Goal: Task Accomplishment & Management: Use online tool/utility

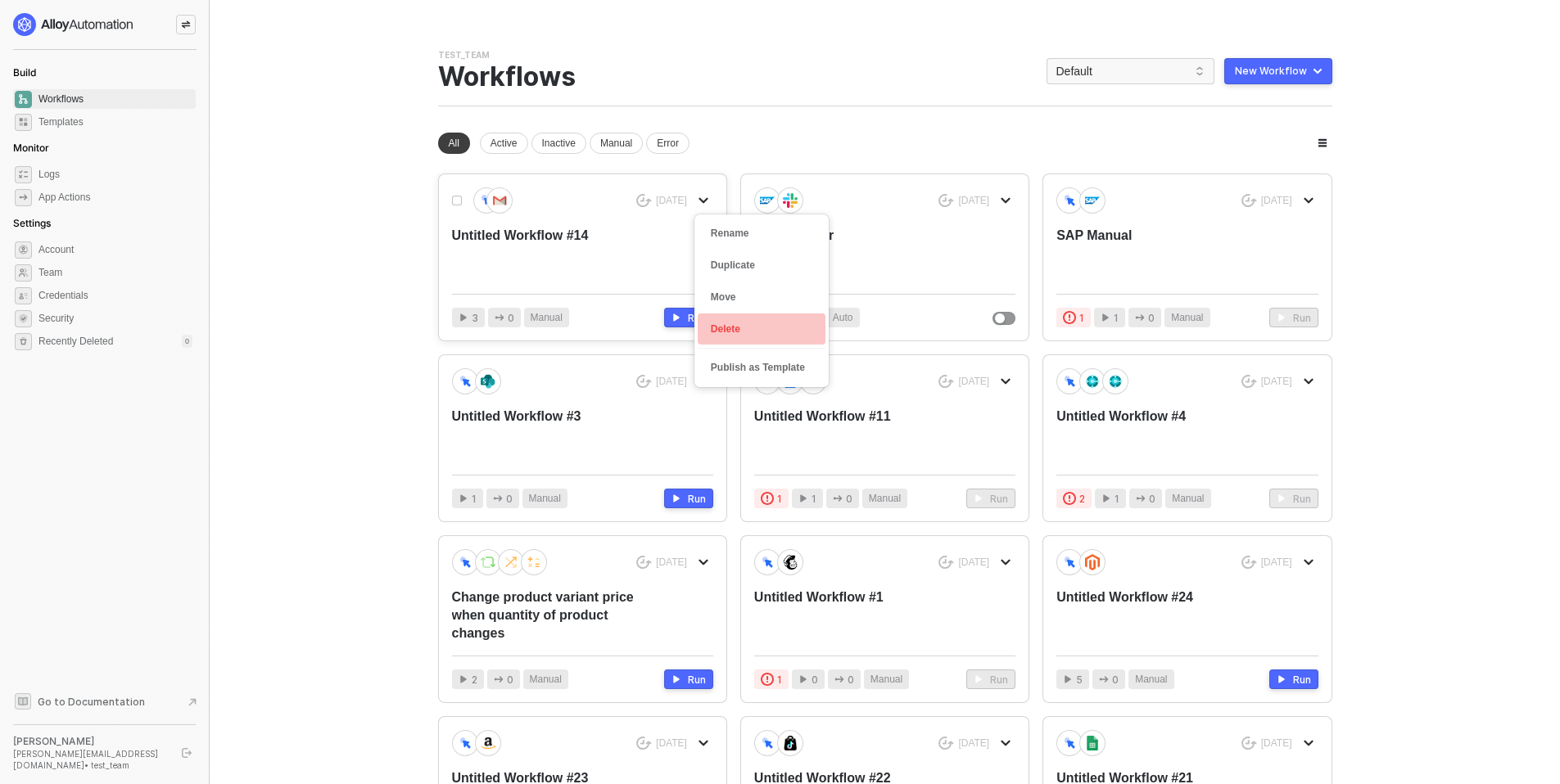
click at [736, 321] on div "Delete" at bounding box center [761, 329] width 102 height 15
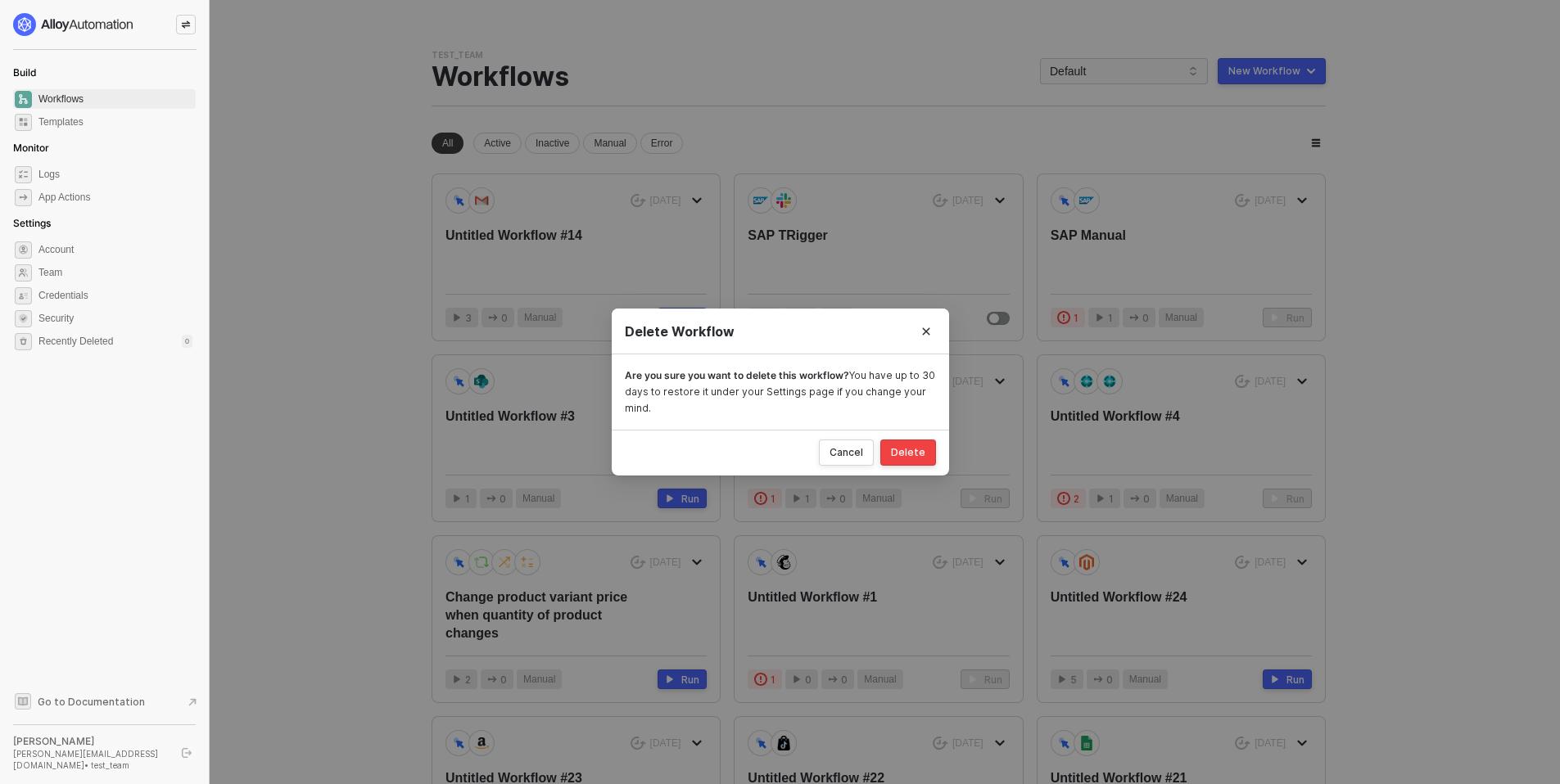
drag, startPoint x: 903, startPoint y: 456, endPoint x: 803, endPoint y: 321, distance: 168.0
click at [803, 321] on div "Delete Workflow Are you sure you want to delete this workflow? You have up to 3…" at bounding box center [780, 392] width 338 height 167
click at [854, 448] on div "Cancel" at bounding box center [847, 452] width 34 height 13
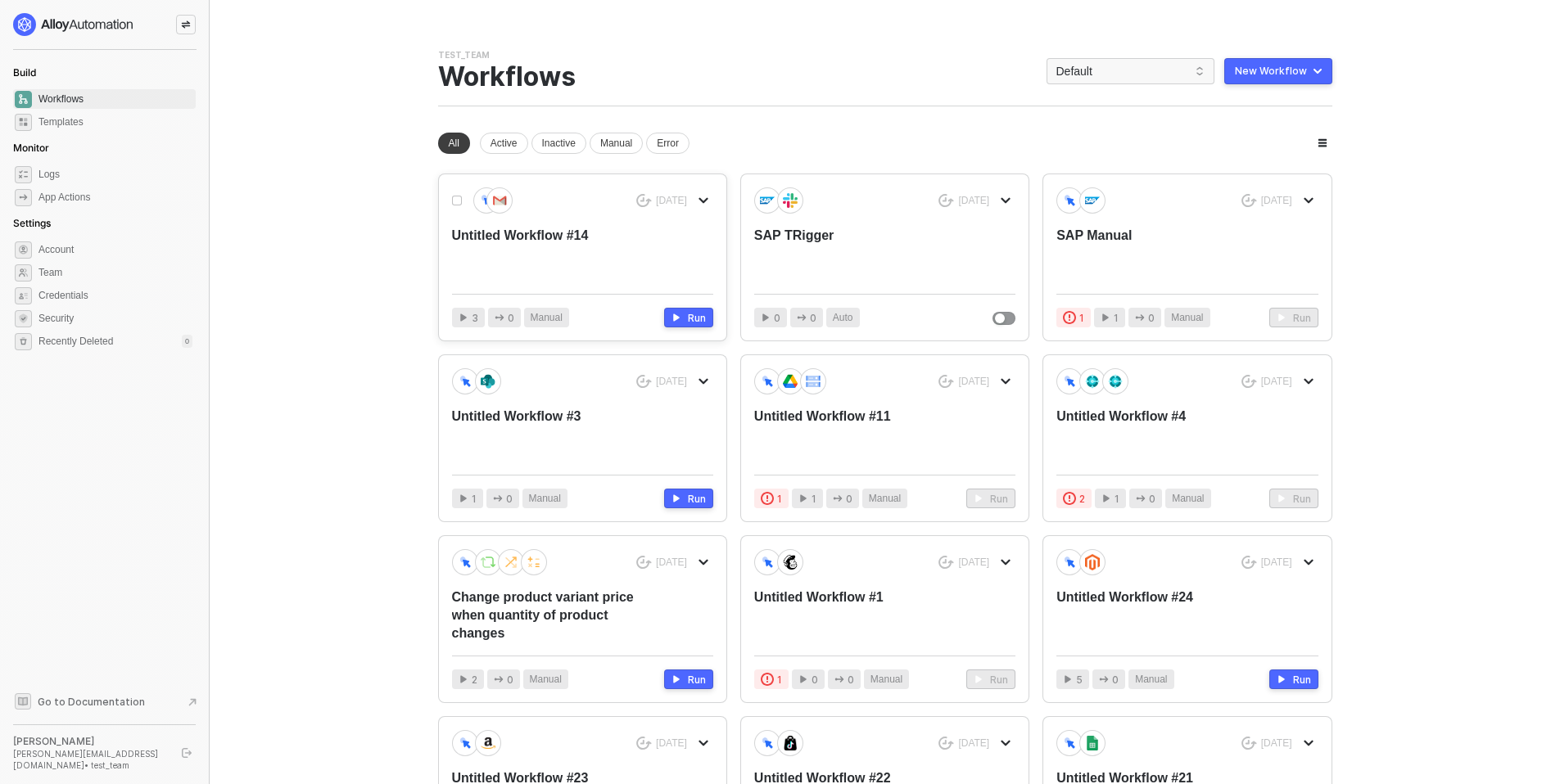
click at [591, 260] on div "Untitled Workflow #14" at bounding box center [556, 254] width 209 height 54
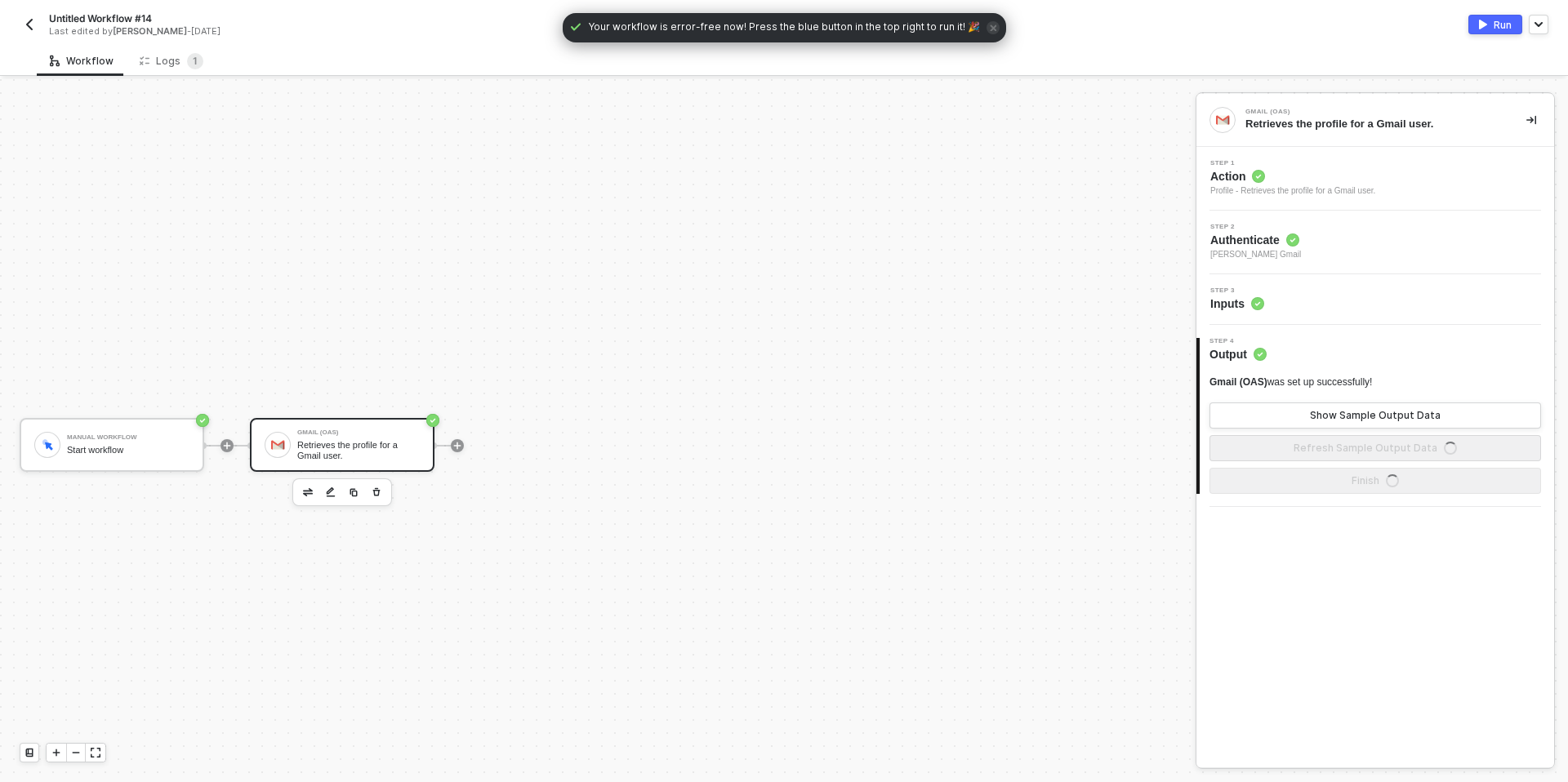
scroll to position [30, 0]
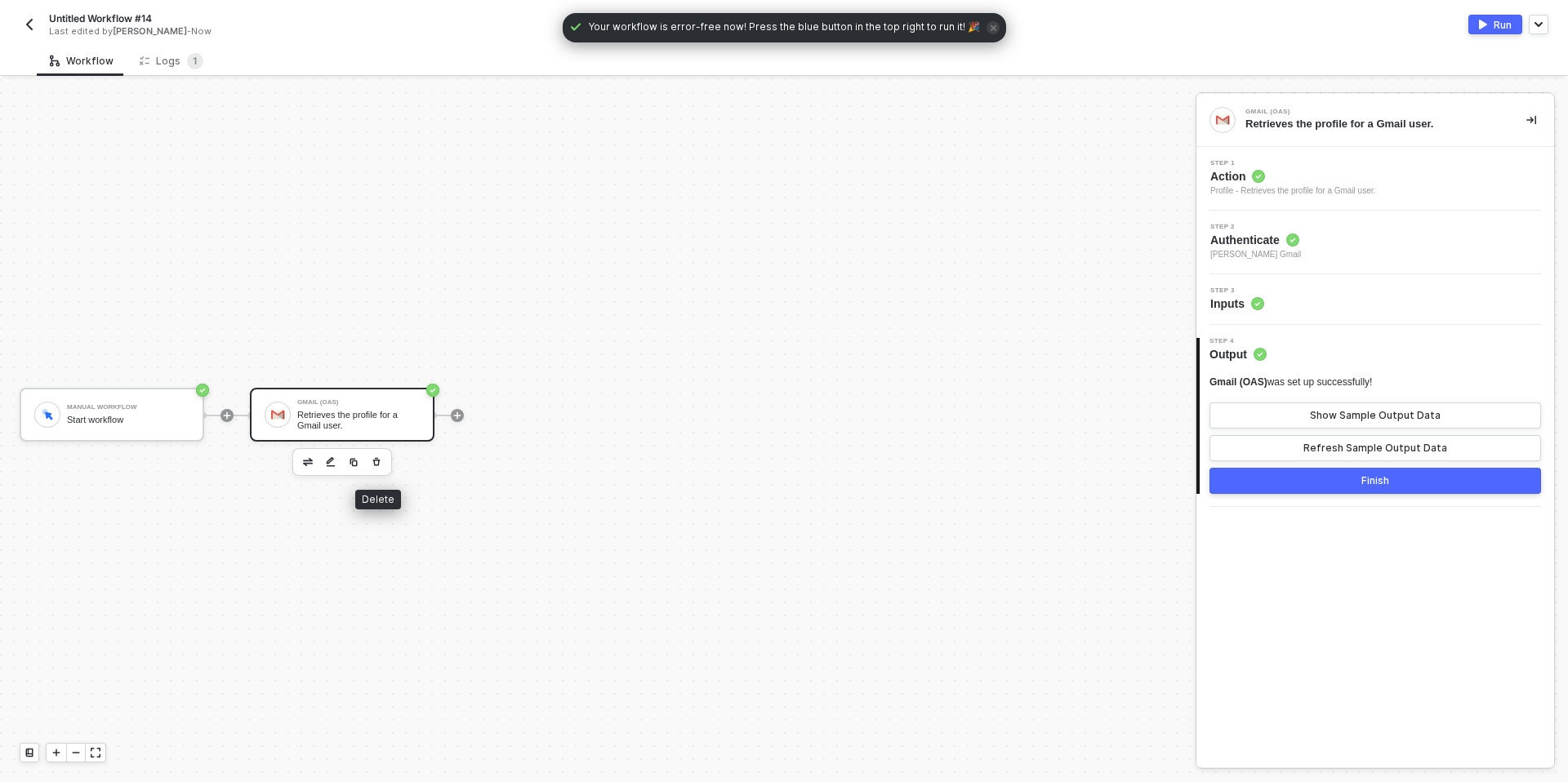
click at [371, 460] on icon "button" at bounding box center [376, 461] width 10 height 13
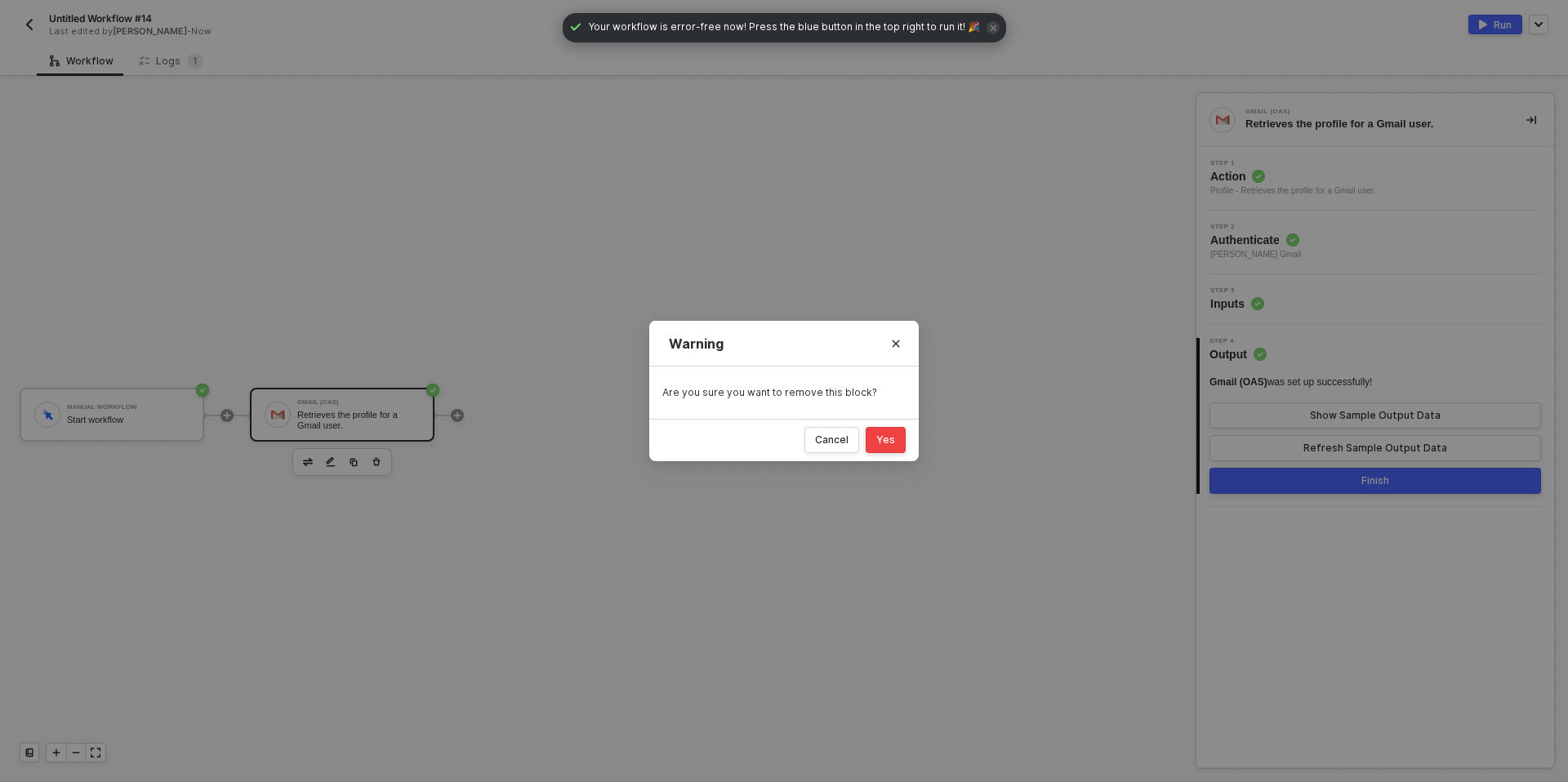
click at [897, 434] on button "Yes" at bounding box center [885, 440] width 40 height 26
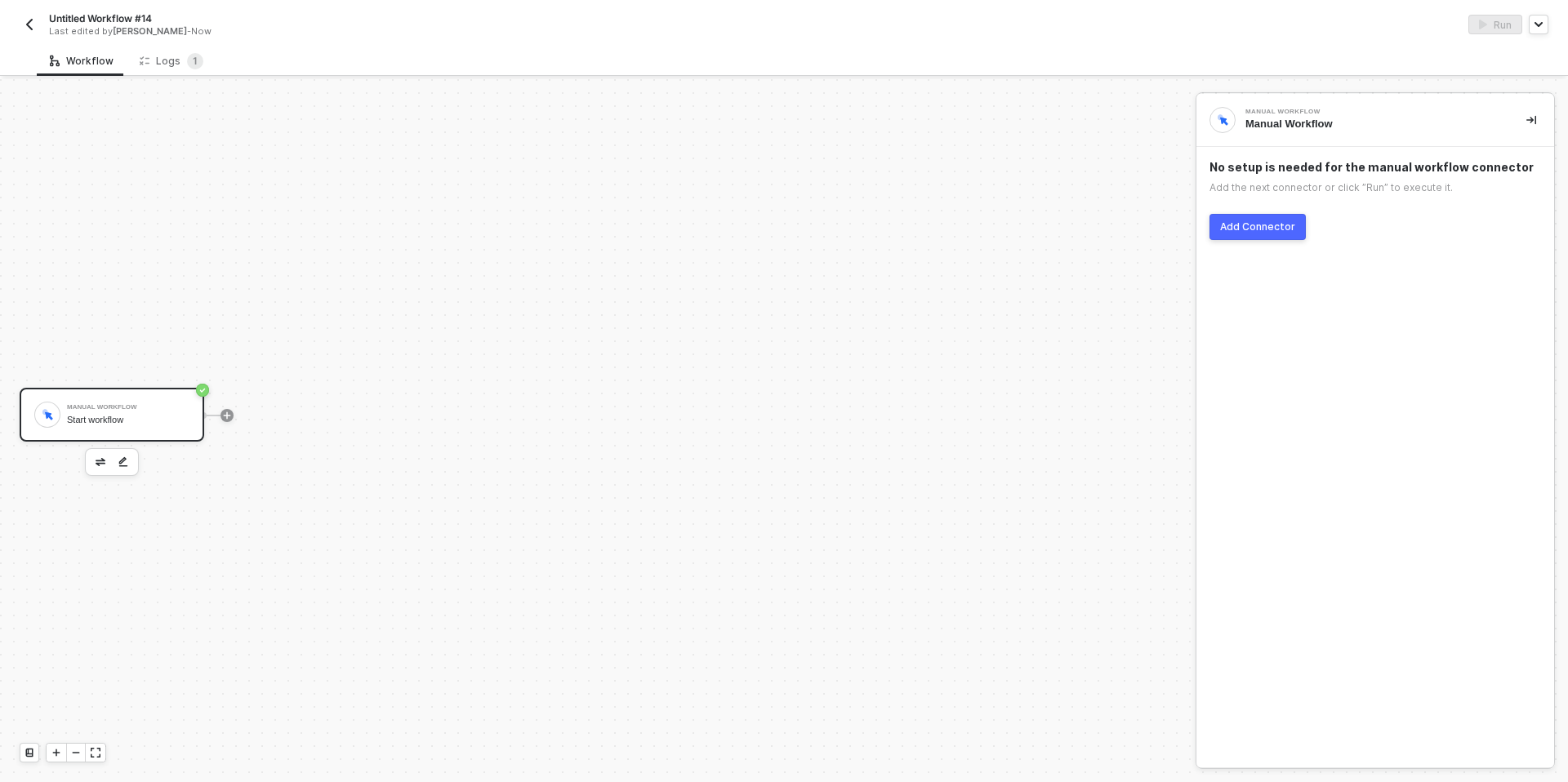
click at [1226, 229] on div "Add Connector" at bounding box center [1257, 226] width 75 height 13
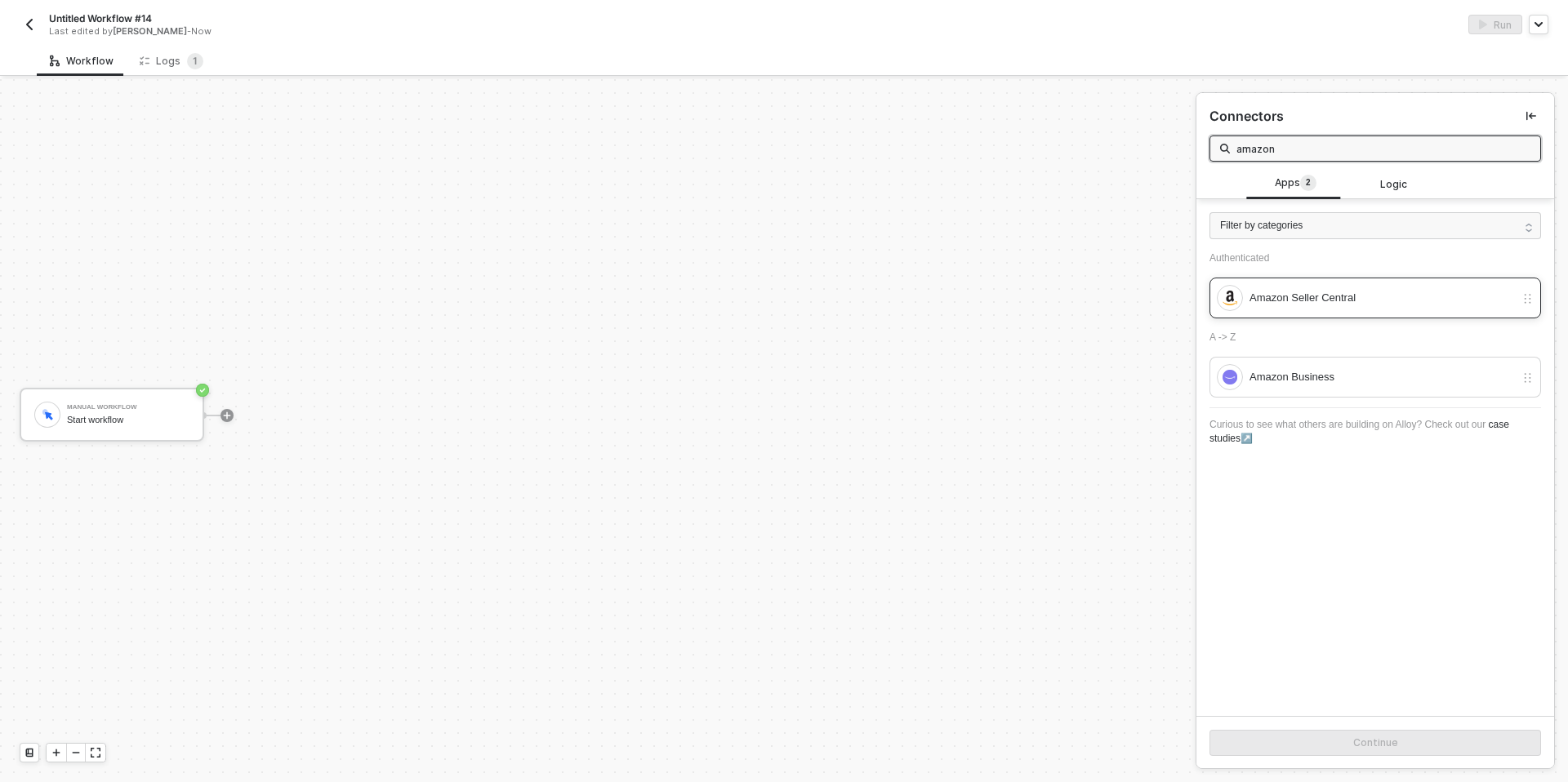
type input "amazon"
click at [1265, 294] on div "Amazon Seller Central" at bounding box center [1382, 298] width 266 height 18
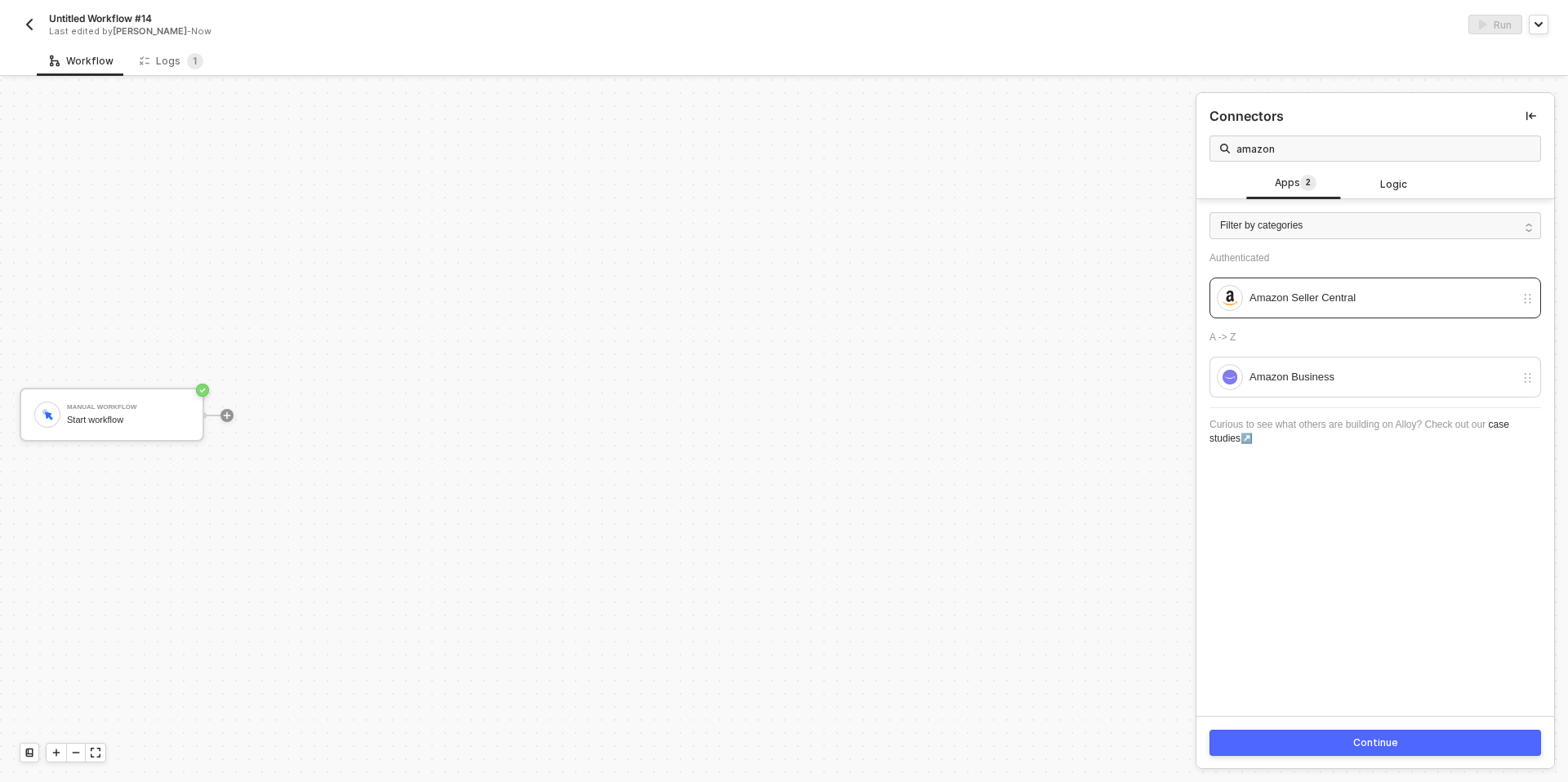
click at [1224, 756] on div "Continue" at bounding box center [1375, 742] width 358 height 53
click at [1231, 747] on button "Continue" at bounding box center [1375, 742] width 331 height 26
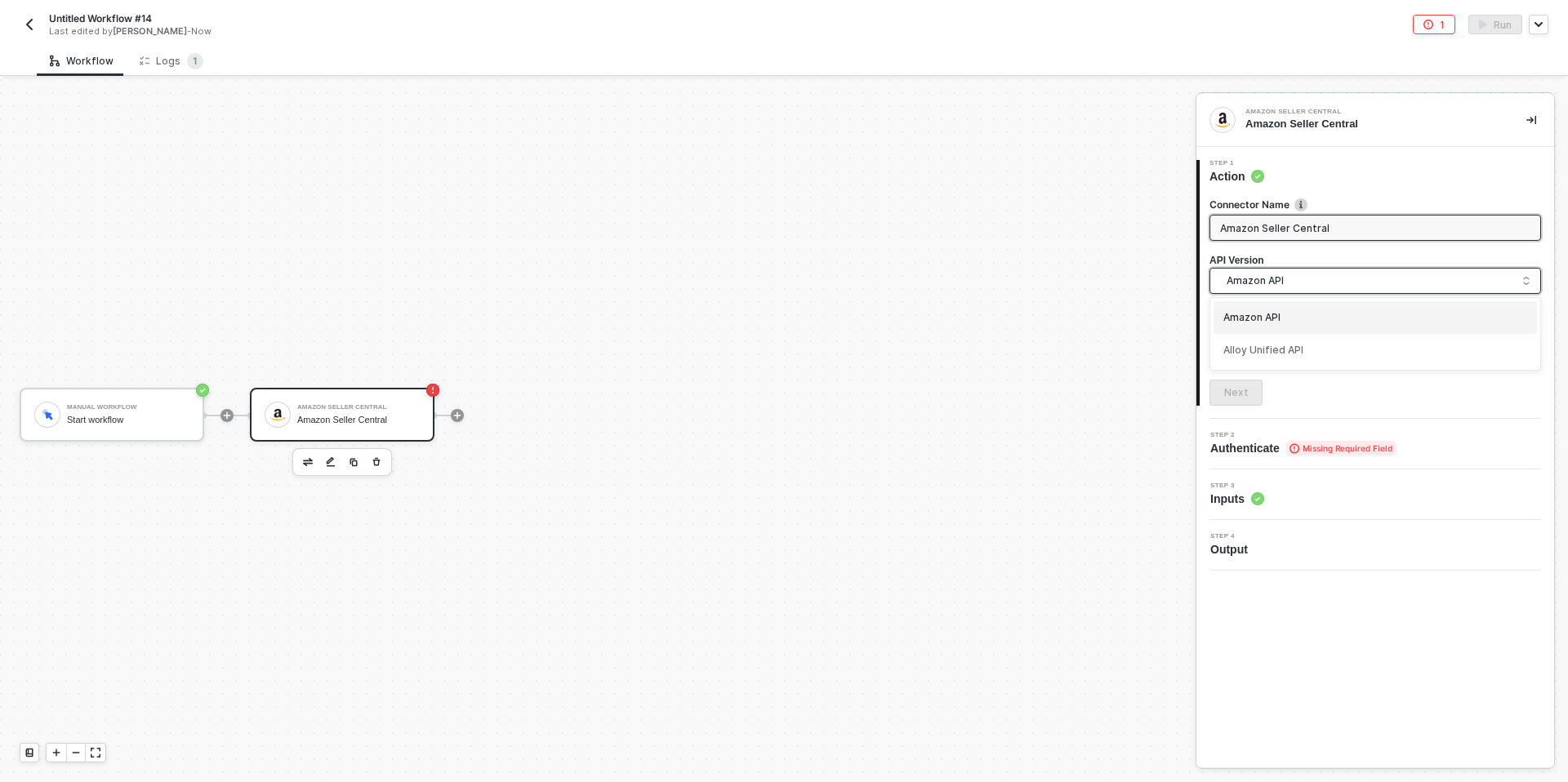
click at [1274, 280] on span "Amazon API" at bounding box center [1378, 280] width 304 height 18
click at [1243, 319] on div "Amazon API" at bounding box center [1375, 318] width 304 height 15
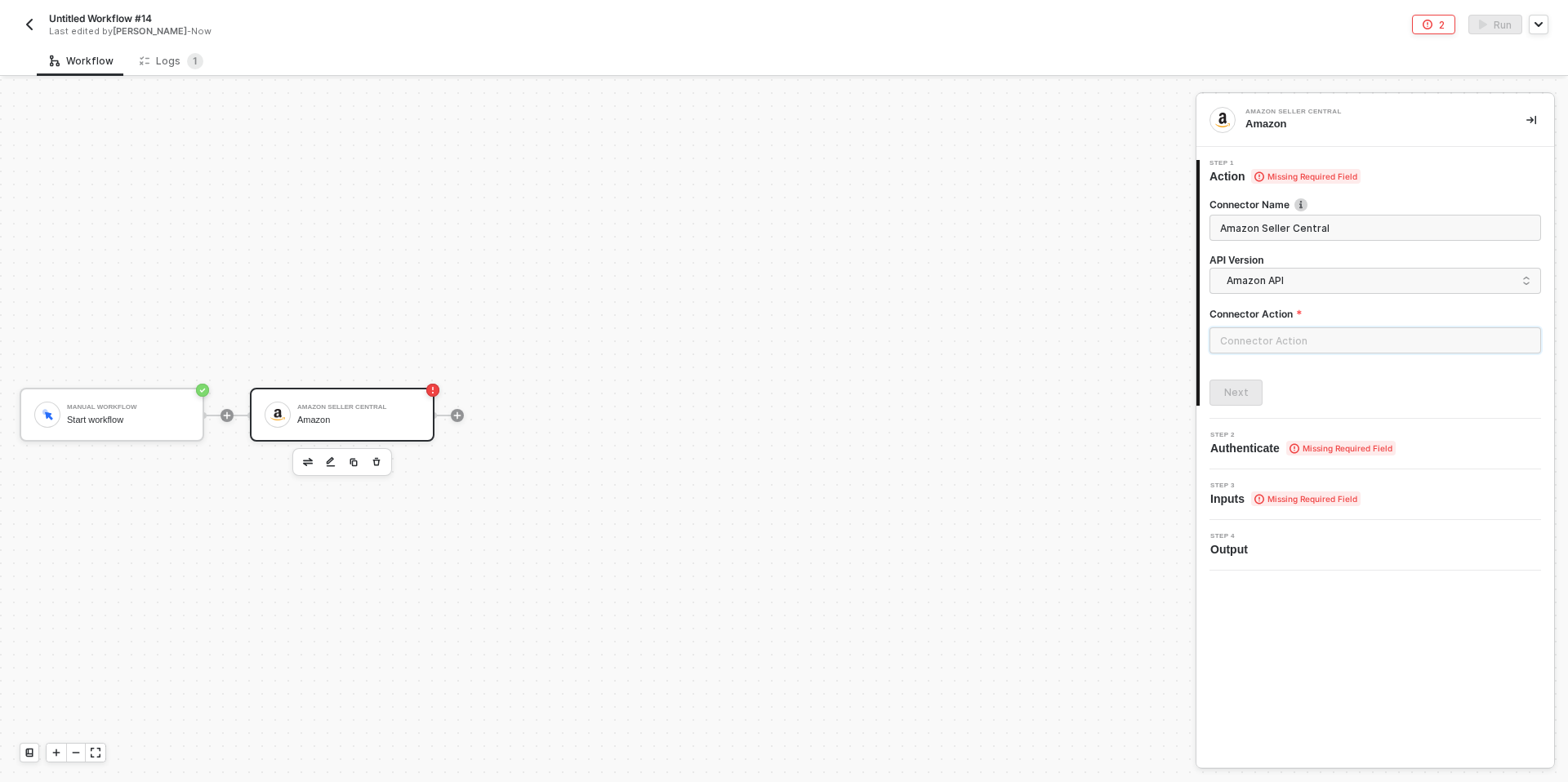
click at [1253, 346] on input "text" at bounding box center [1375, 340] width 331 height 26
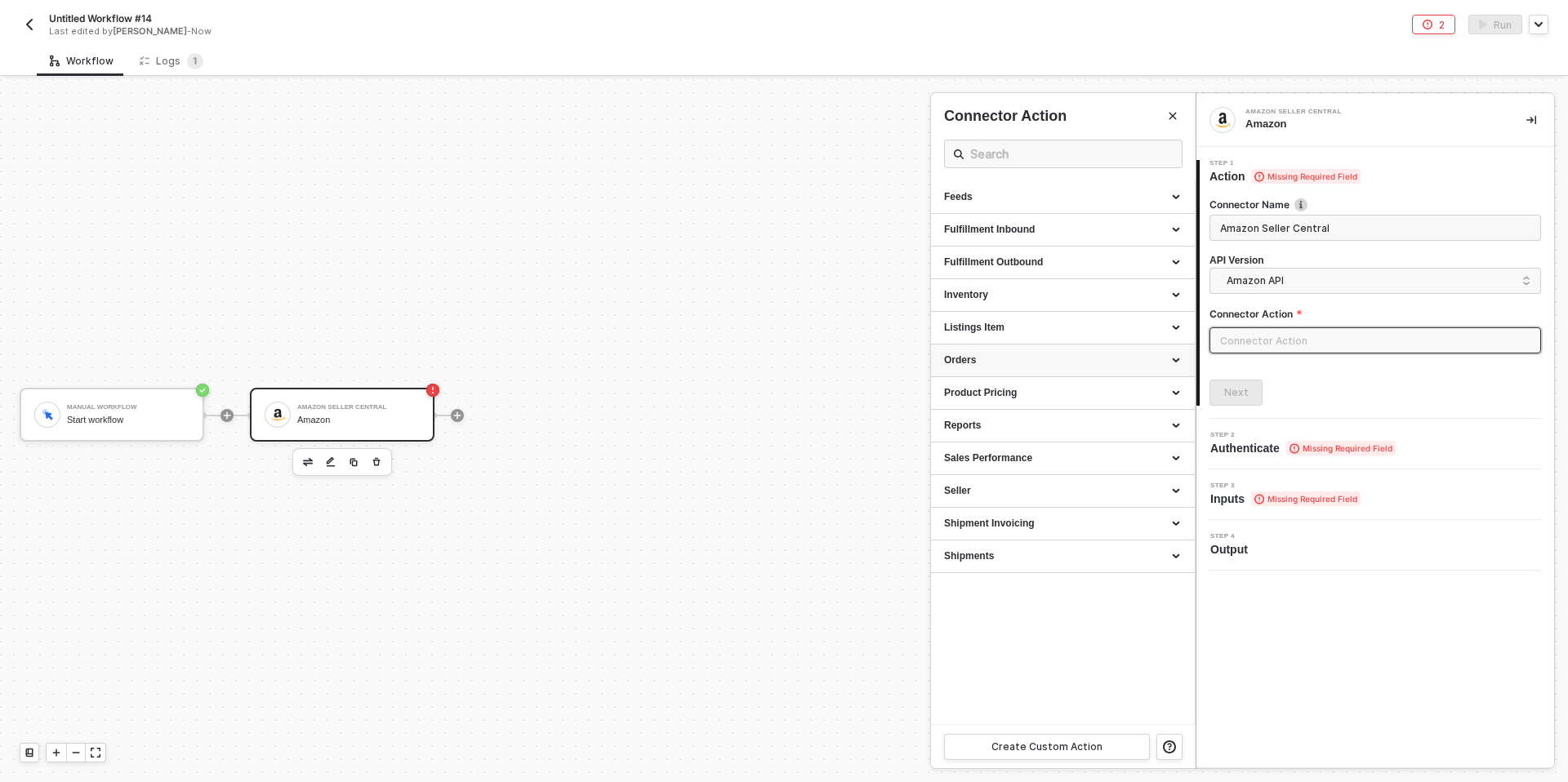
click at [1010, 356] on div "Orders" at bounding box center [1063, 360] width 238 height 13
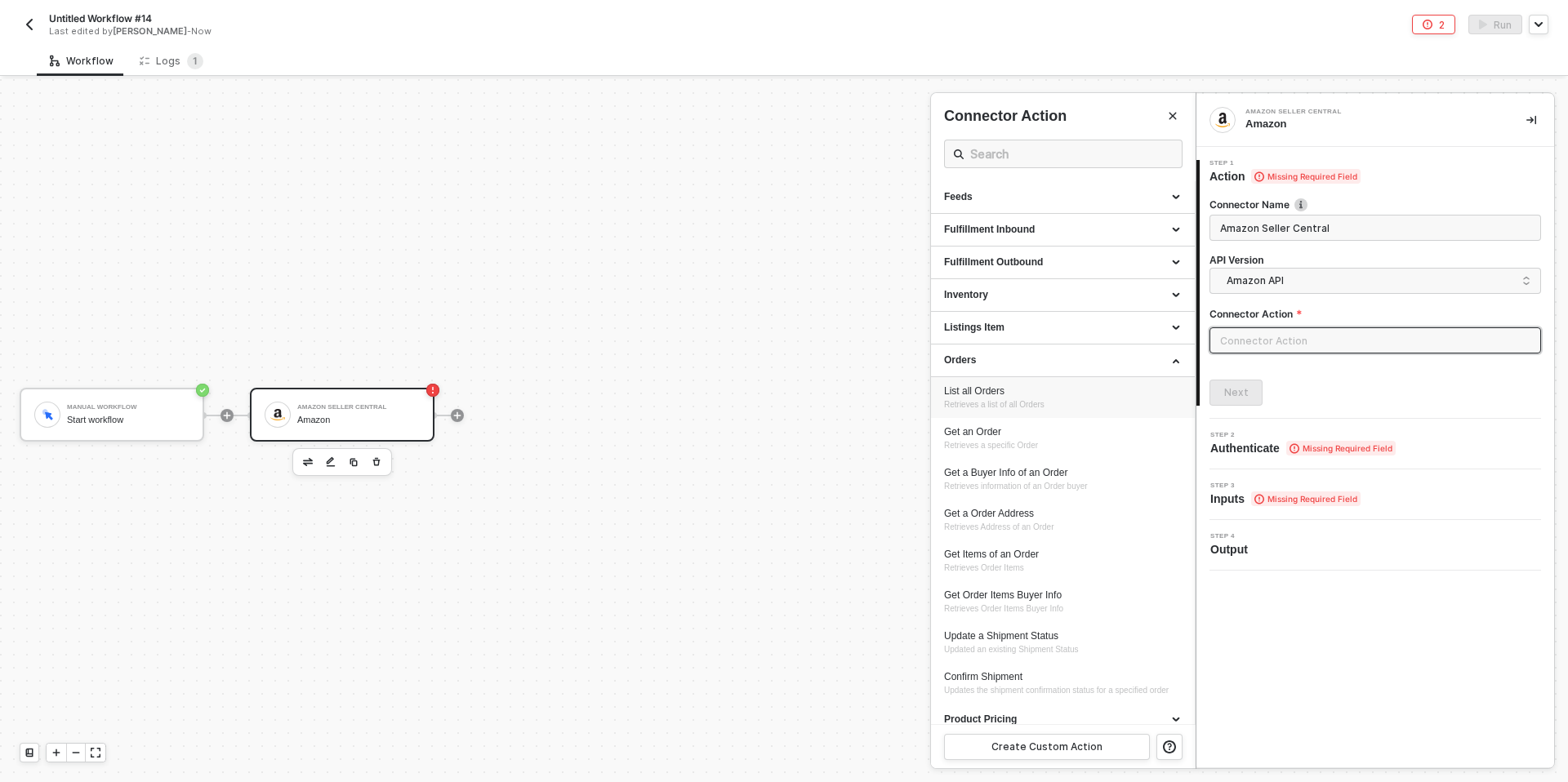
click at [1003, 396] on div "List all Orders" at bounding box center [1063, 391] width 238 height 13
type input "Orders - List all Orders"
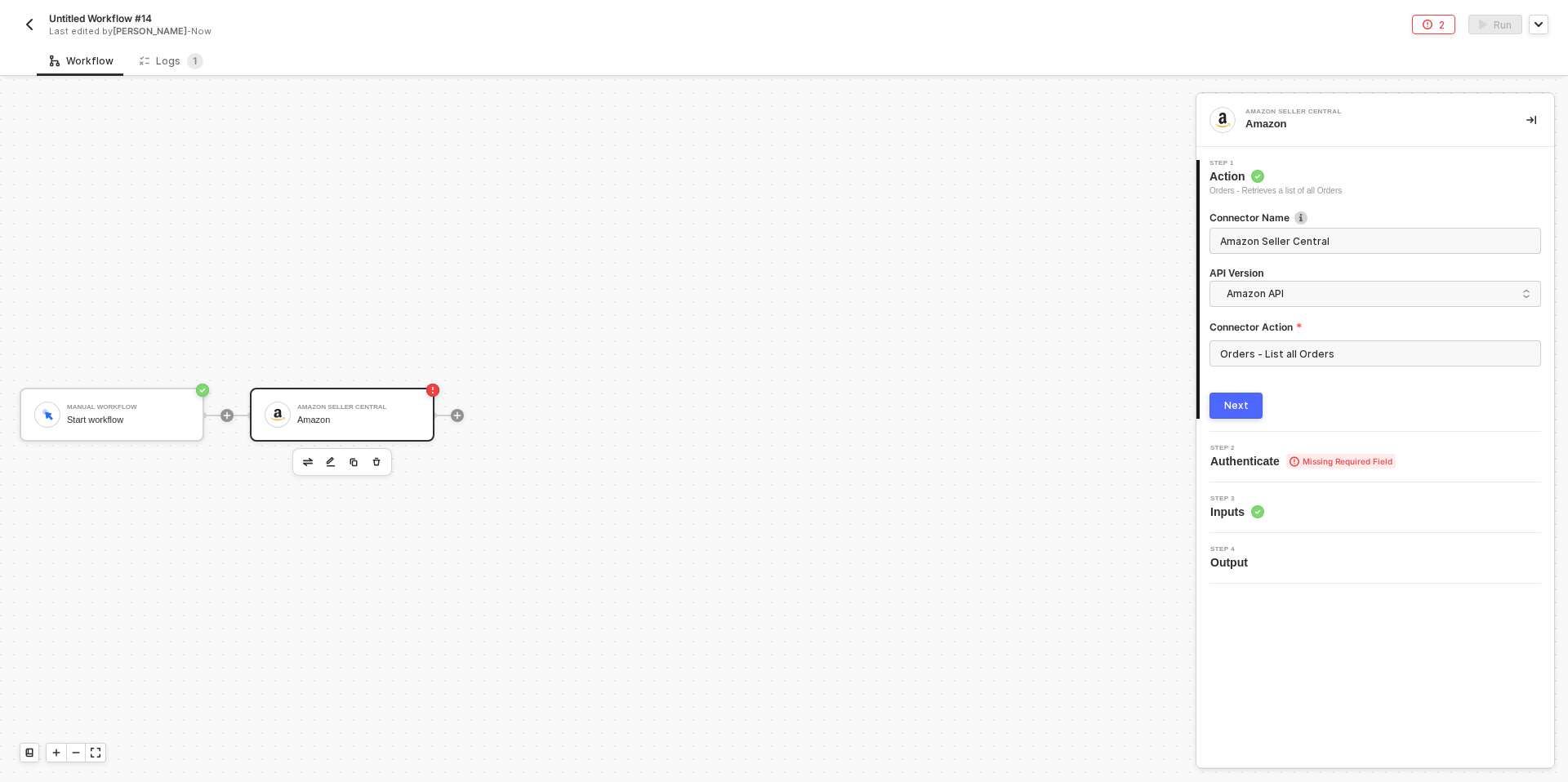
click at [1233, 403] on div "Next" at bounding box center [1236, 405] width 24 height 13
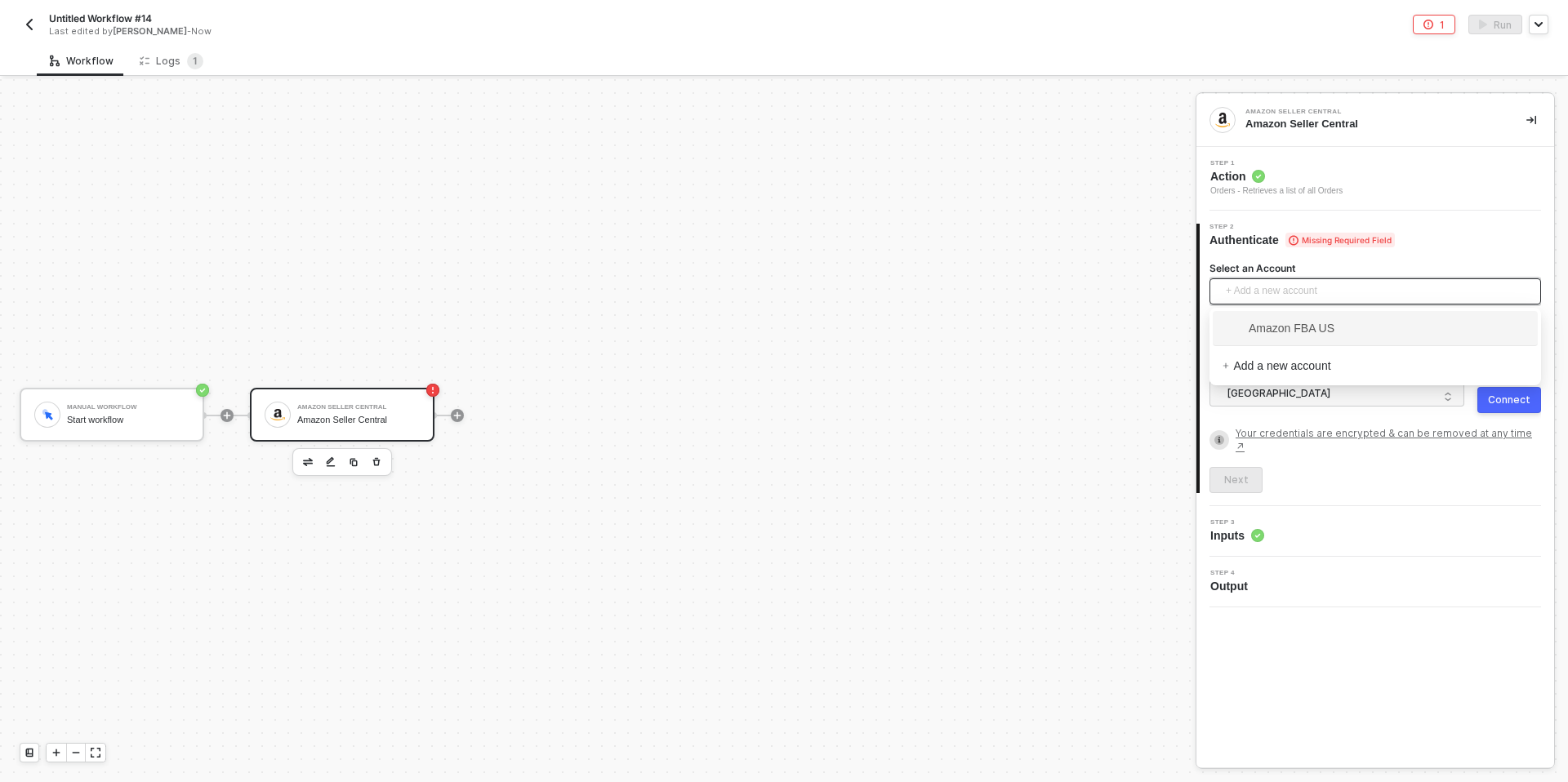
click at [1256, 290] on span "+ Add a new account" at bounding box center [1378, 291] width 305 height 26
click at [1300, 330] on span "Amazon FBA US" at bounding box center [1278, 328] width 112 height 18
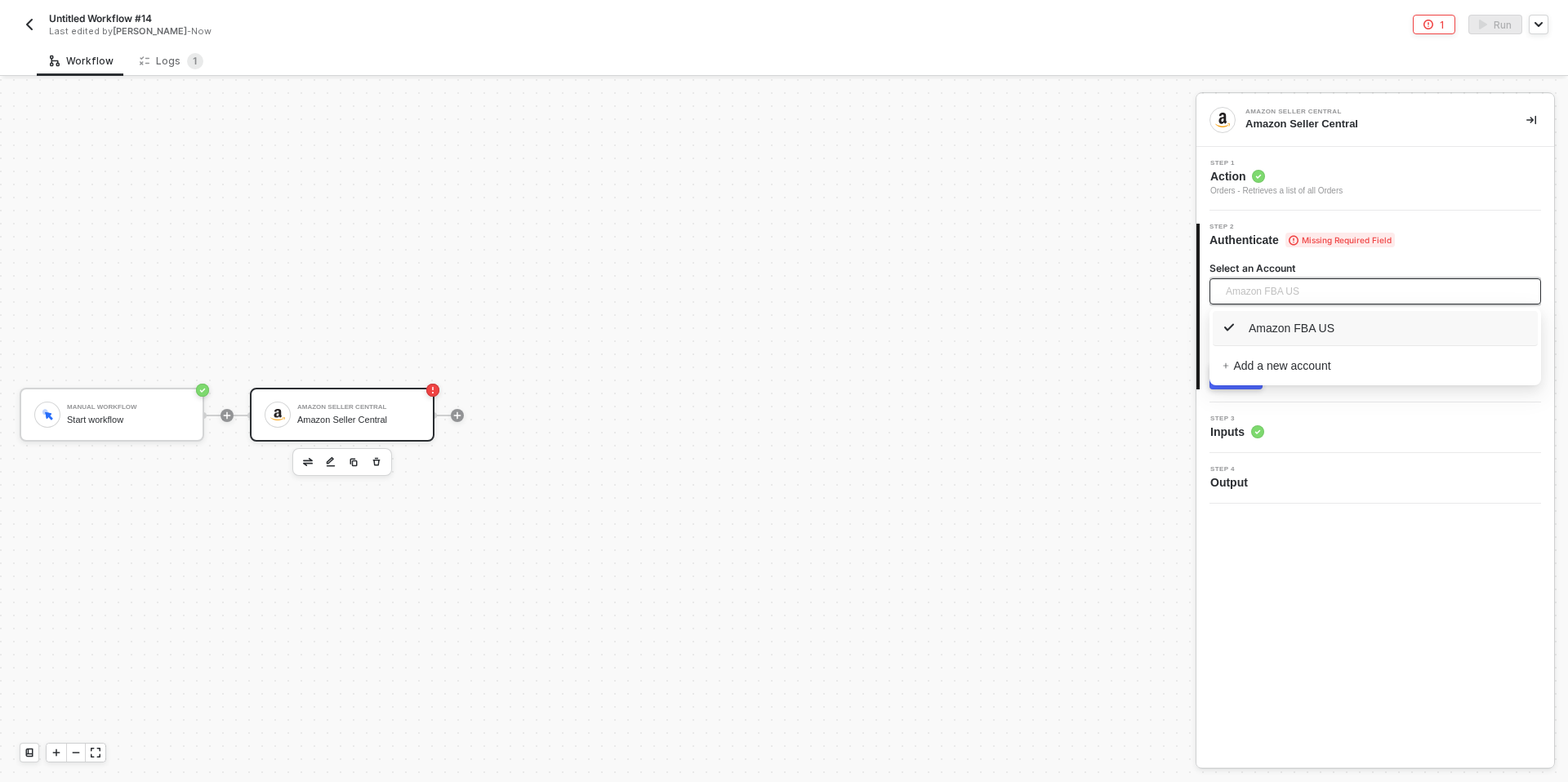
click at [1265, 287] on span "Amazon FBA US" at bounding box center [1262, 291] width 73 height 24
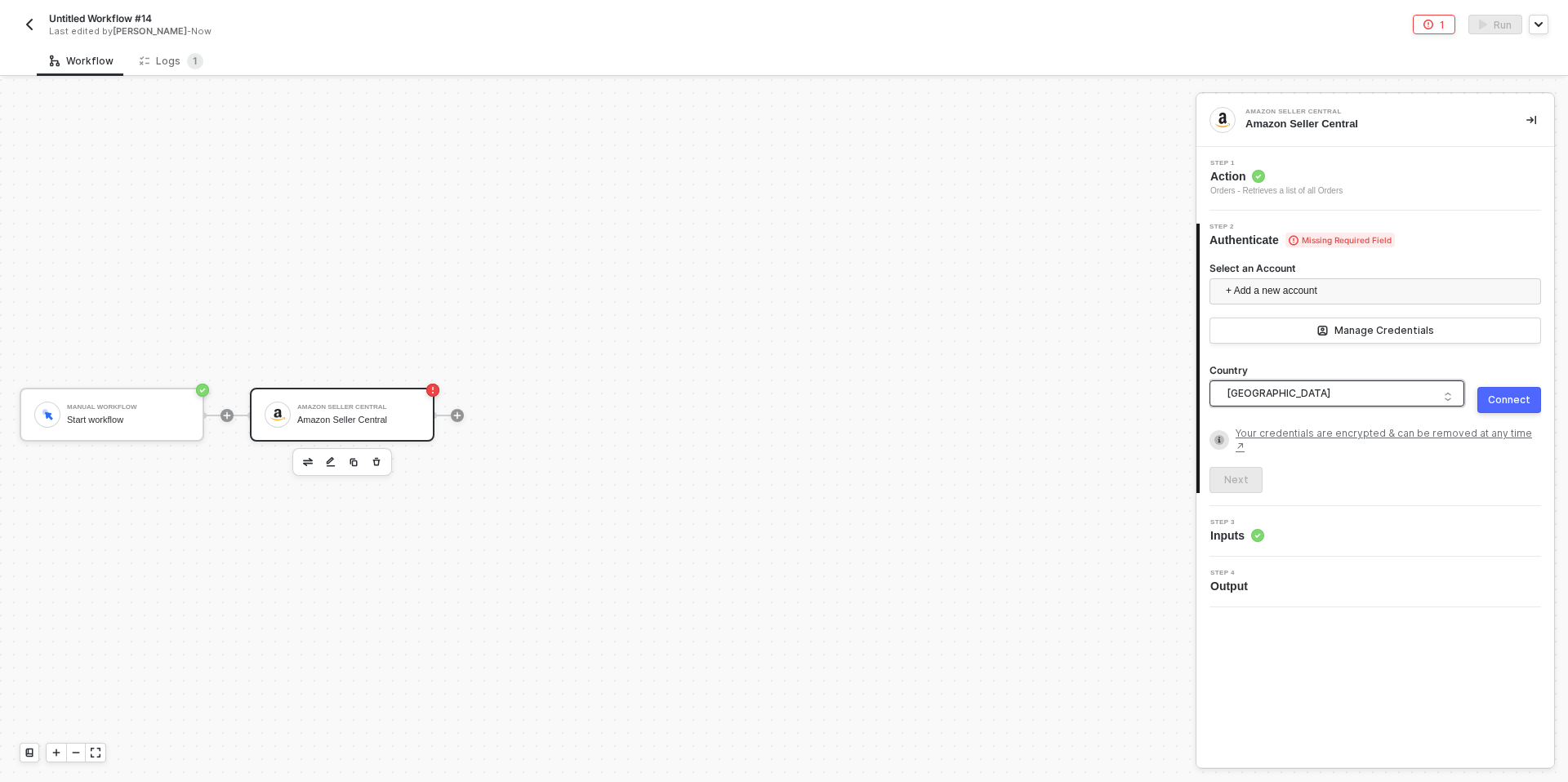
click at [1292, 389] on span "United States of America" at bounding box center [1339, 393] width 227 height 24
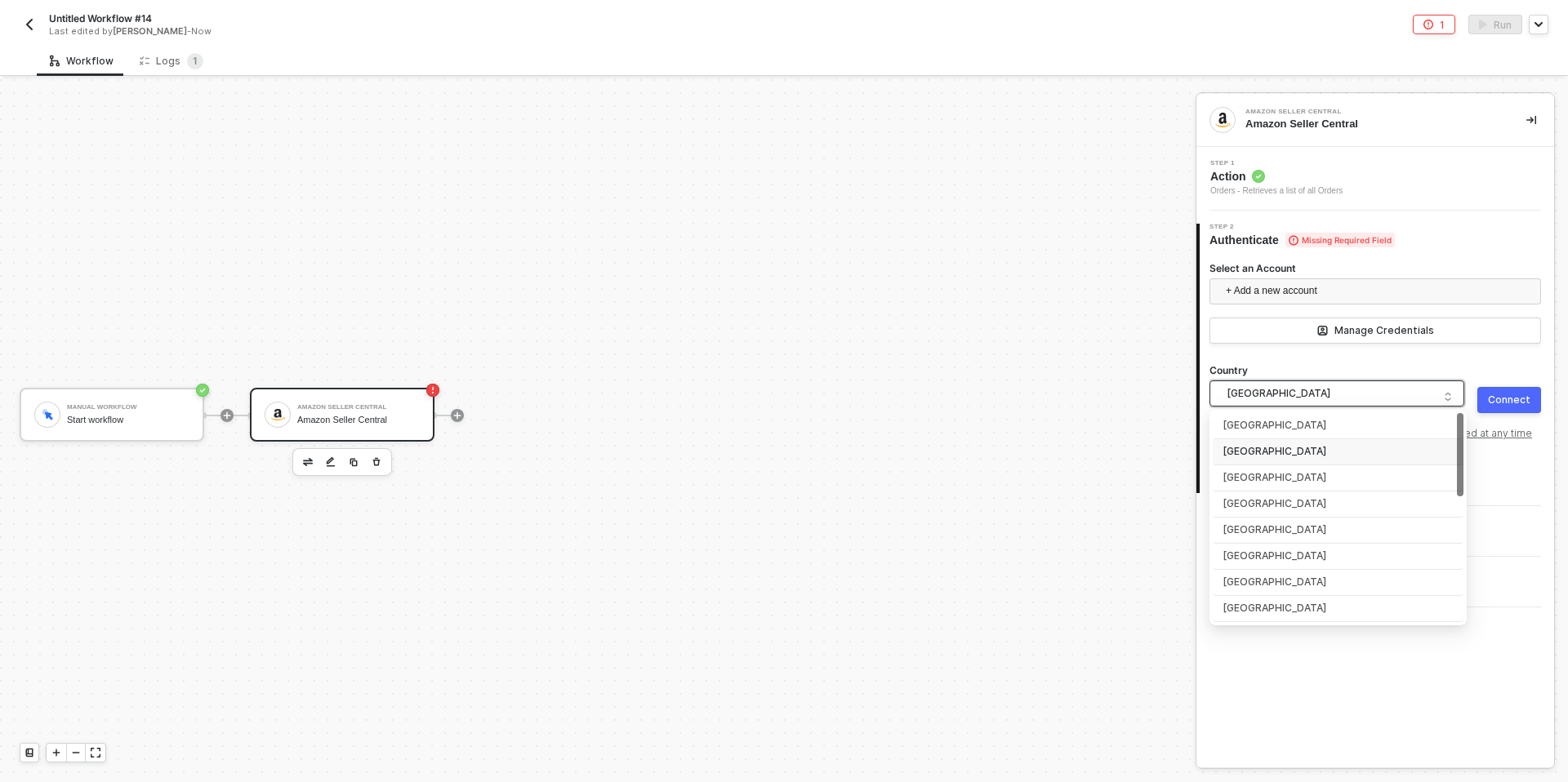
drag, startPoint x: 1252, startPoint y: 450, endPoint x: 1355, endPoint y: 412, distance: 109.8
click at [1251, 450] on div "United States of America" at bounding box center [1338, 452] width 231 height 17
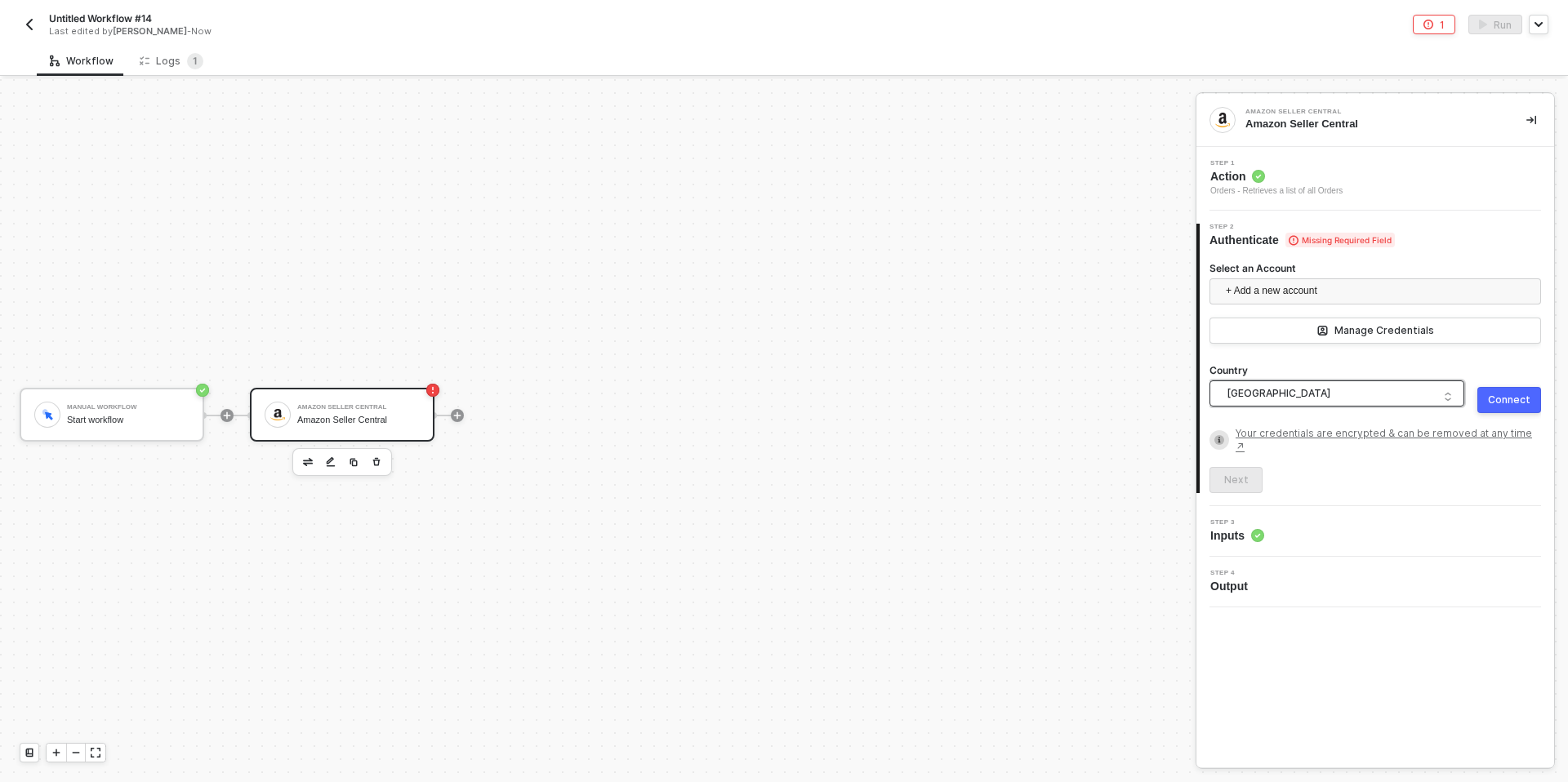
click at [1483, 401] on button "Connect" at bounding box center [1509, 400] width 64 height 26
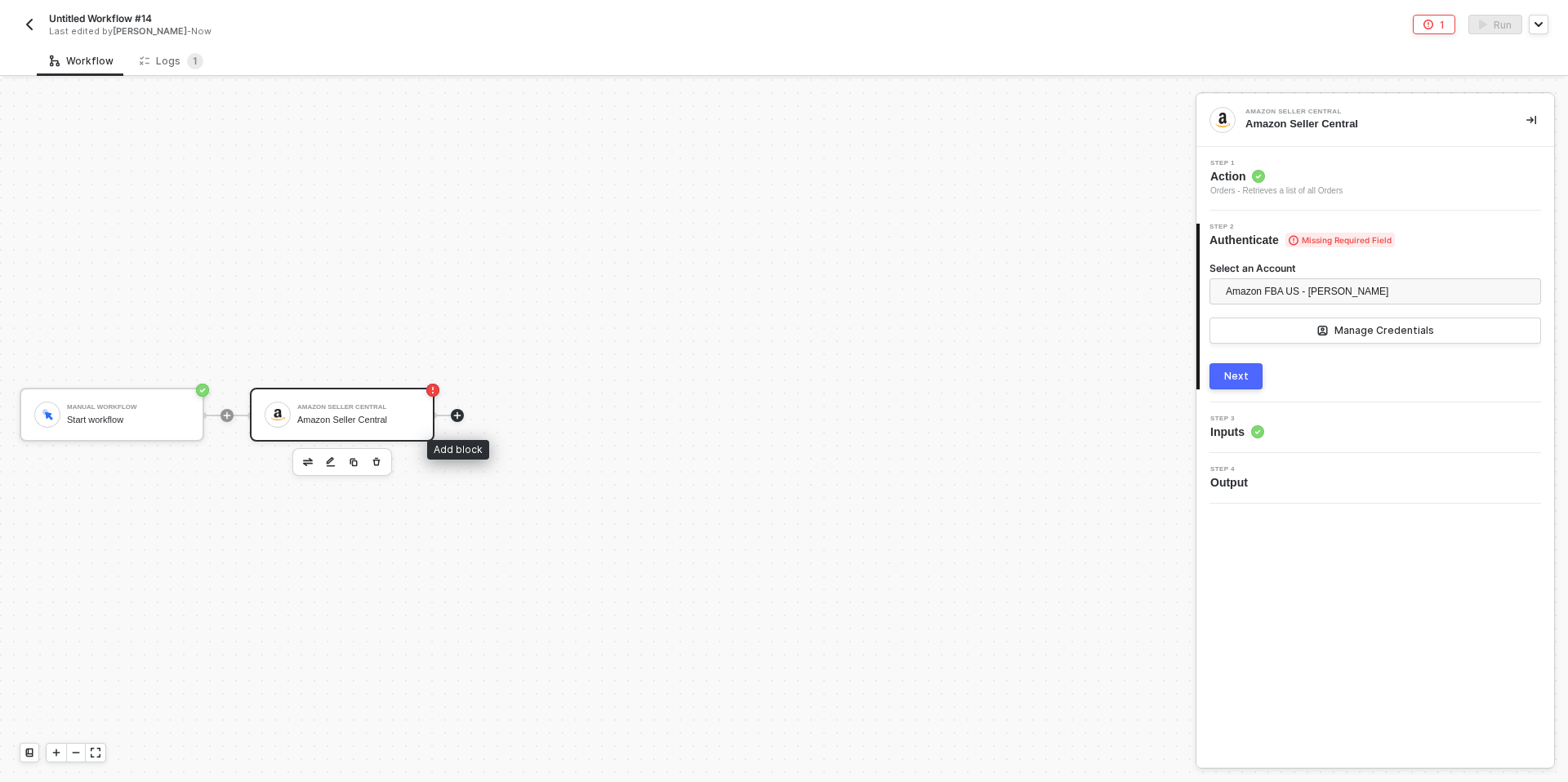
click at [457, 413] on icon "icon-play" at bounding box center [457, 416] width 8 height 8
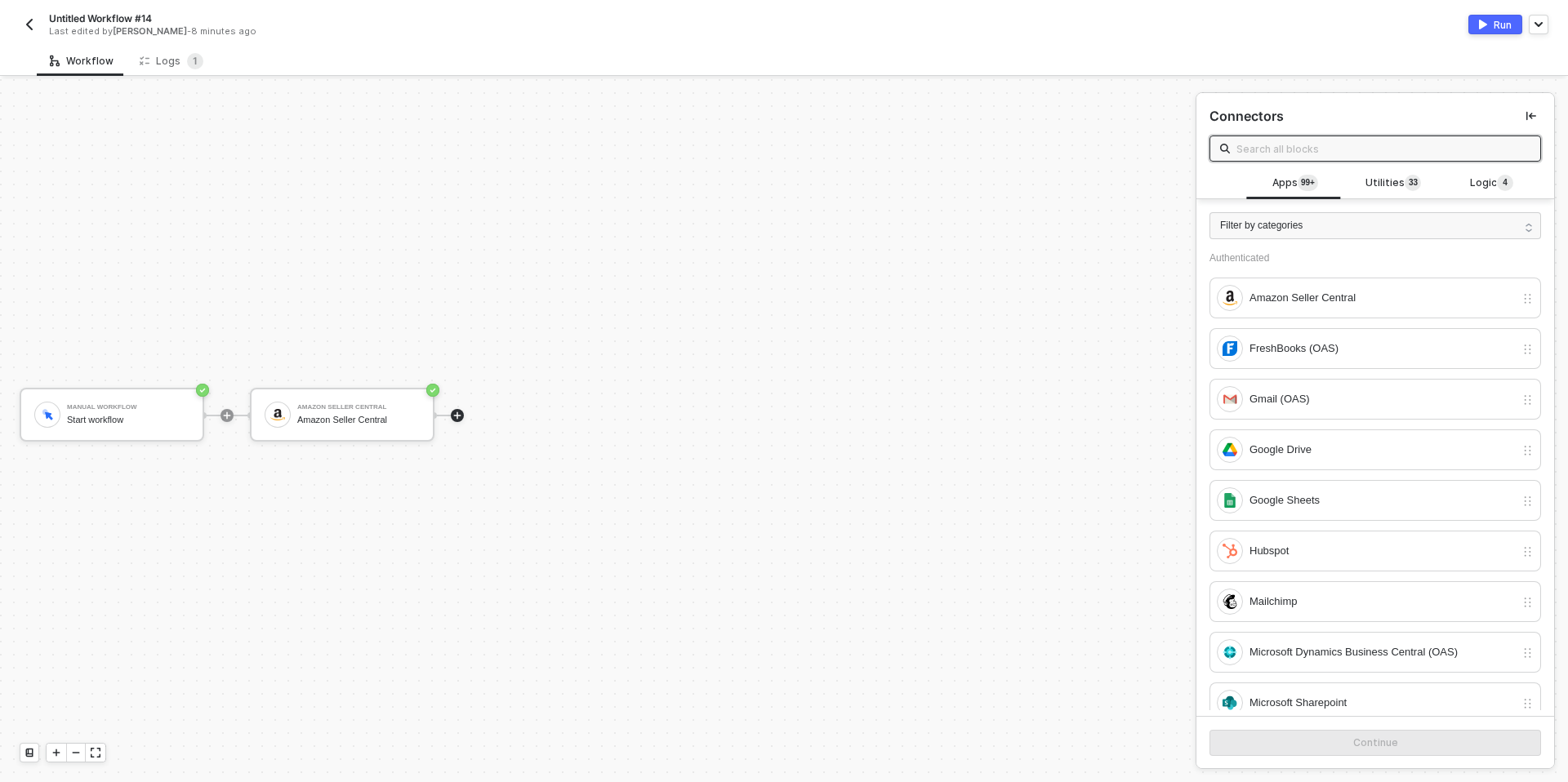
click at [1312, 143] on input "text" at bounding box center [1383, 148] width 294 height 18
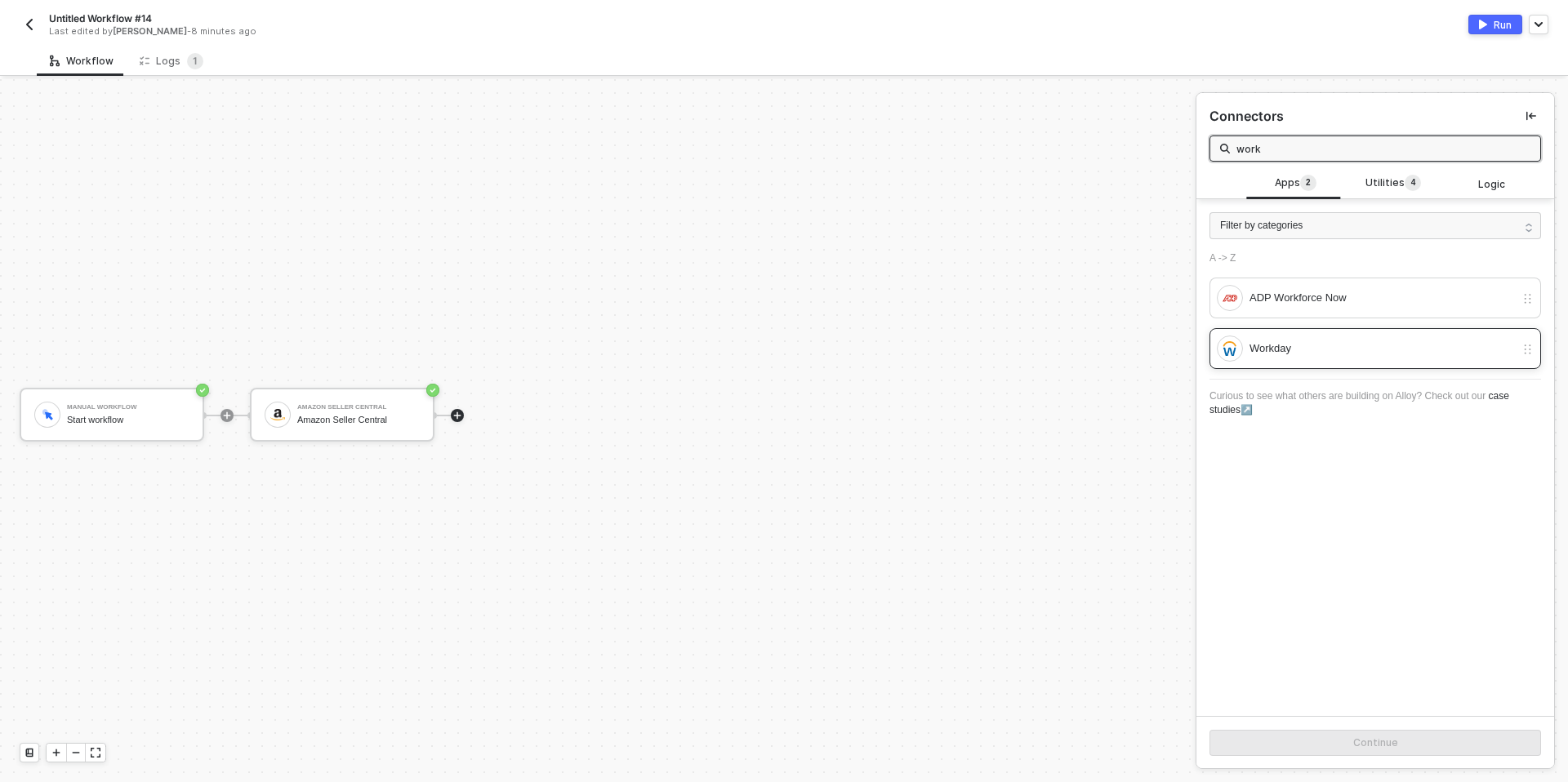
type input "work"
click at [1324, 346] on div "Workday" at bounding box center [1382, 348] width 266 height 18
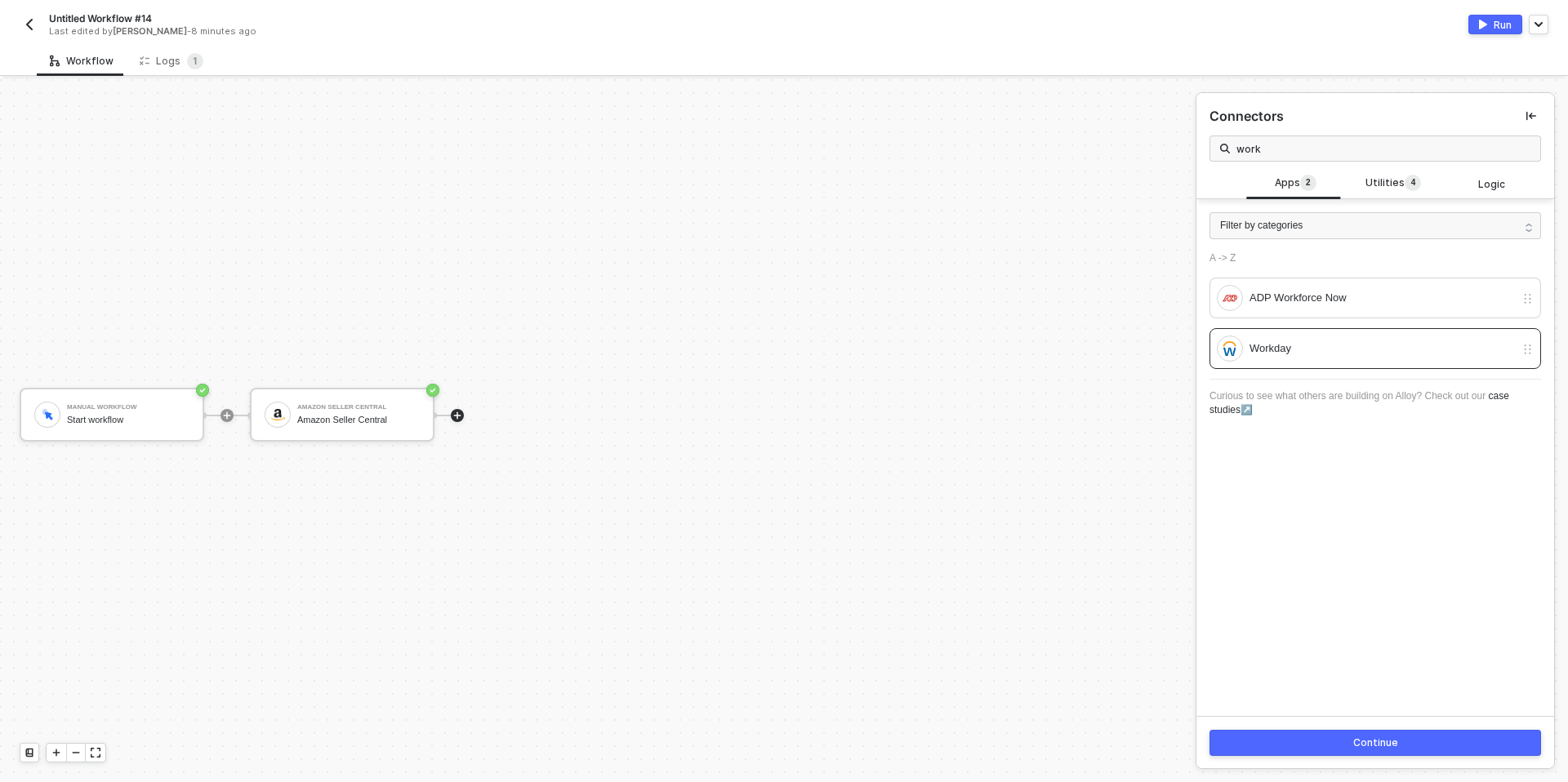
click at [1239, 746] on button "Continue" at bounding box center [1375, 742] width 331 height 26
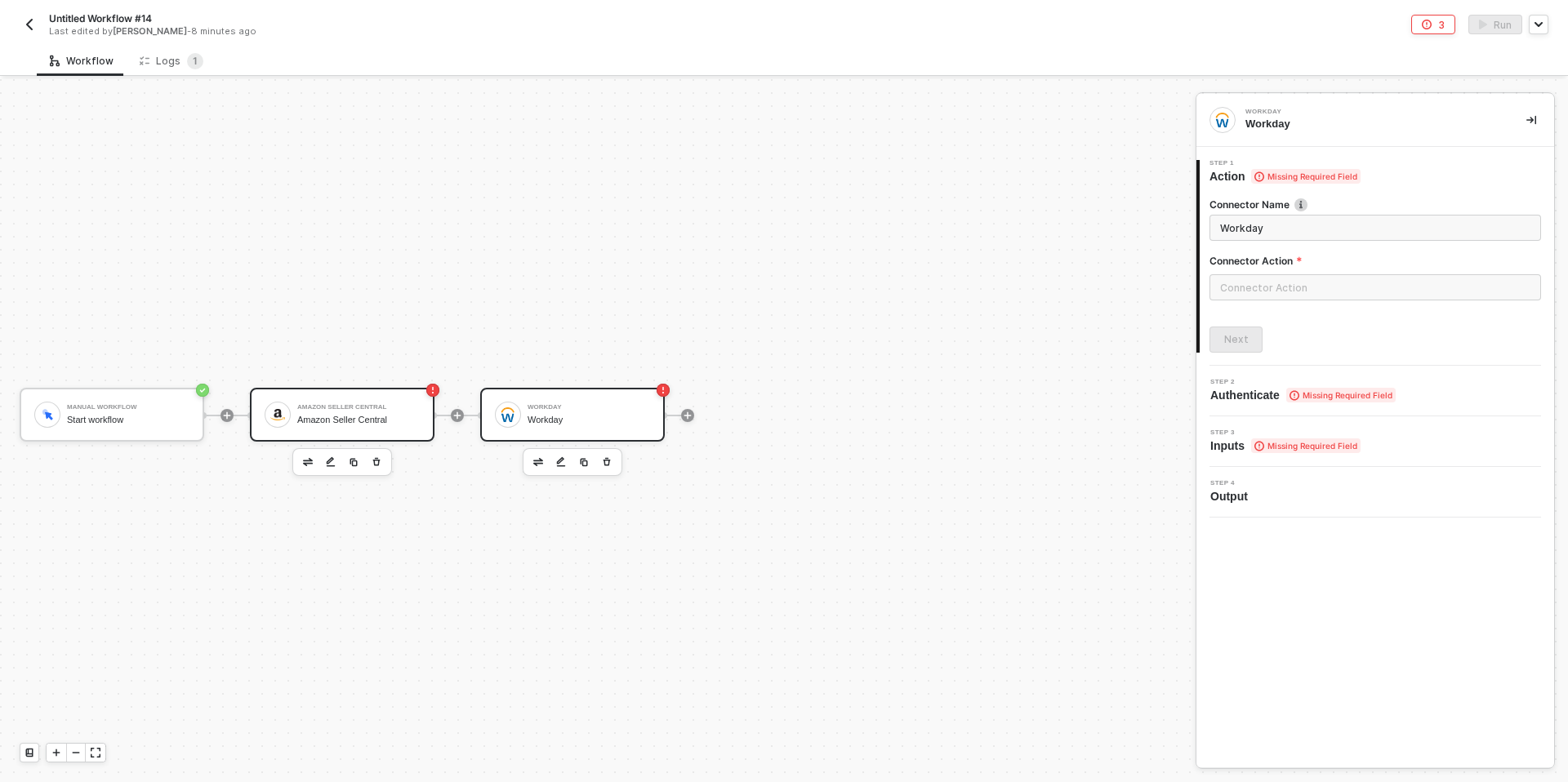
click at [364, 404] on div "Amazon Seller Central" at bounding box center [358, 407] width 122 height 7
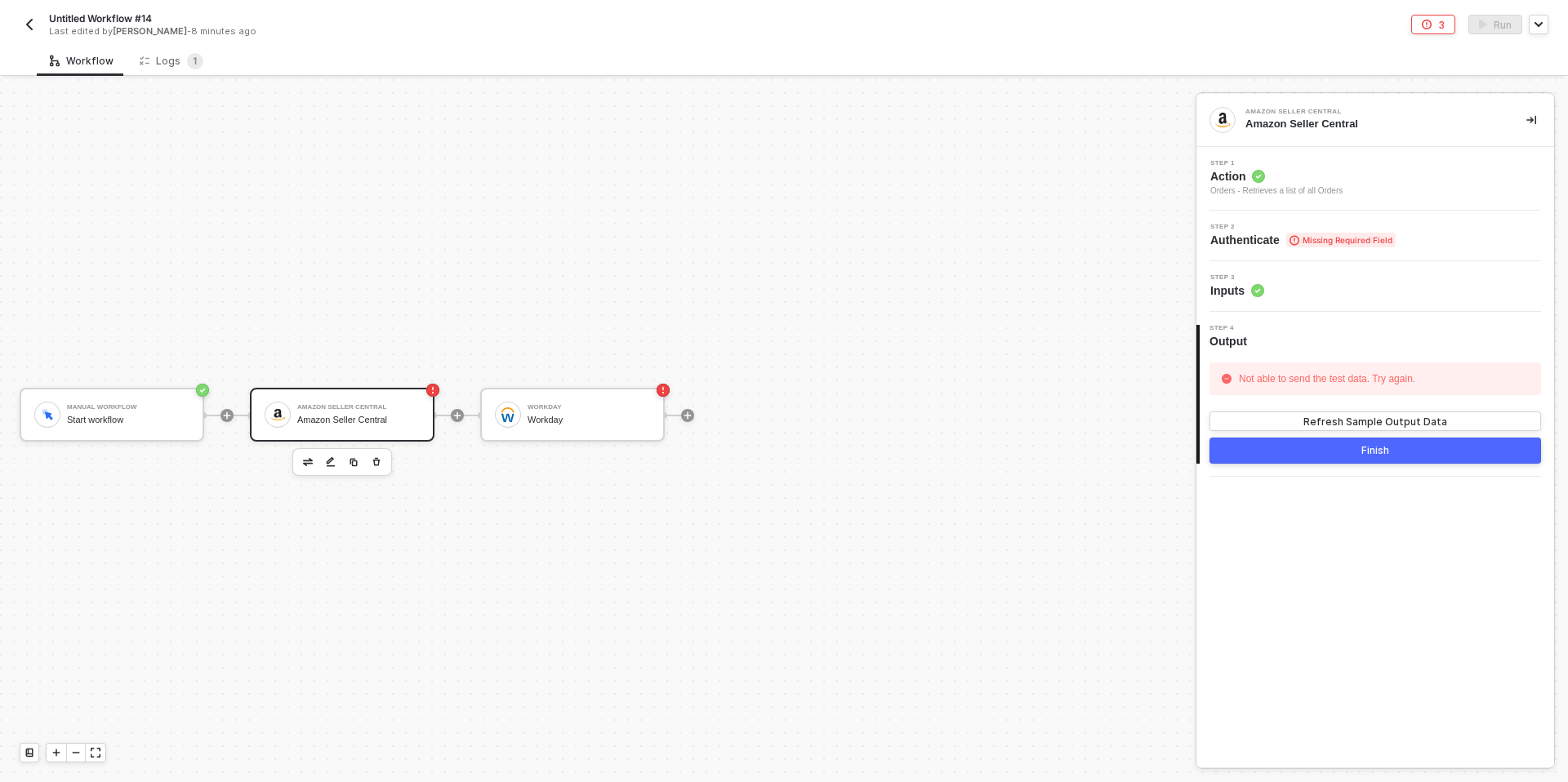
click at [1243, 178] on span "Action" at bounding box center [1276, 175] width 132 height 16
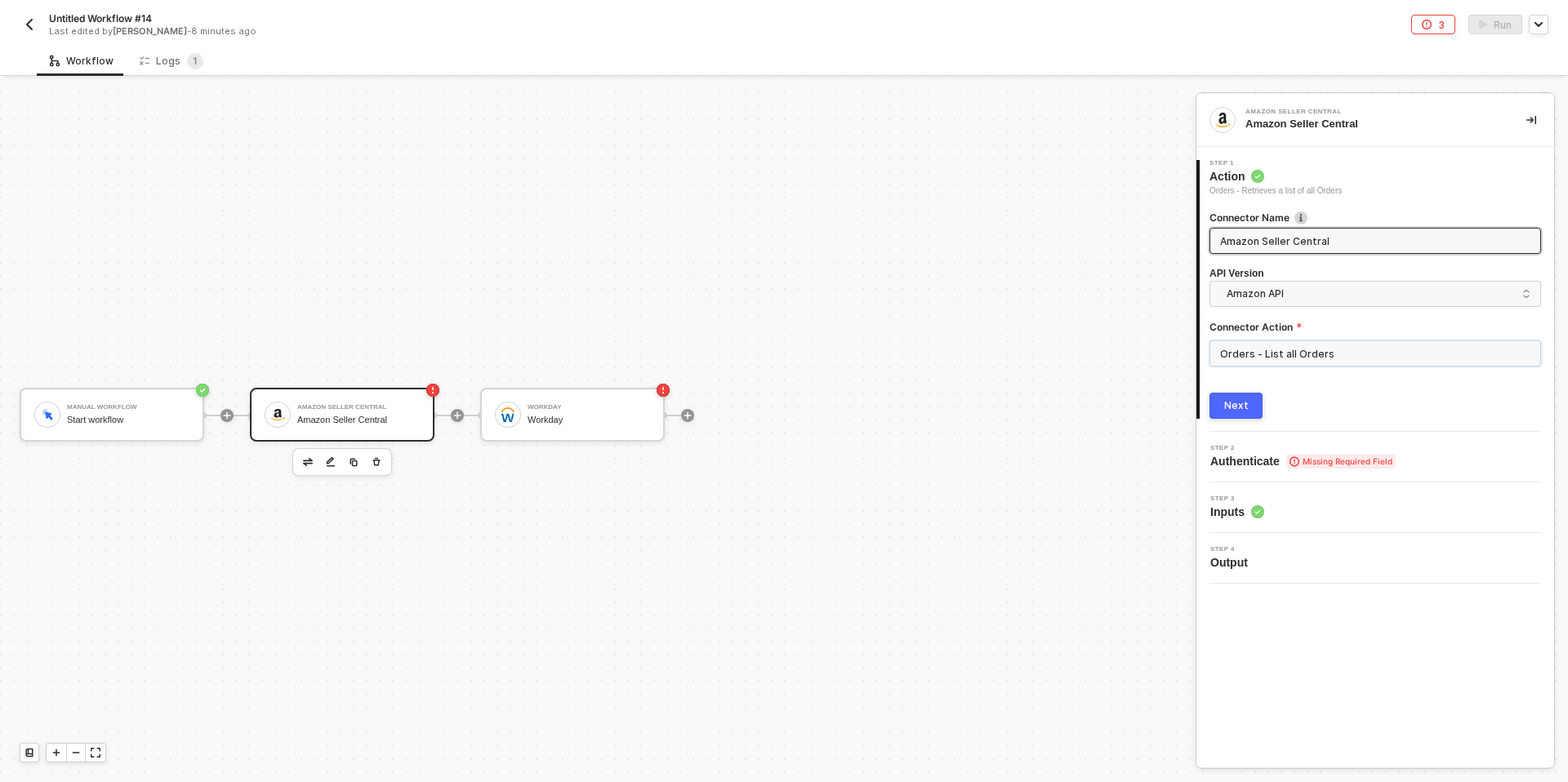
click at [1277, 354] on input "Orders - List all Orders" at bounding box center [1375, 353] width 331 height 26
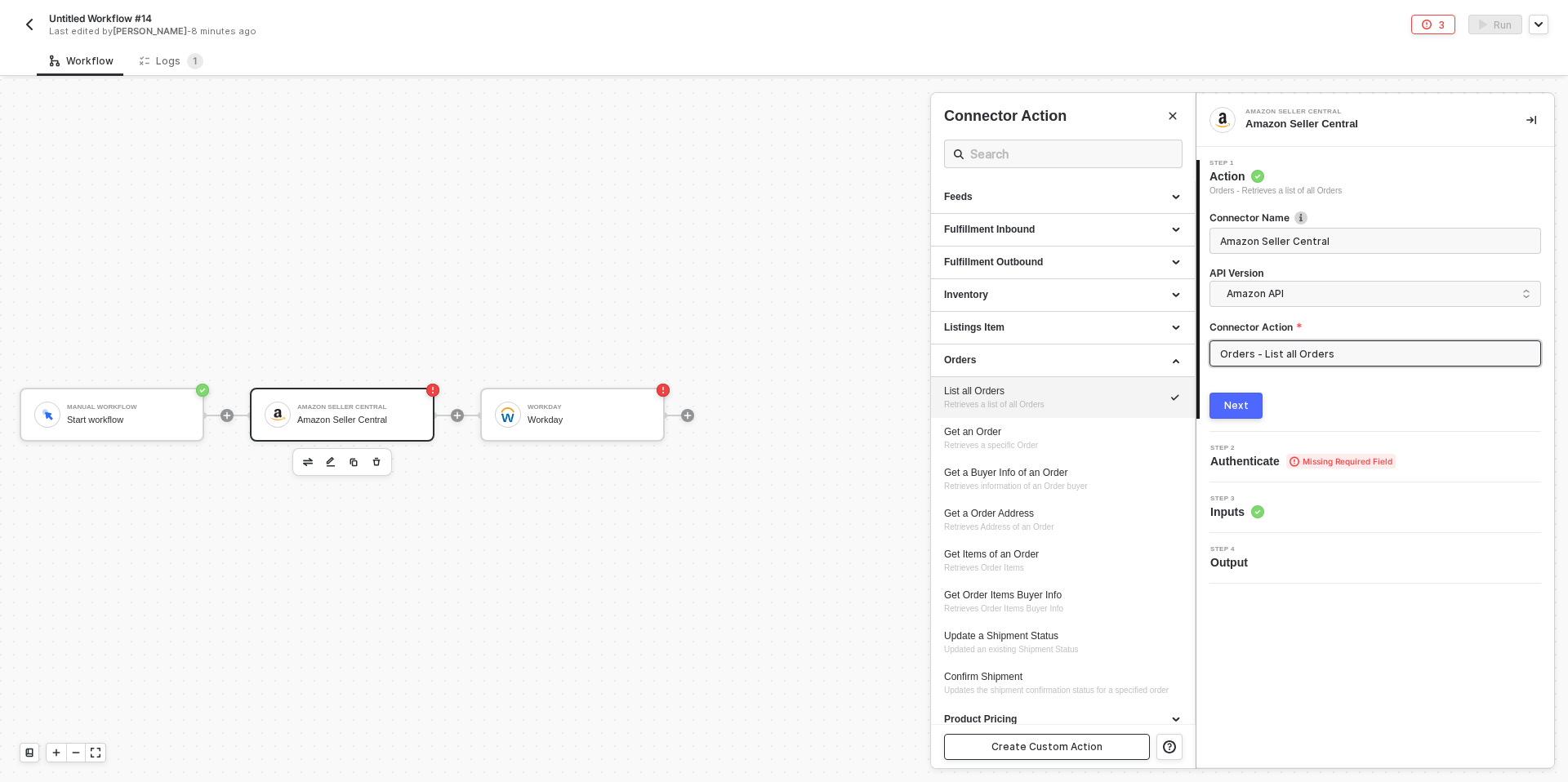
click at [1019, 745] on div "Create Custom Action" at bounding box center [1047, 747] width 111 height 13
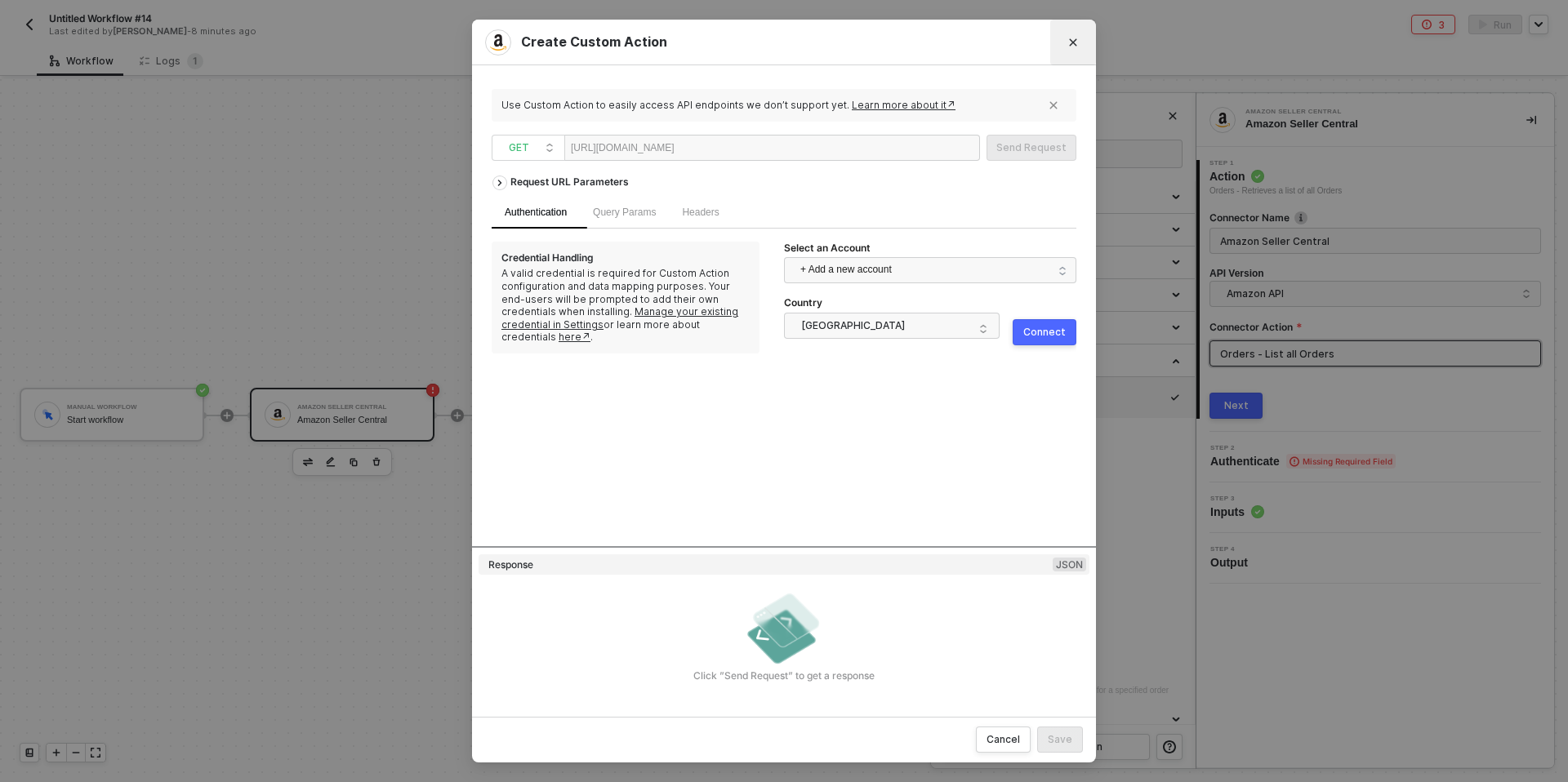
click at [1075, 40] on icon "Close" at bounding box center [1073, 42] width 8 height 8
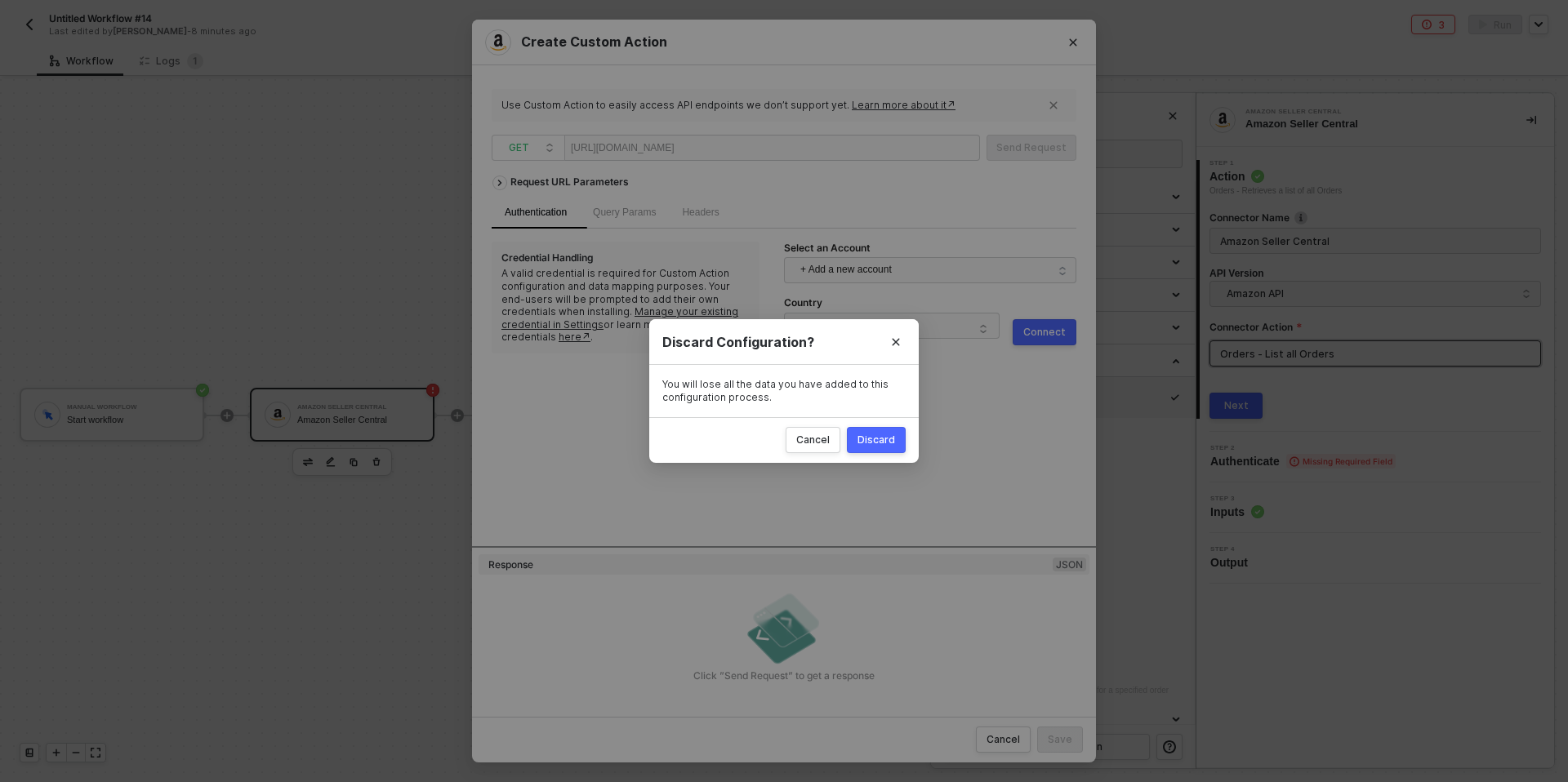
click at [873, 444] on div "Discard" at bounding box center [876, 440] width 38 height 13
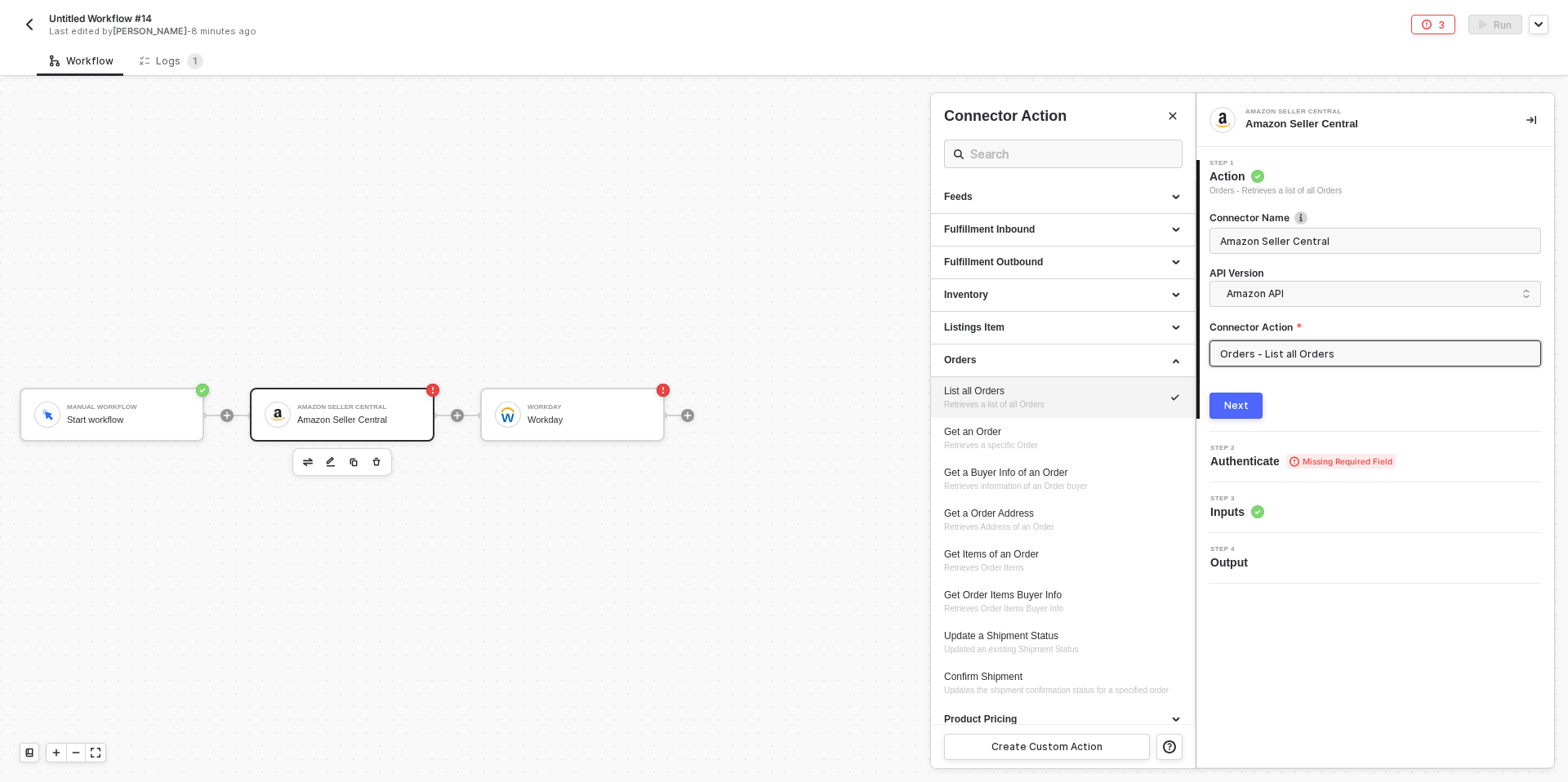
click at [620, 408] on div at bounding box center [784, 431] width 1568 height 704
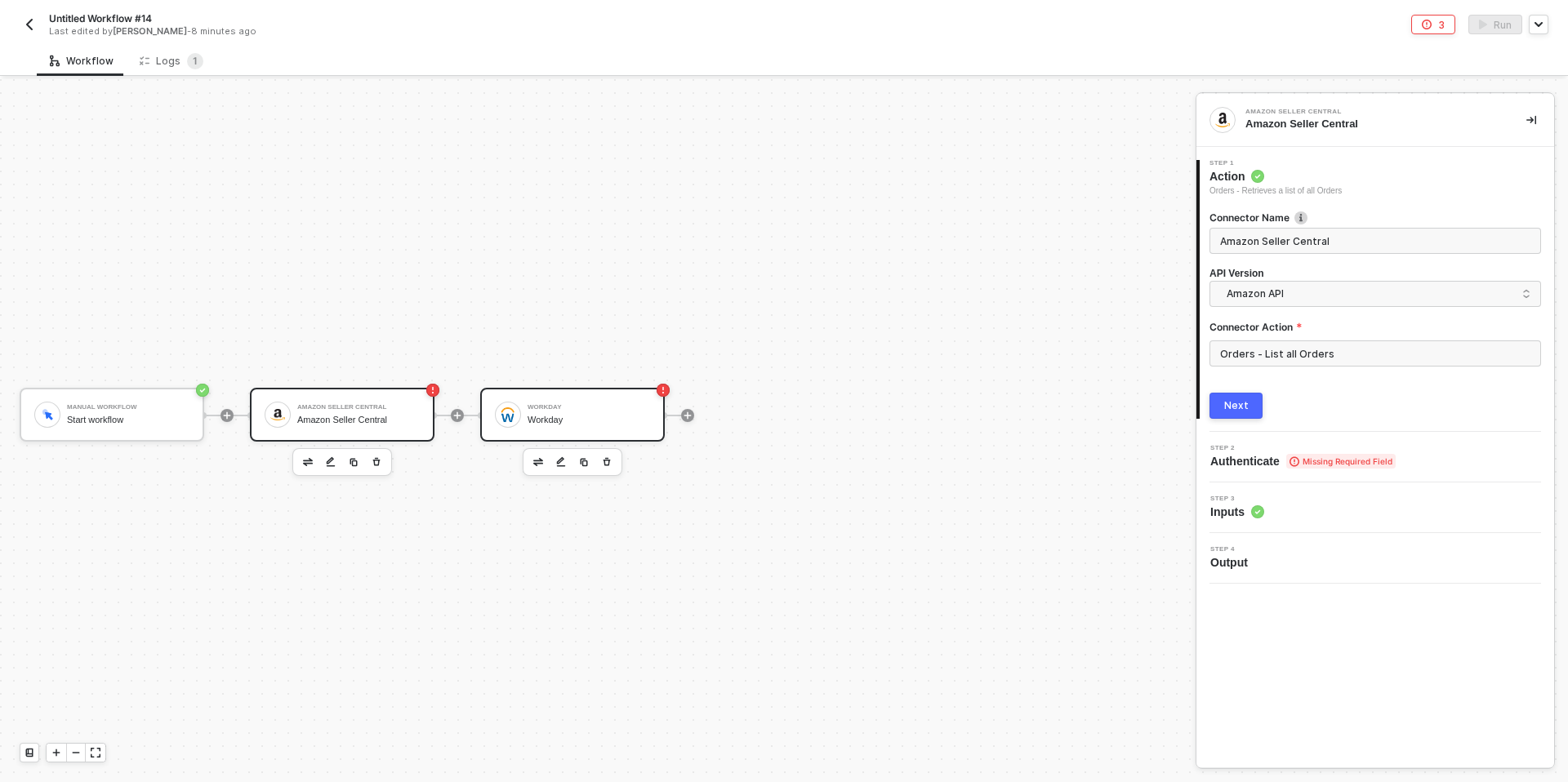
click at [600, 410] on div "Workday" at bounding box center [588, 407] width 122 height 7
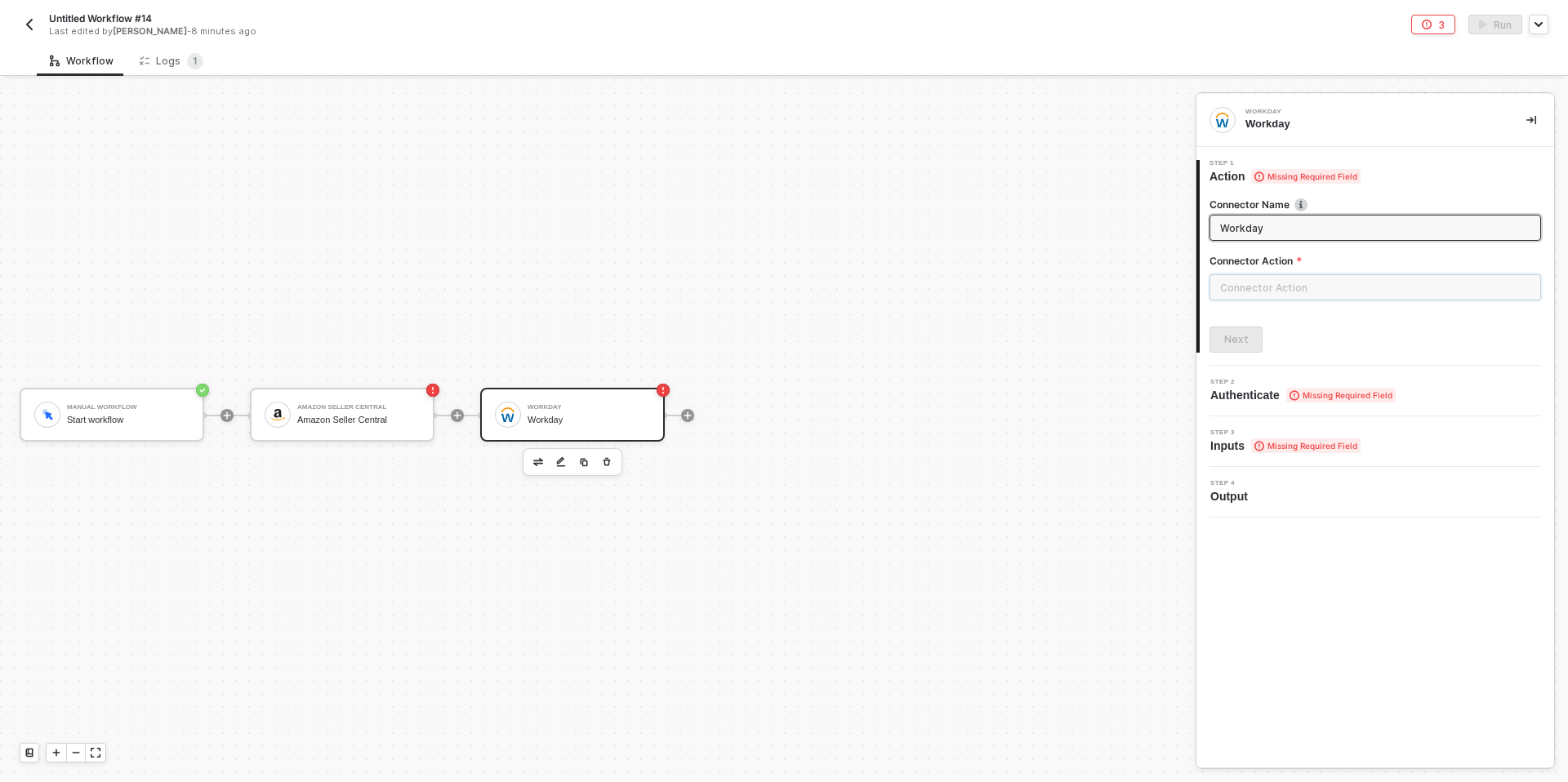
click at [1260, 294] on input "text" at bounding box center [1375, 287] width 331 height 26
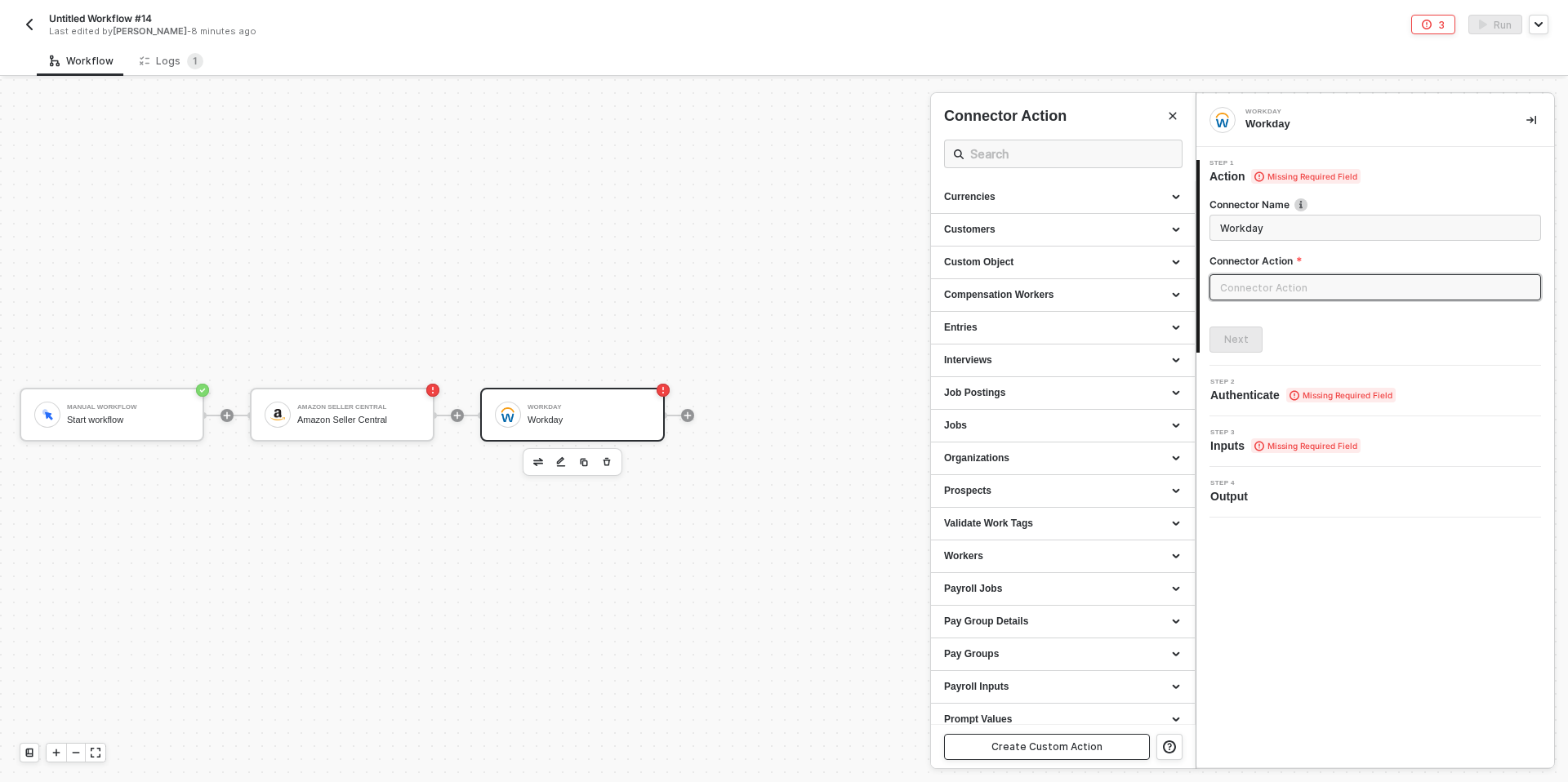
click at [1000, 749] on div "Create Custom Action" at bounding box center [1047, 747] width 111 height 13
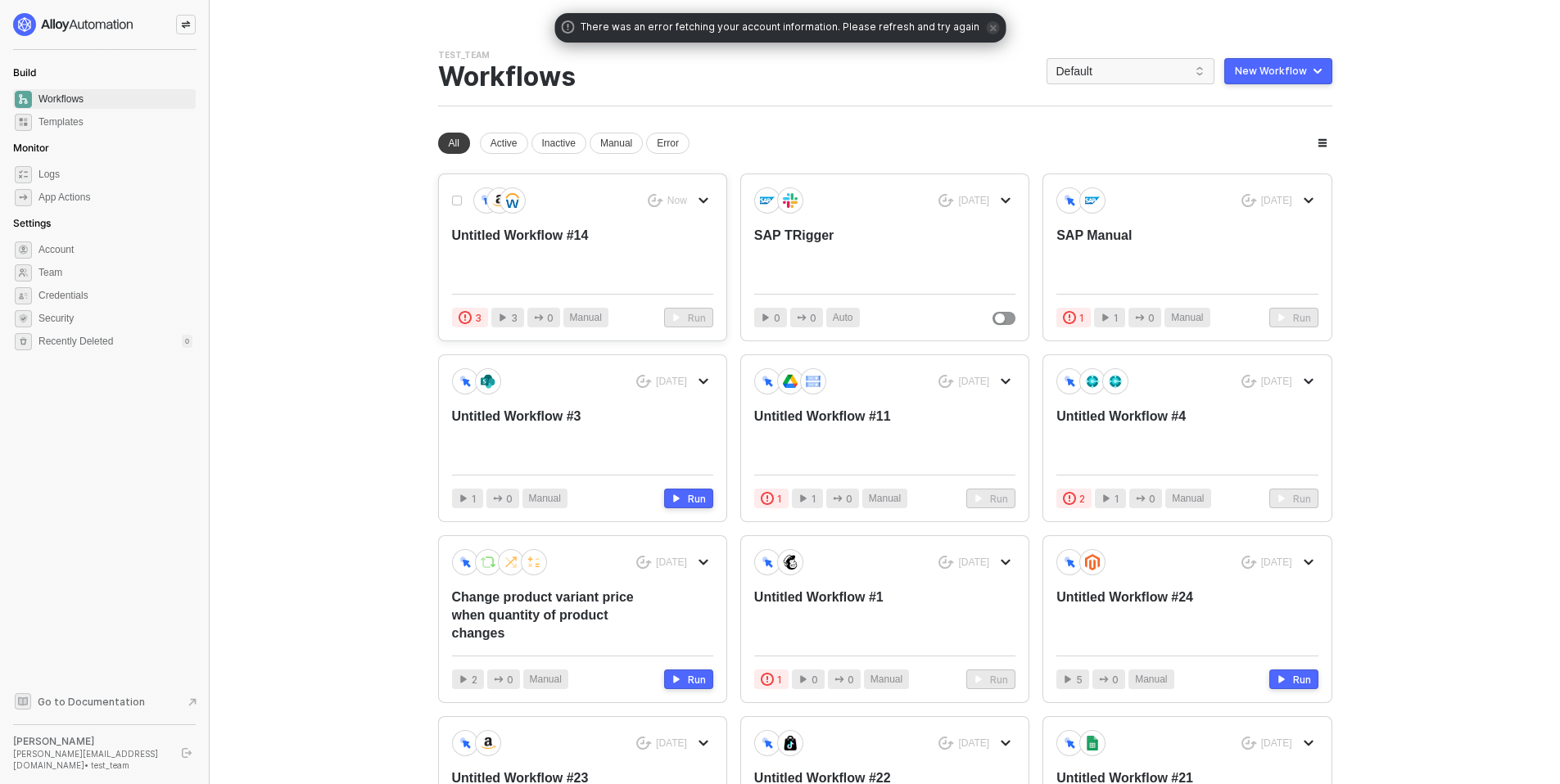
click at [603, 231] on div "Untitled Workflow #14" at bounding box center [556, 254] width 209 height 54
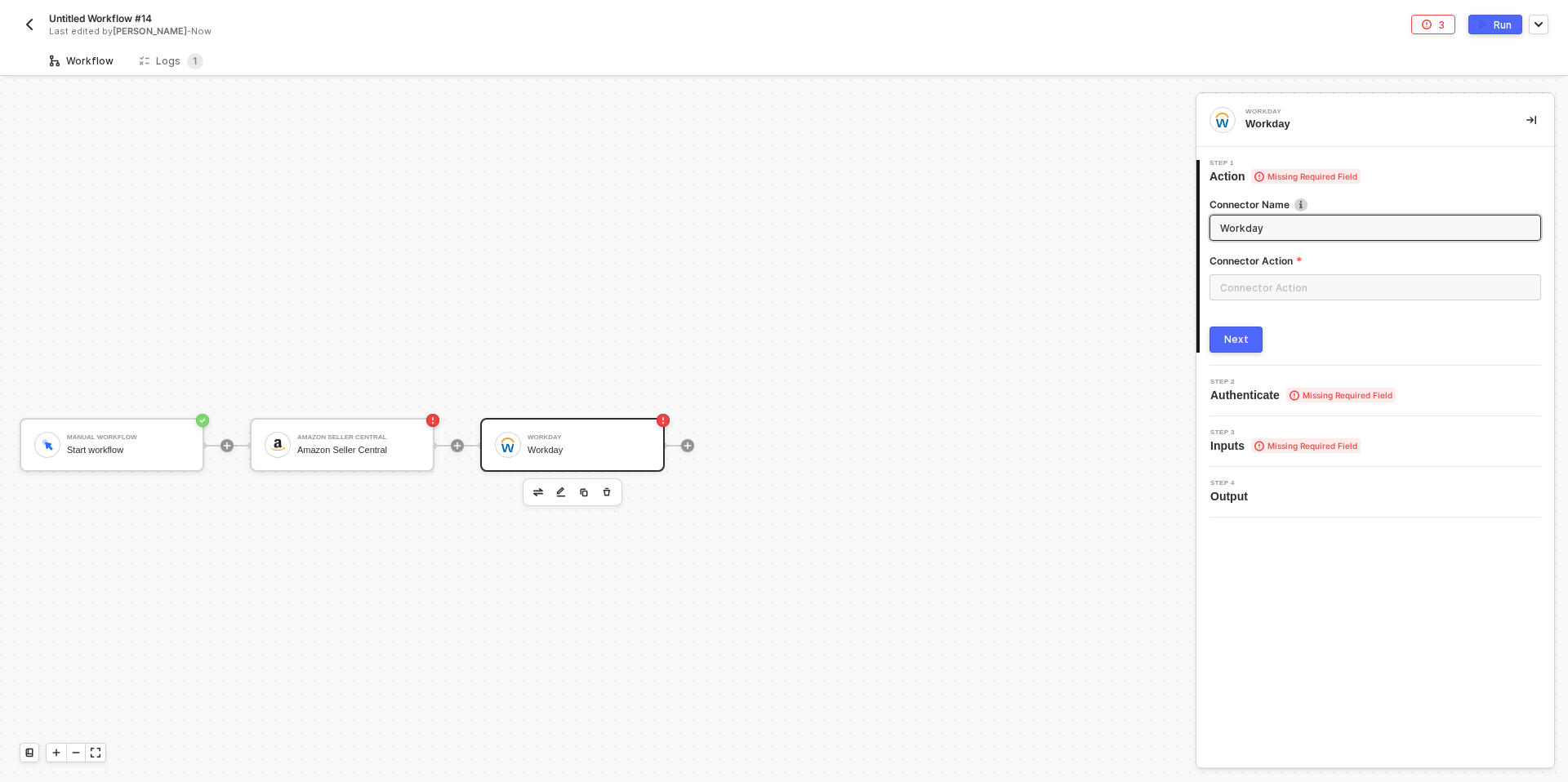
scroll to position [30, 0]
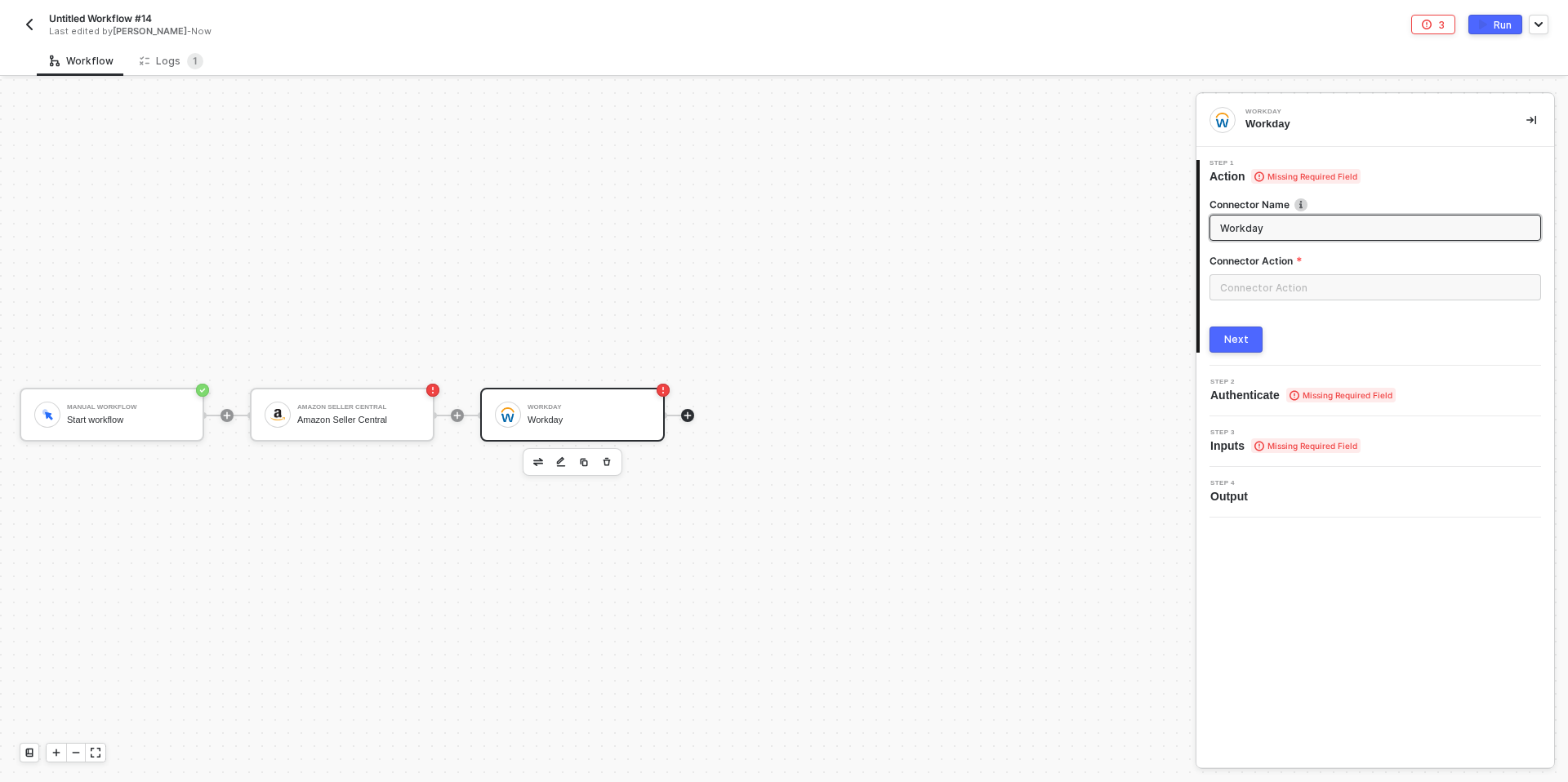
click at [683, 417] on icon "icon-play" at bounding box center [687, 416] width 10 height 10
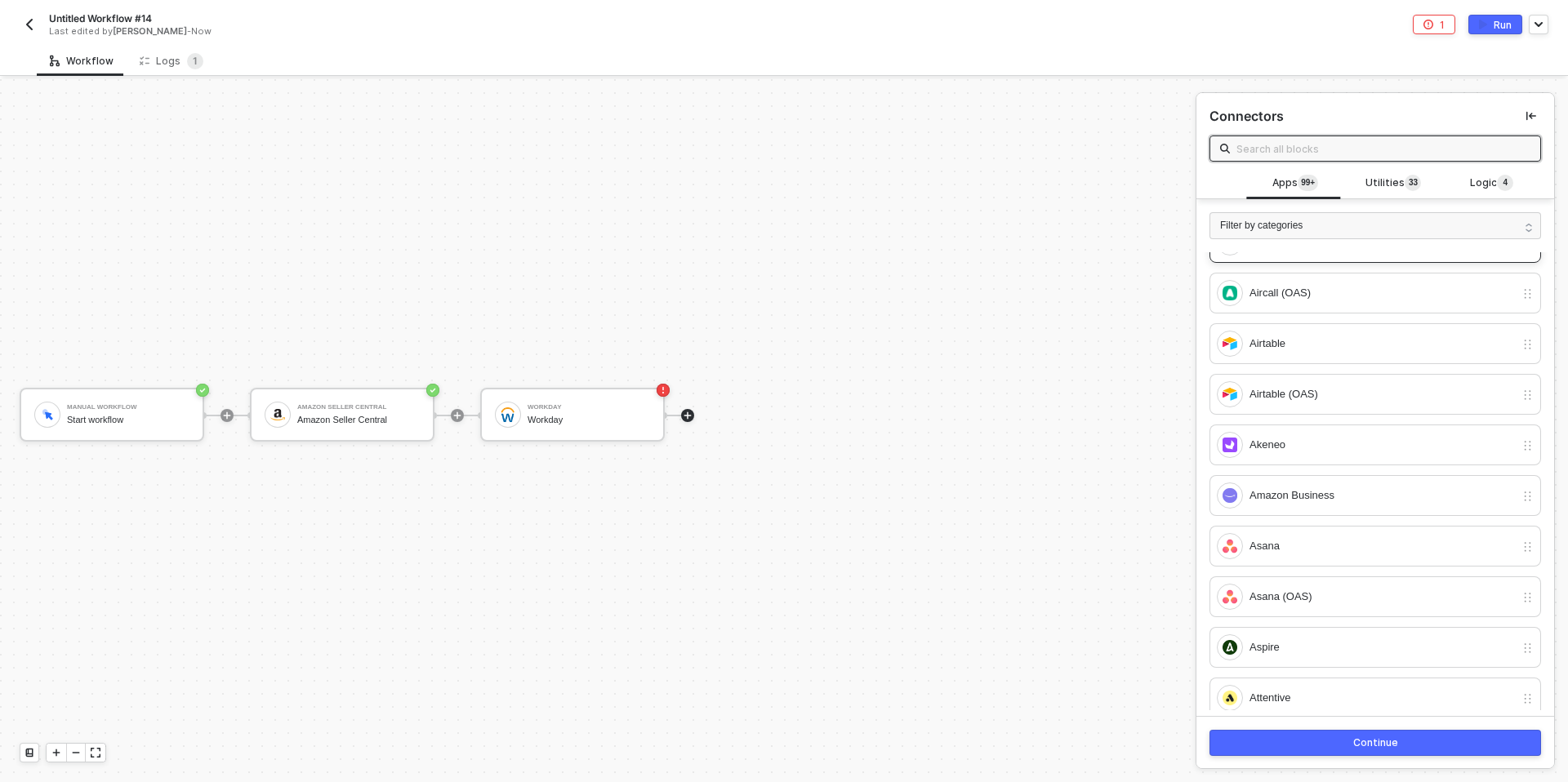
scroll to position [1513, 0]
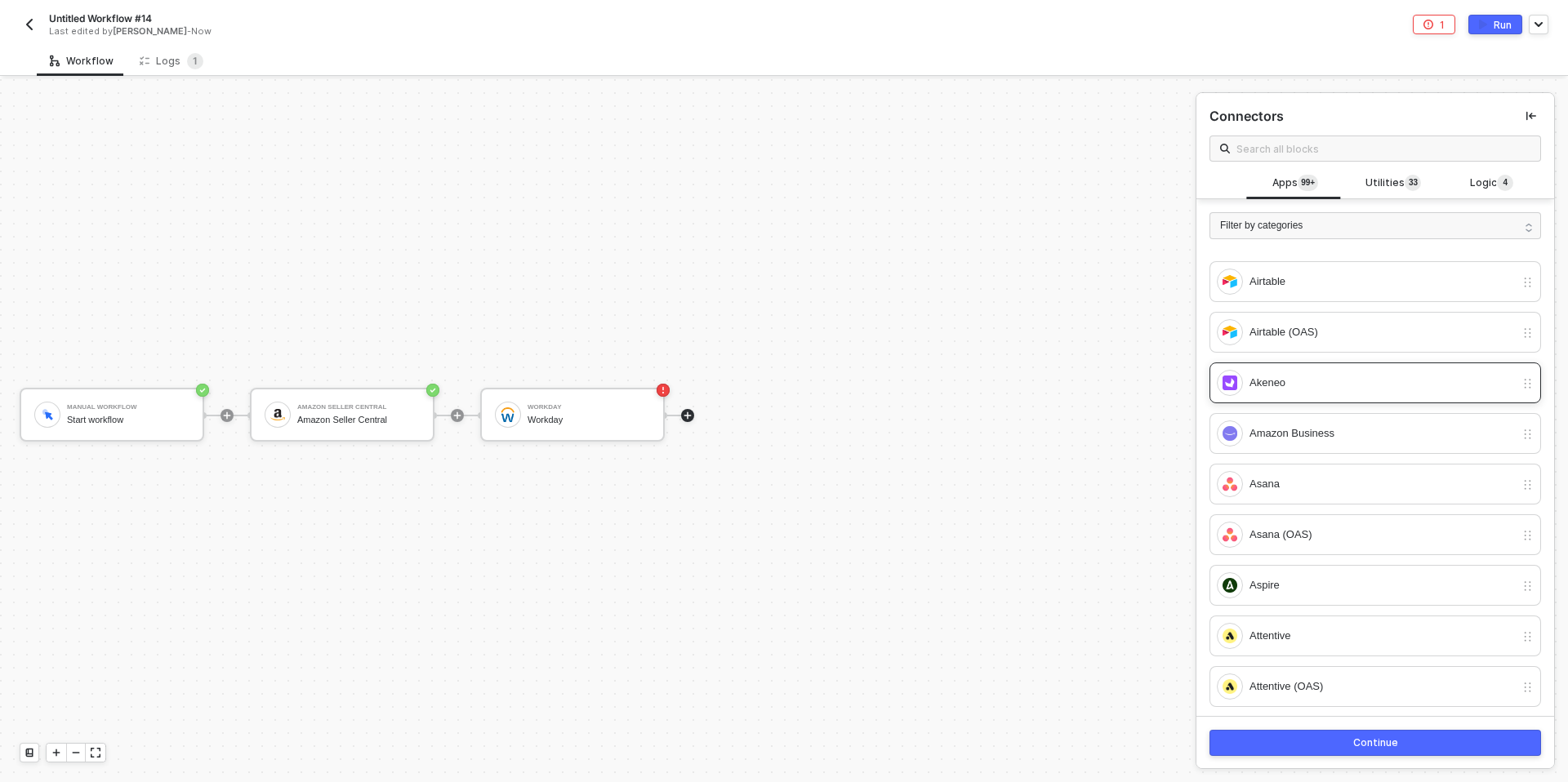
click at [1249, 380] on div "Akeneo" at bounding box center [1382, 382] width 266 height 18
click at [1253, 752] on button "Continue" at bounding box center [1375, 742] width 331 height 26
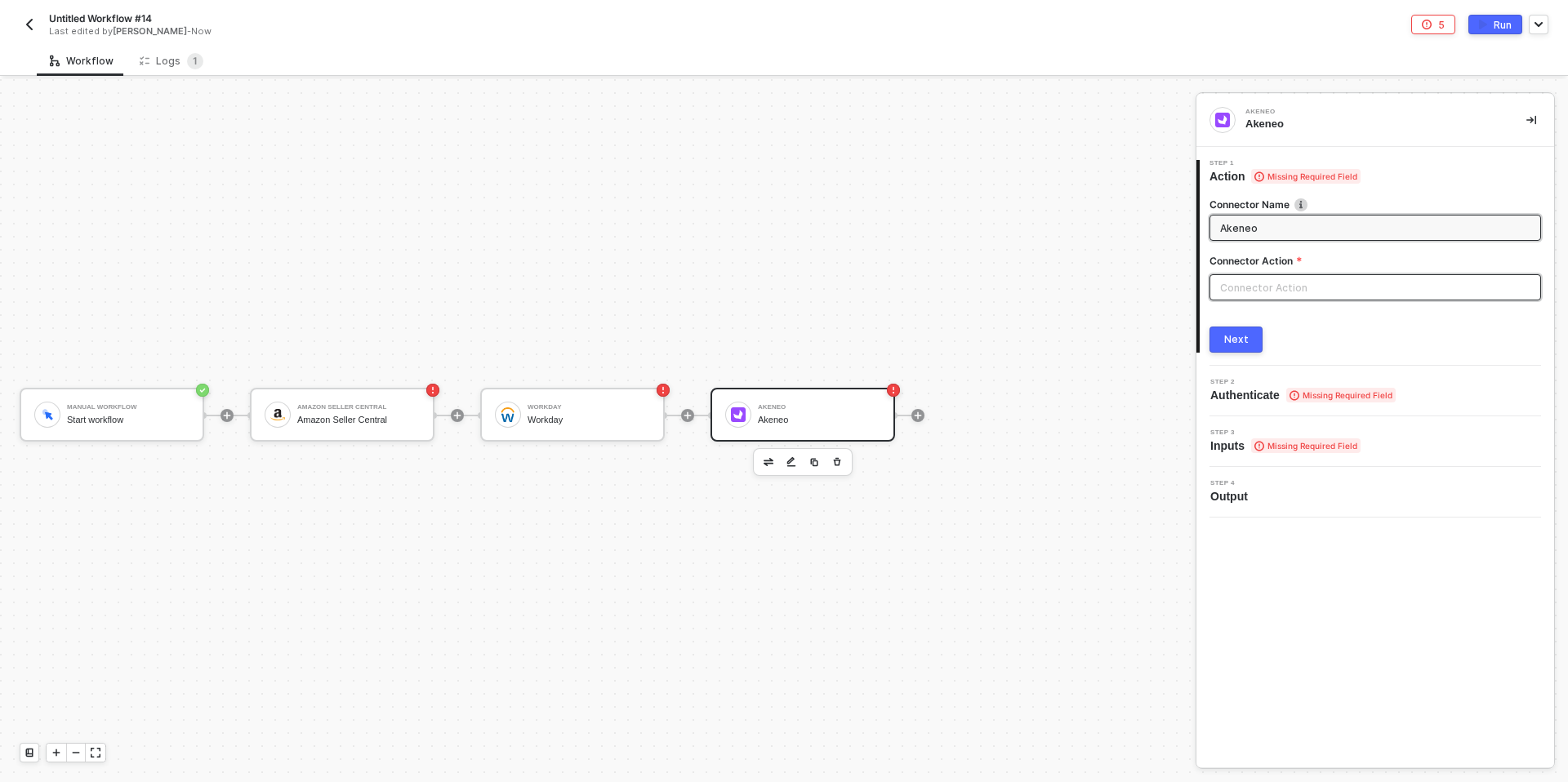
click at [1237, 299] on input "text" at bounding box center [1375, 287] width 331 height 26
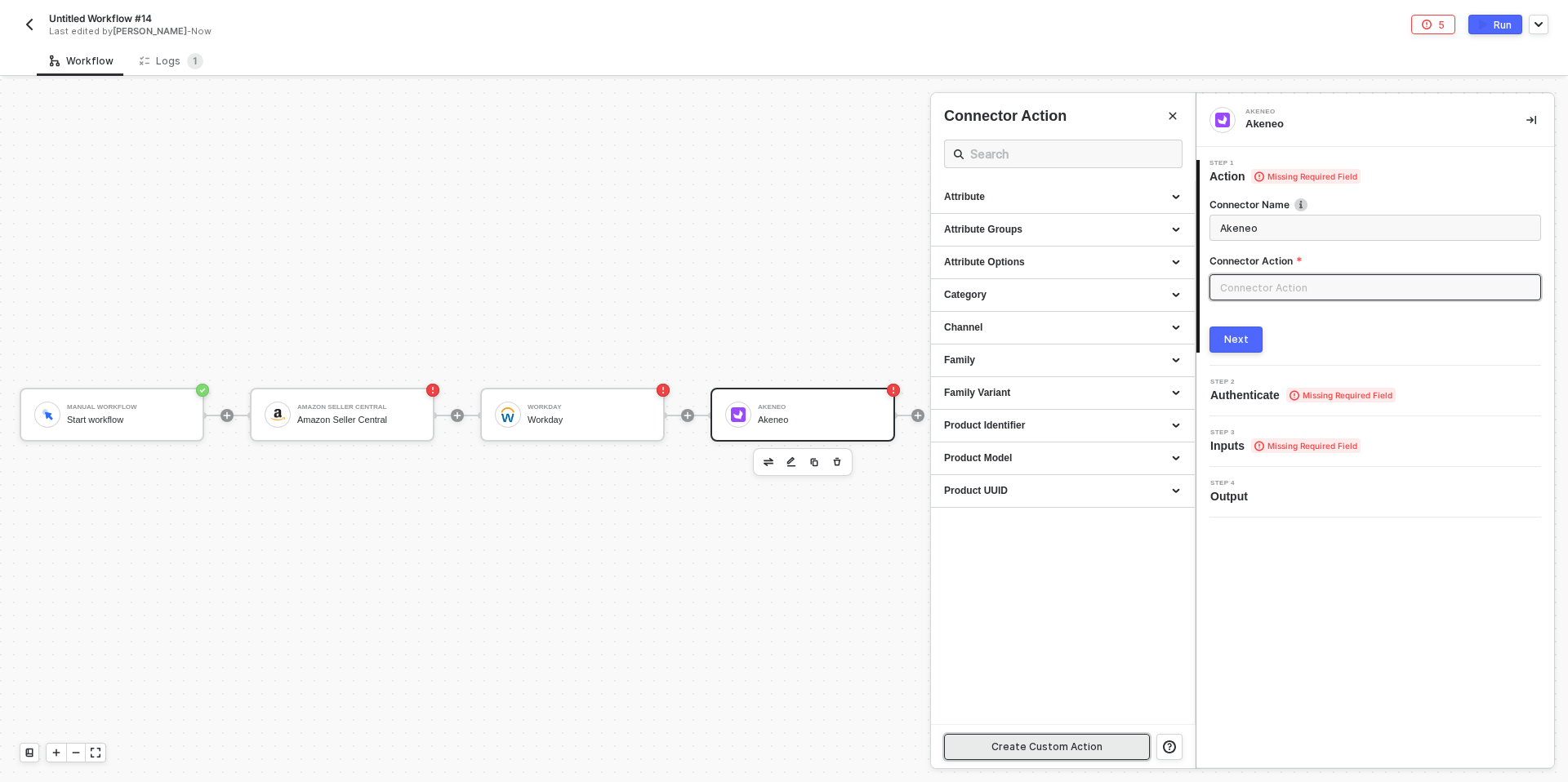
click at [994, 738] on button "Create Custom Action" at bounding box center [1047, 747] width 206 height 26
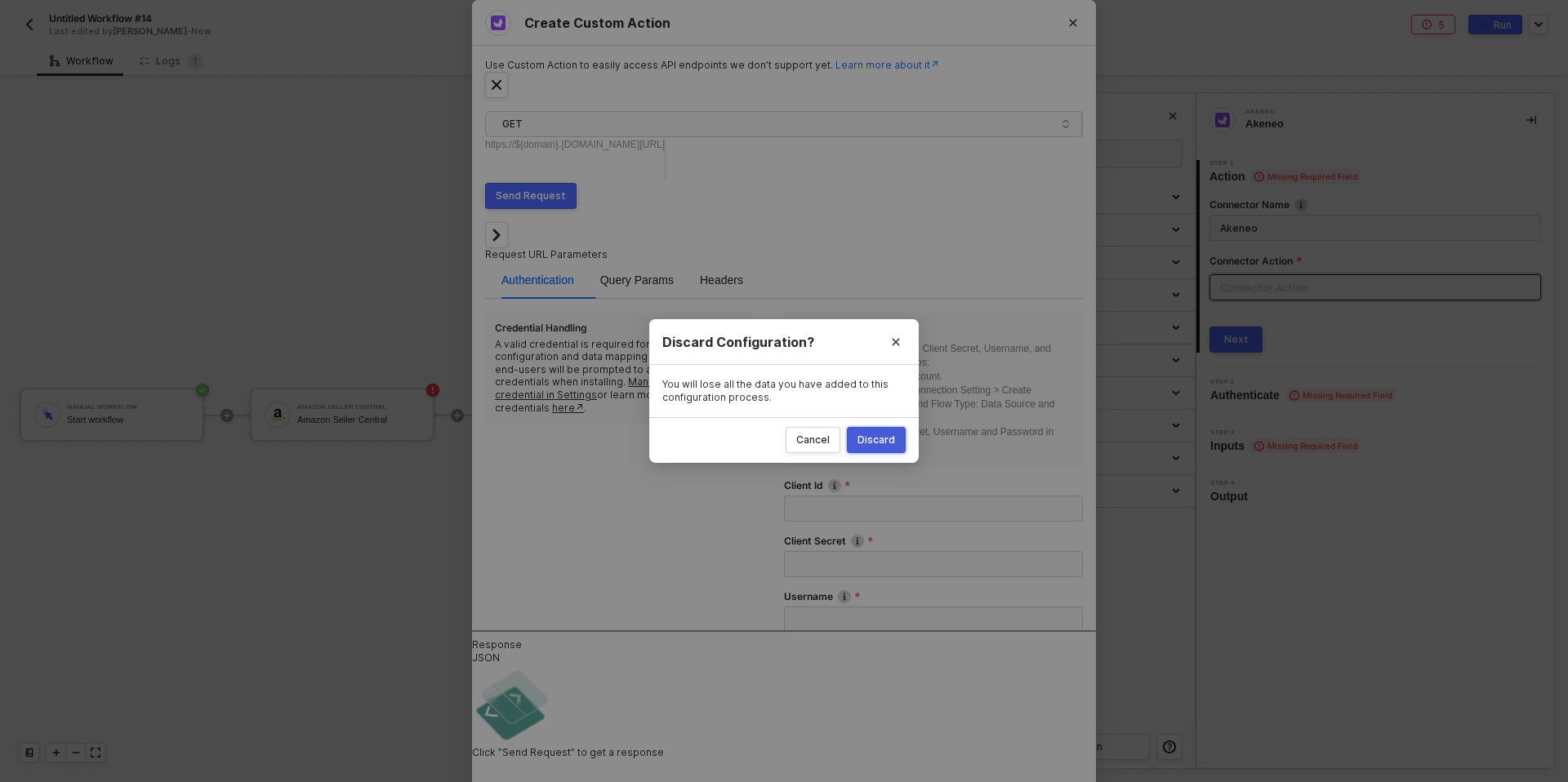
click at [899, 449] on button "Discard" at bounding box center [876, 440] width 59 height 26
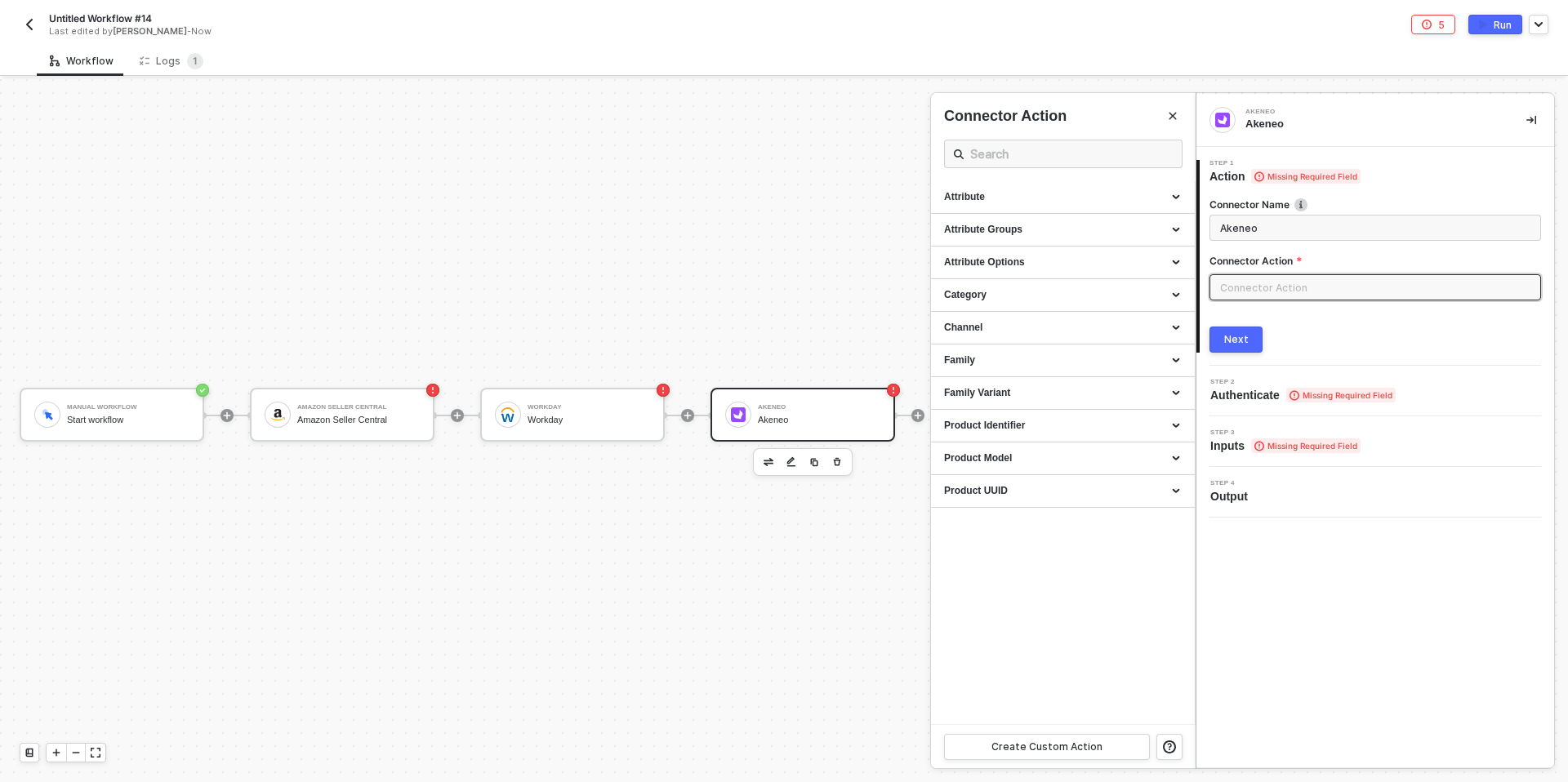
click at [1243, 412] on div "2 Step 2 Authenticate Missing Required Field" at bounding box center [1375, 391] width 358 height 51
drag, startPoint x: 1247, startPoint y: 392, endPoint x: 1247, endPoint y: 359, distance: 33.0
click at [1247, 392] on span "Authenticate Missing Required Field" at bounding box center [1303, 395] width 186 height 16
click at [1101, 289] on div "Category" at bounding box center [1063, 295] width 238 height 13
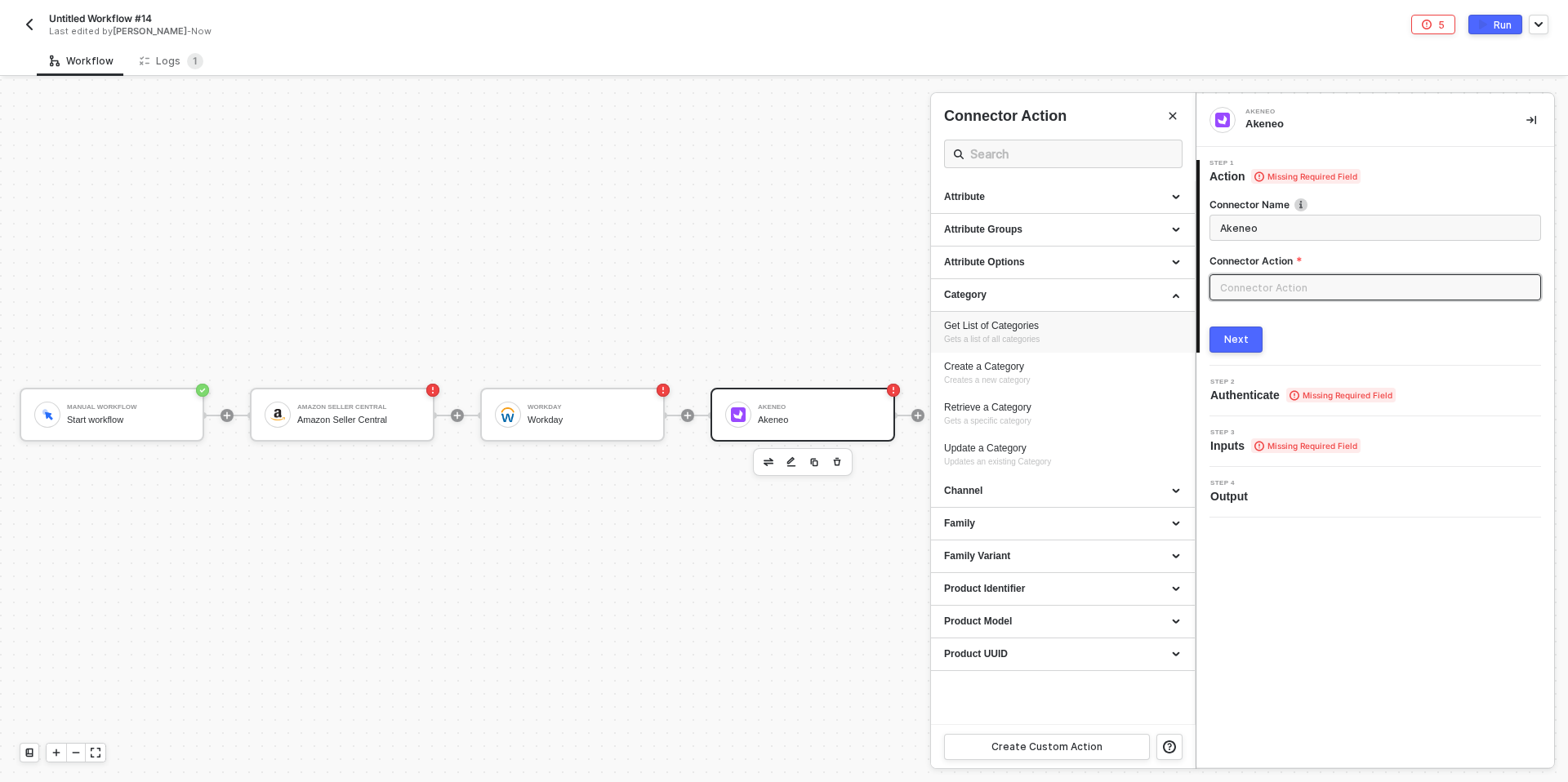
click at [1059, 326] on div "Get List of Categories" at bounding box center [1063, 326] width 238 height 13
type input "Gets a list of all categories"
type input "Category - Get List of Categories"
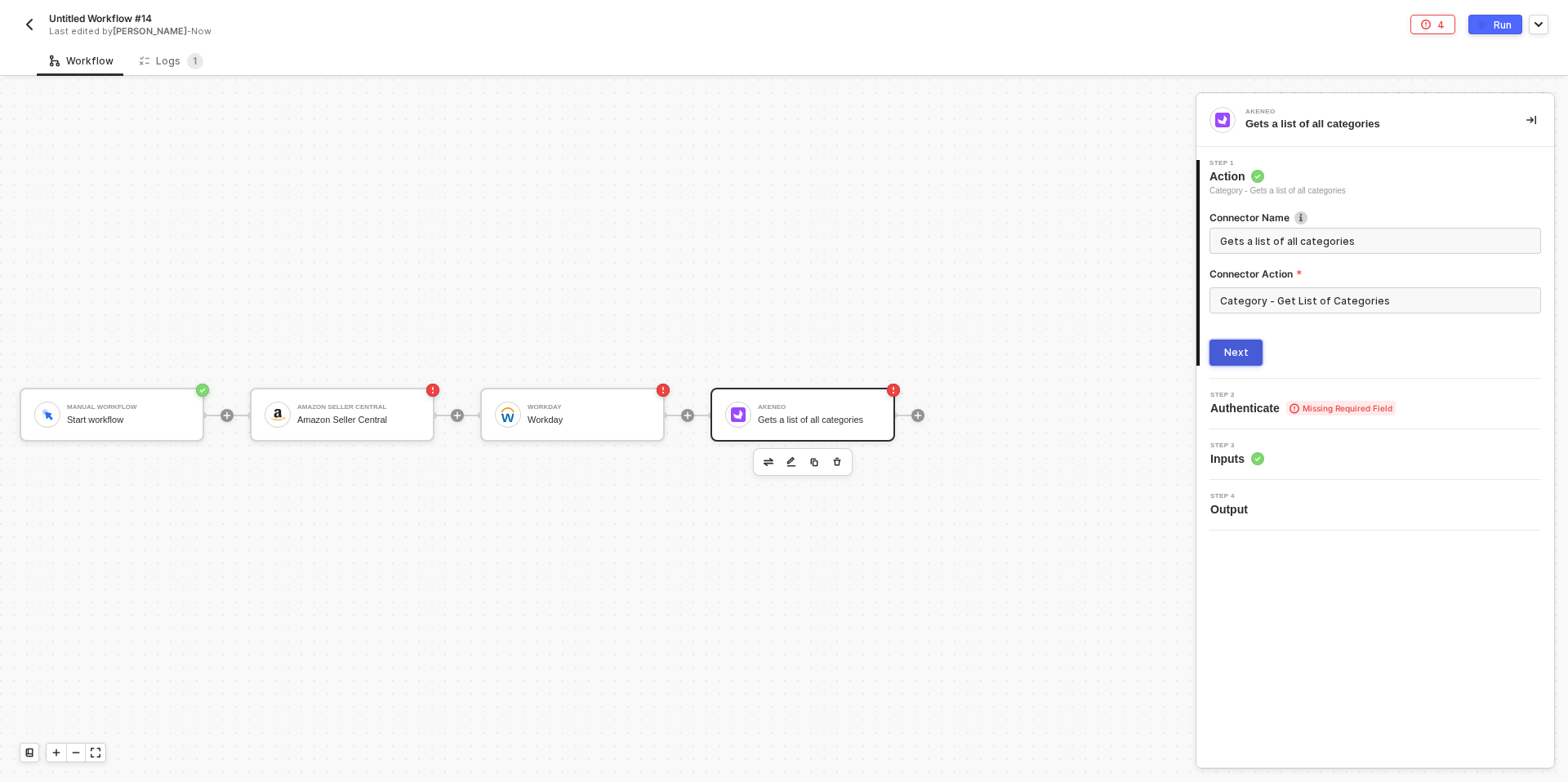
click at [1250, 357] on button "Next" at bounding box center [1236, 353] width 53 height 26
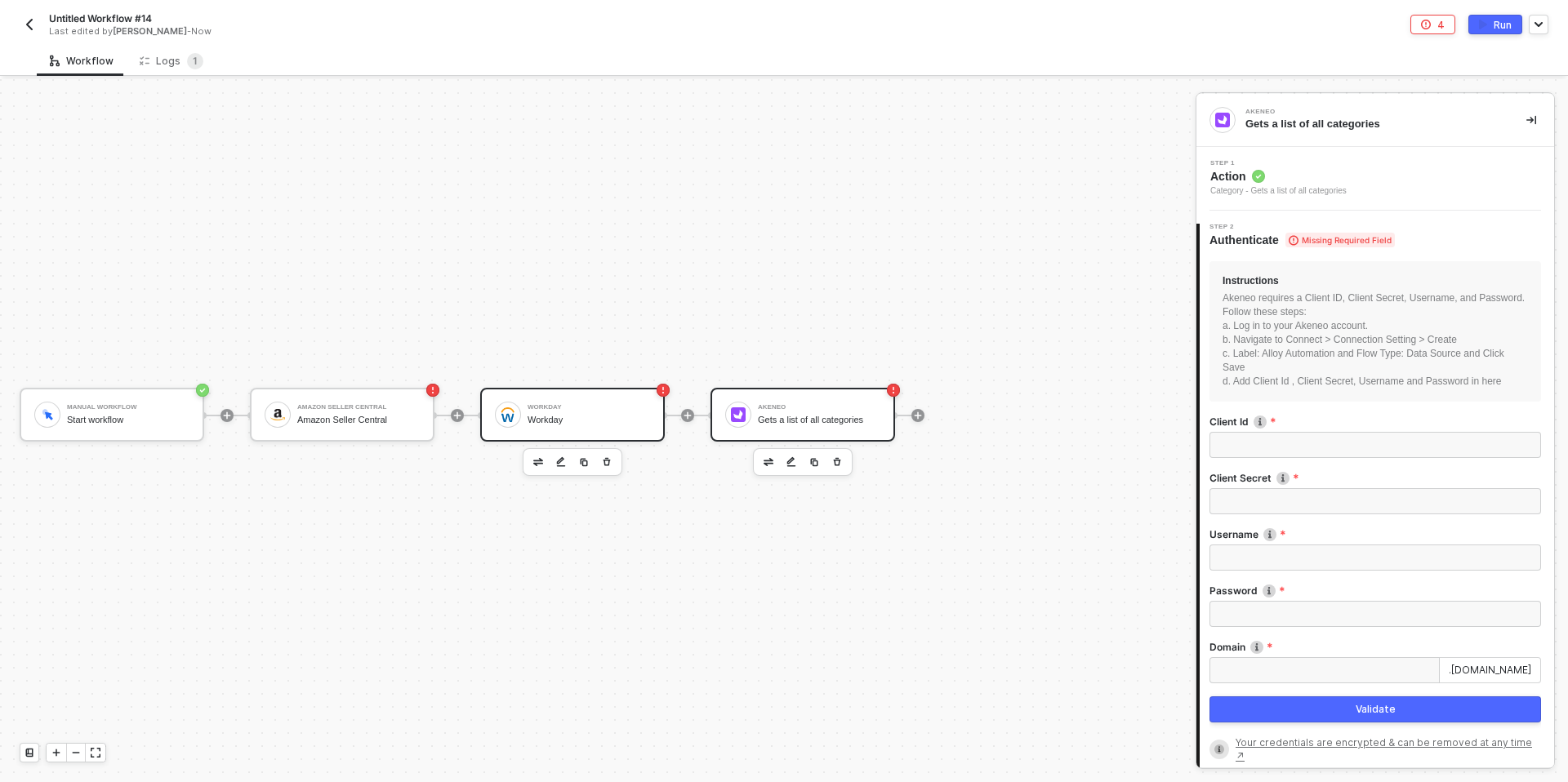
click at [587, 397] on div "Workday Workday" at bounding box center [572, 415] width 185 height 54
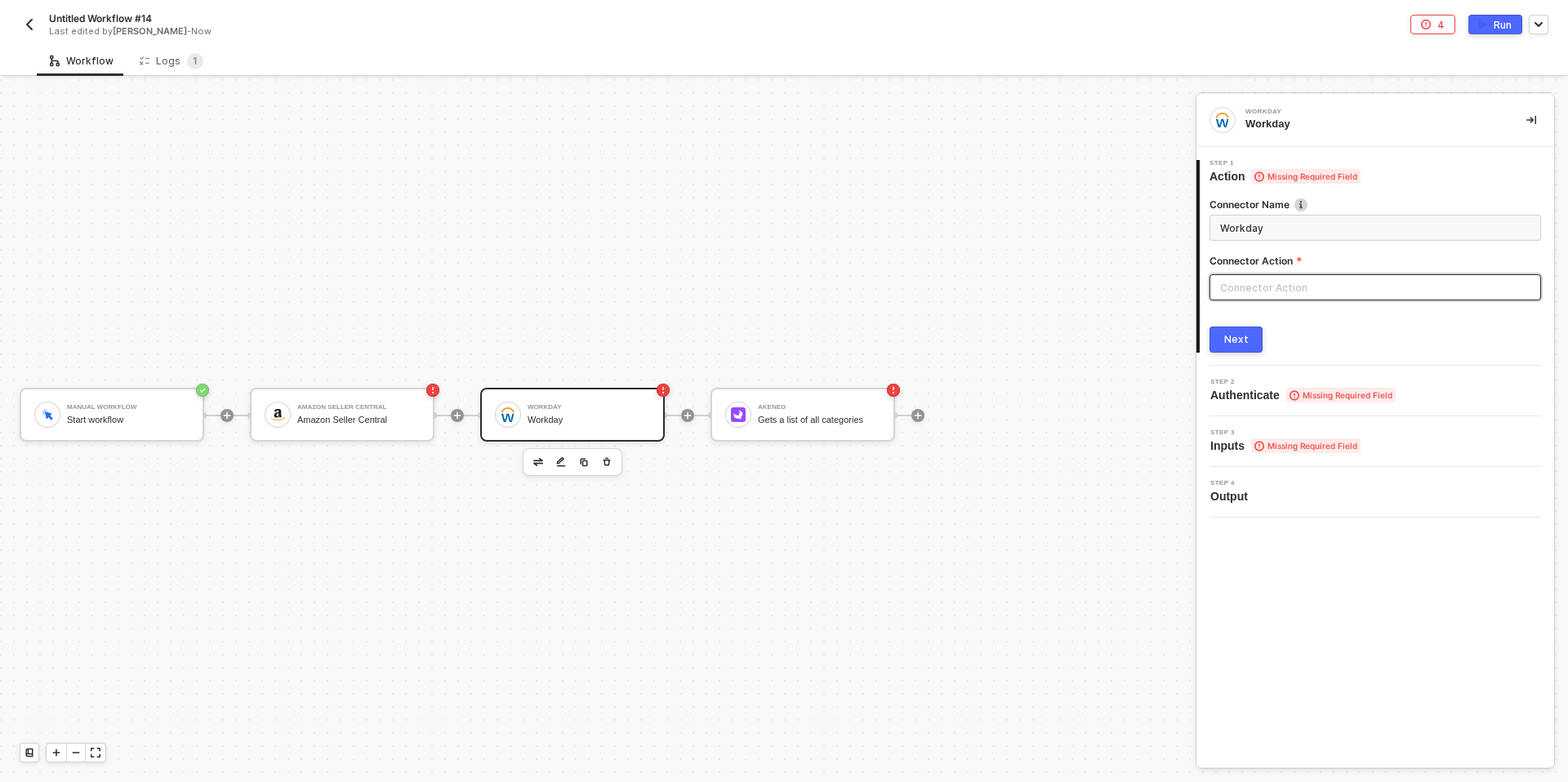
click at [1299, 292] on input "text" at bounding box center [1375, 287] width 331 height 26
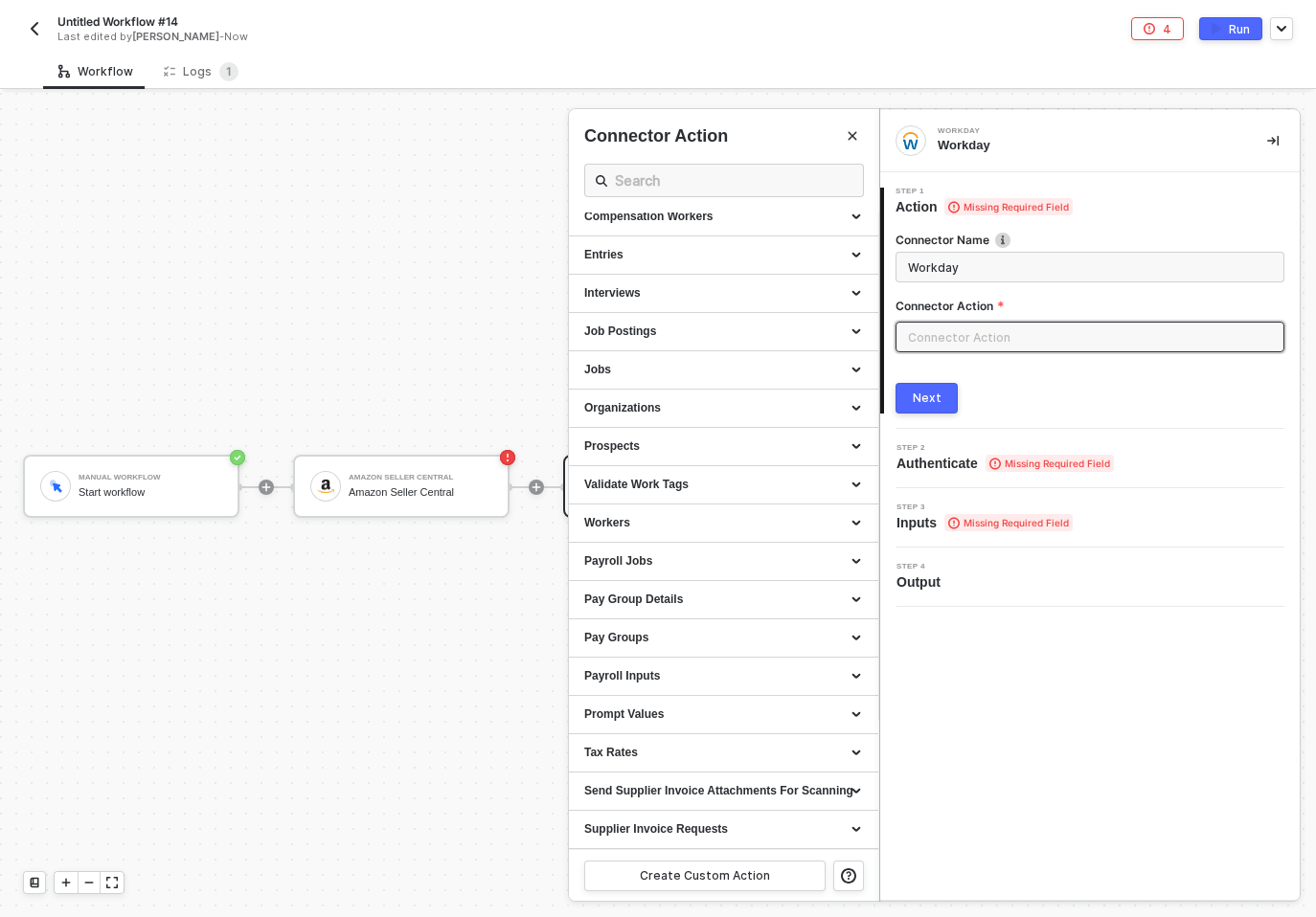
scroll to position [130, 0]
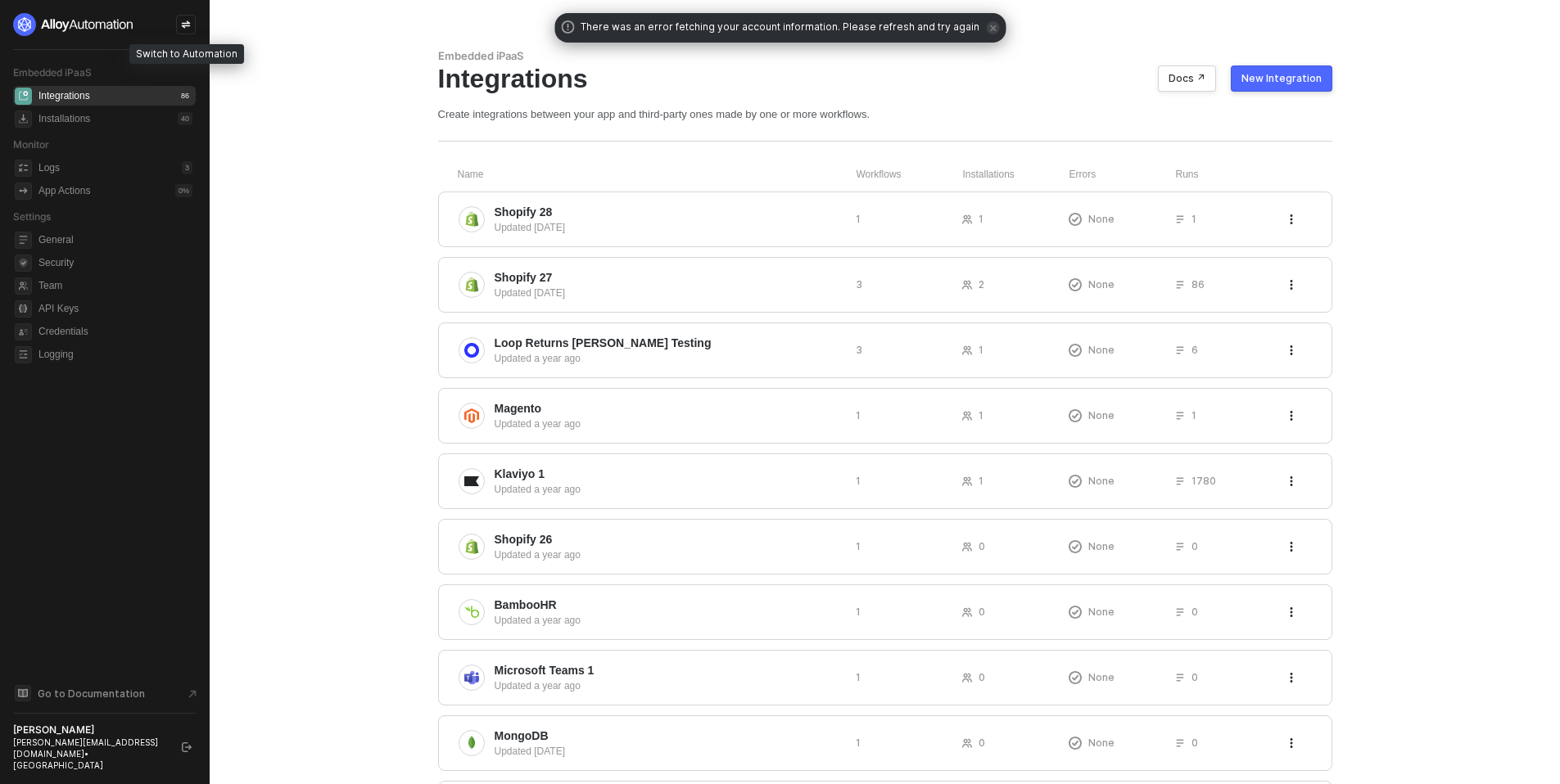
click at [186, 26] on icon "icon-swap" at bounding box center [186, 25] width 9 height 8
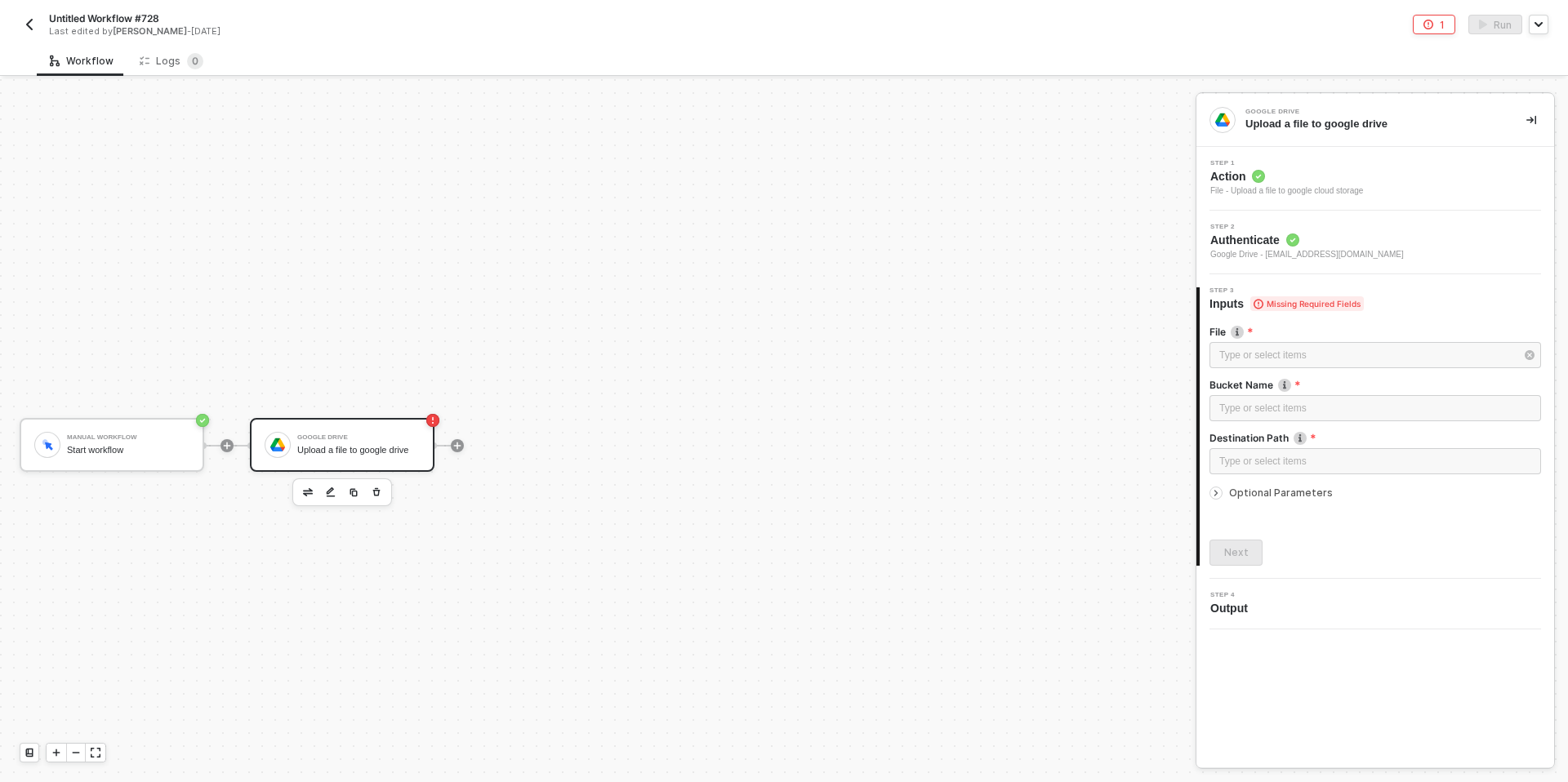
scroll to position [30, 0]
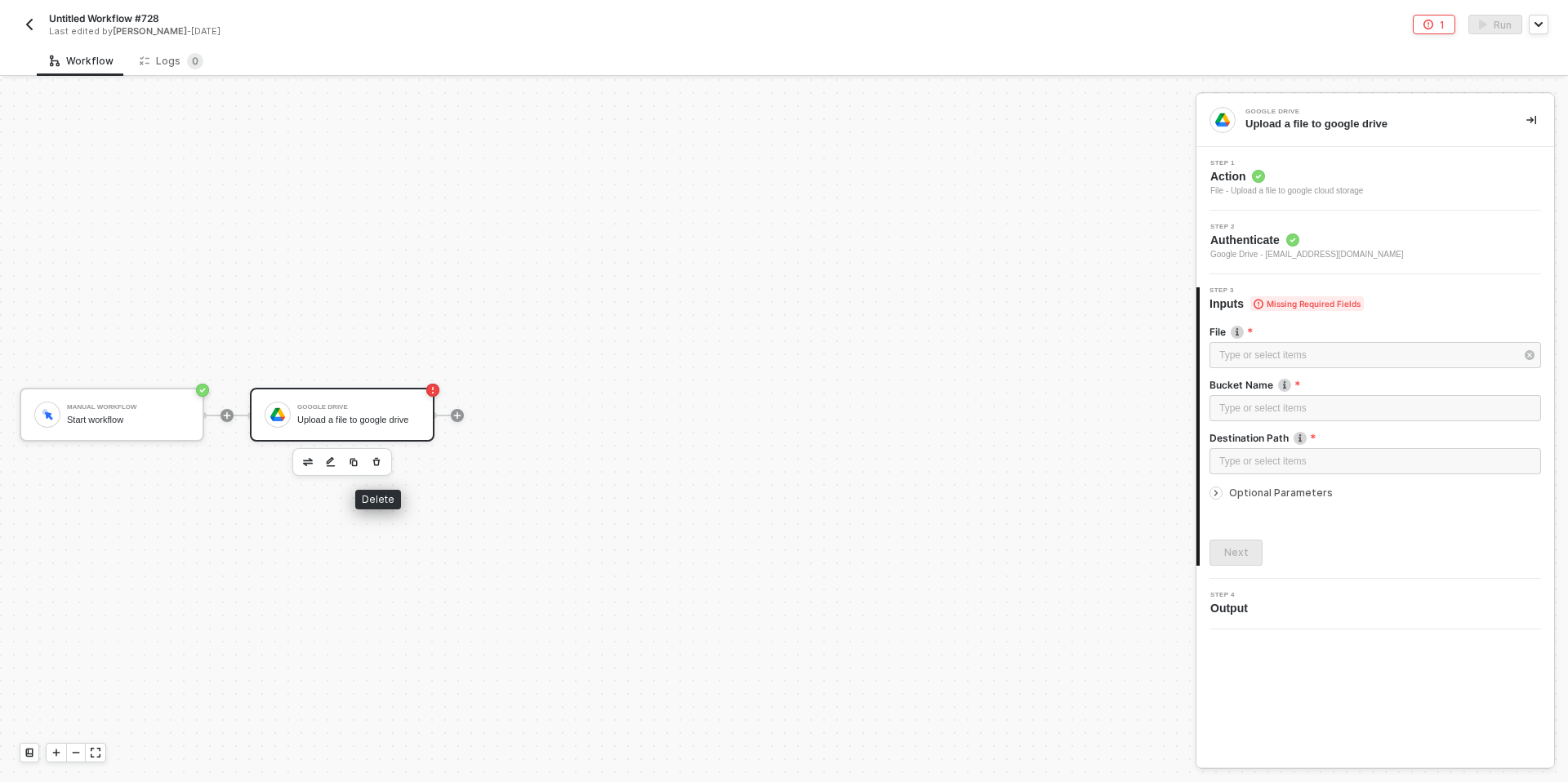
click at [369, 459] on button "button" at bounding box center [376, 461] width 19 height 19
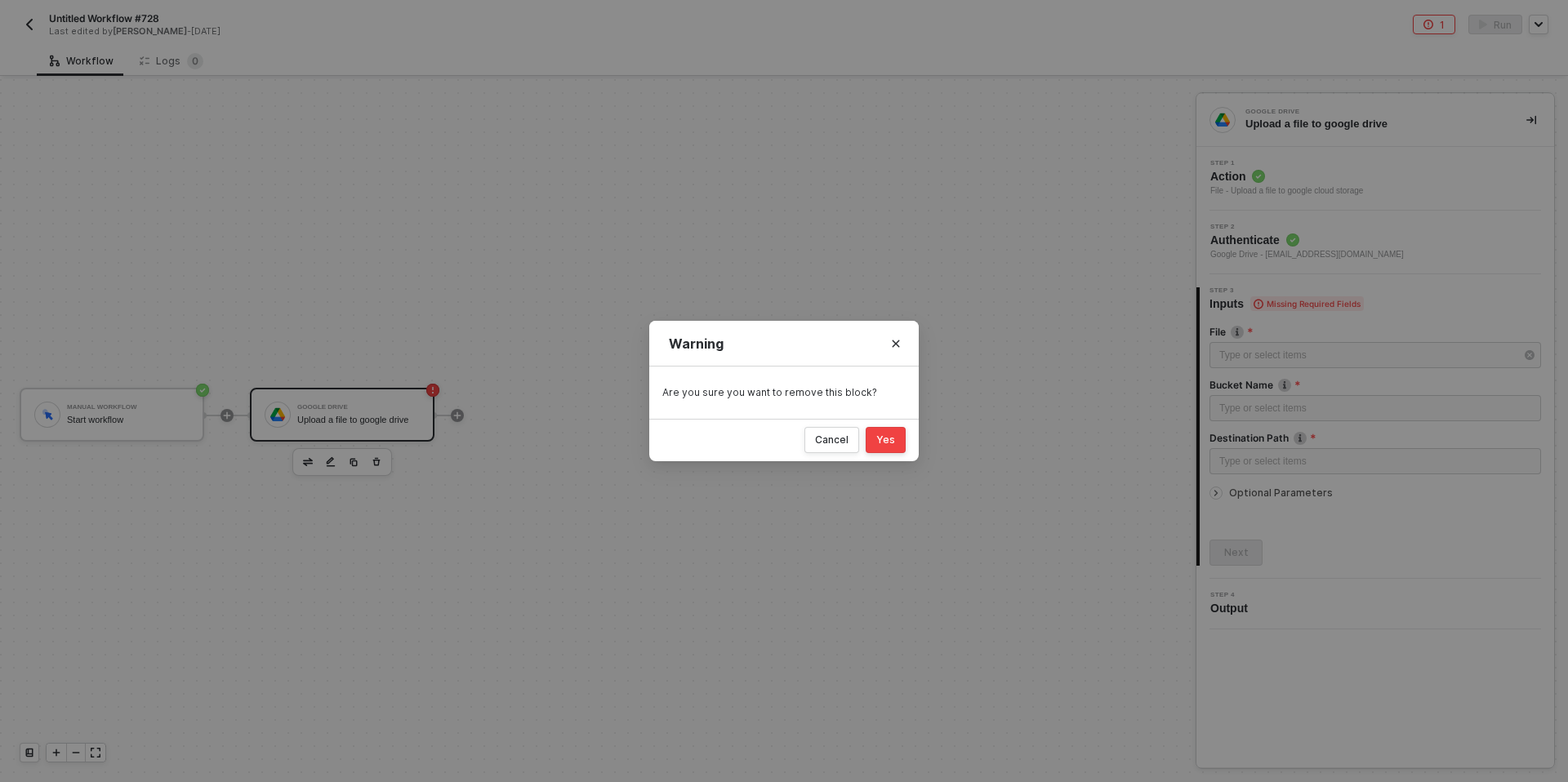
click at [870, 441] on button "Yes" at bounding box center [885, 440] width 40 height 26
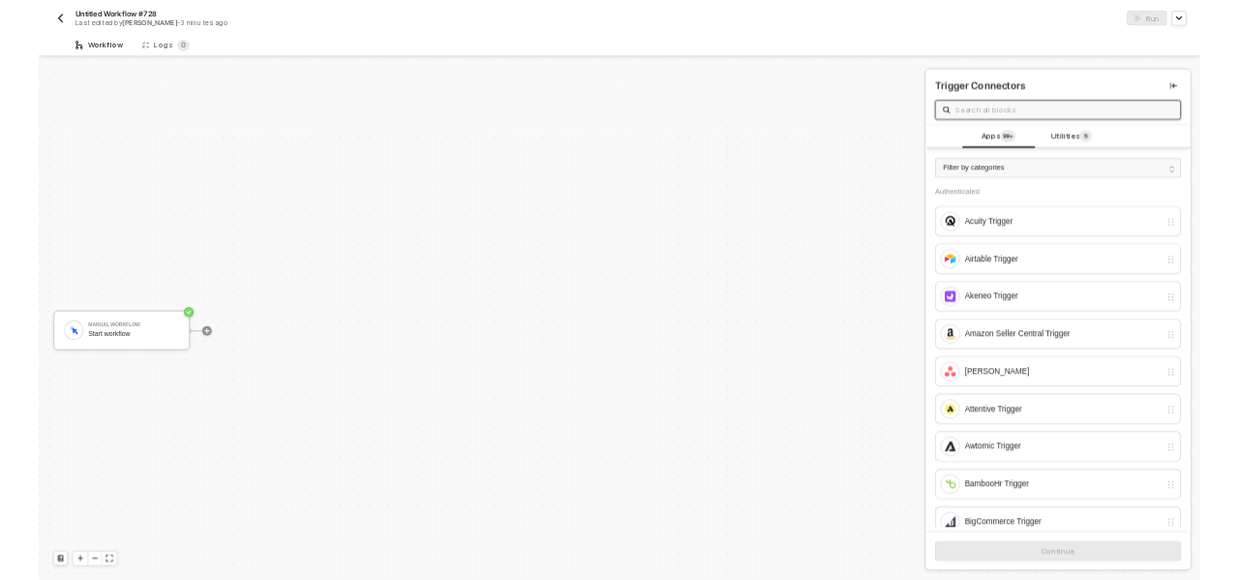
scroll to position [36, 0]
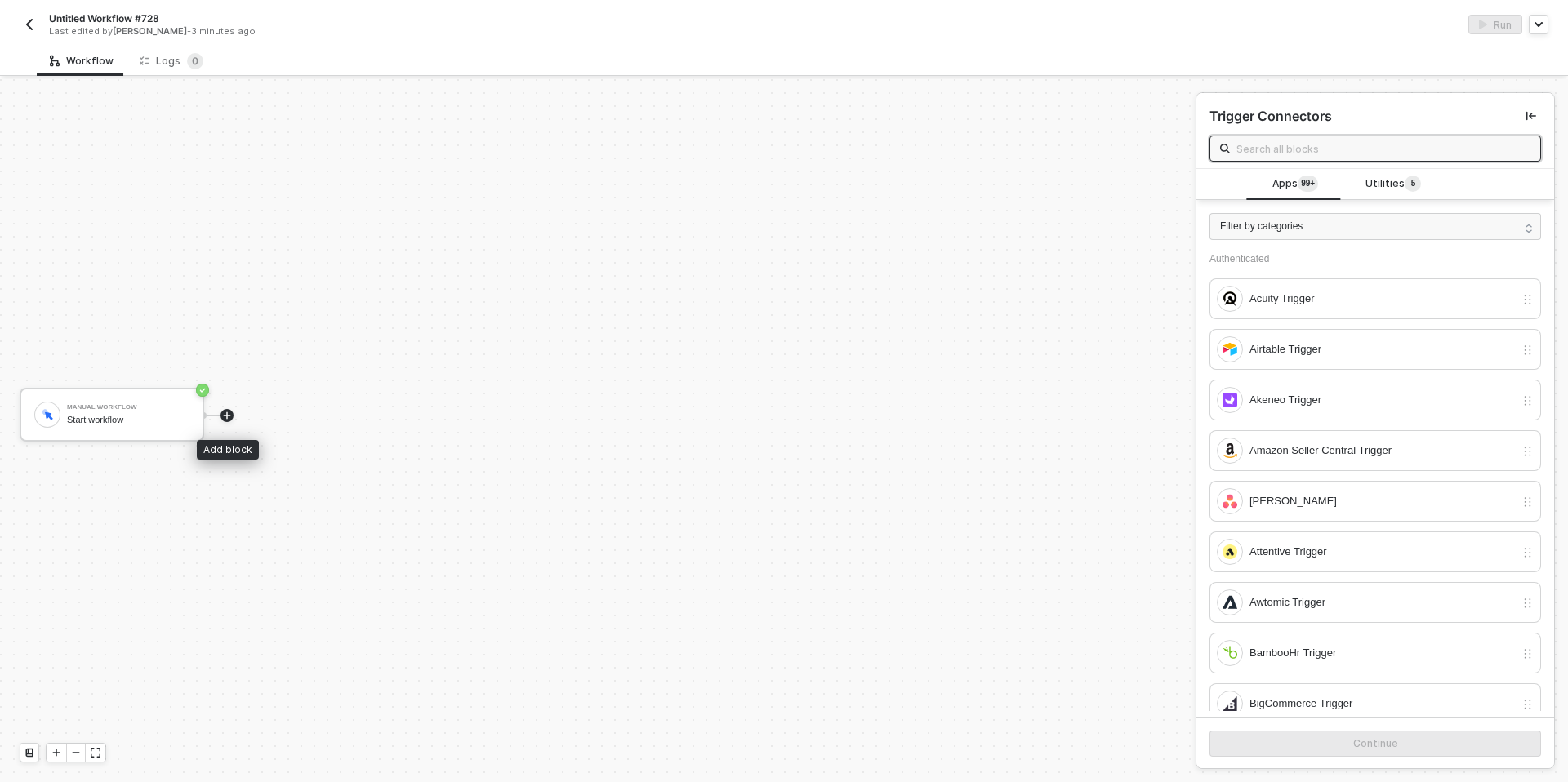
click at [225, 418] on icon "icon-play" at bounding box center [227, 416] width 10 height 10
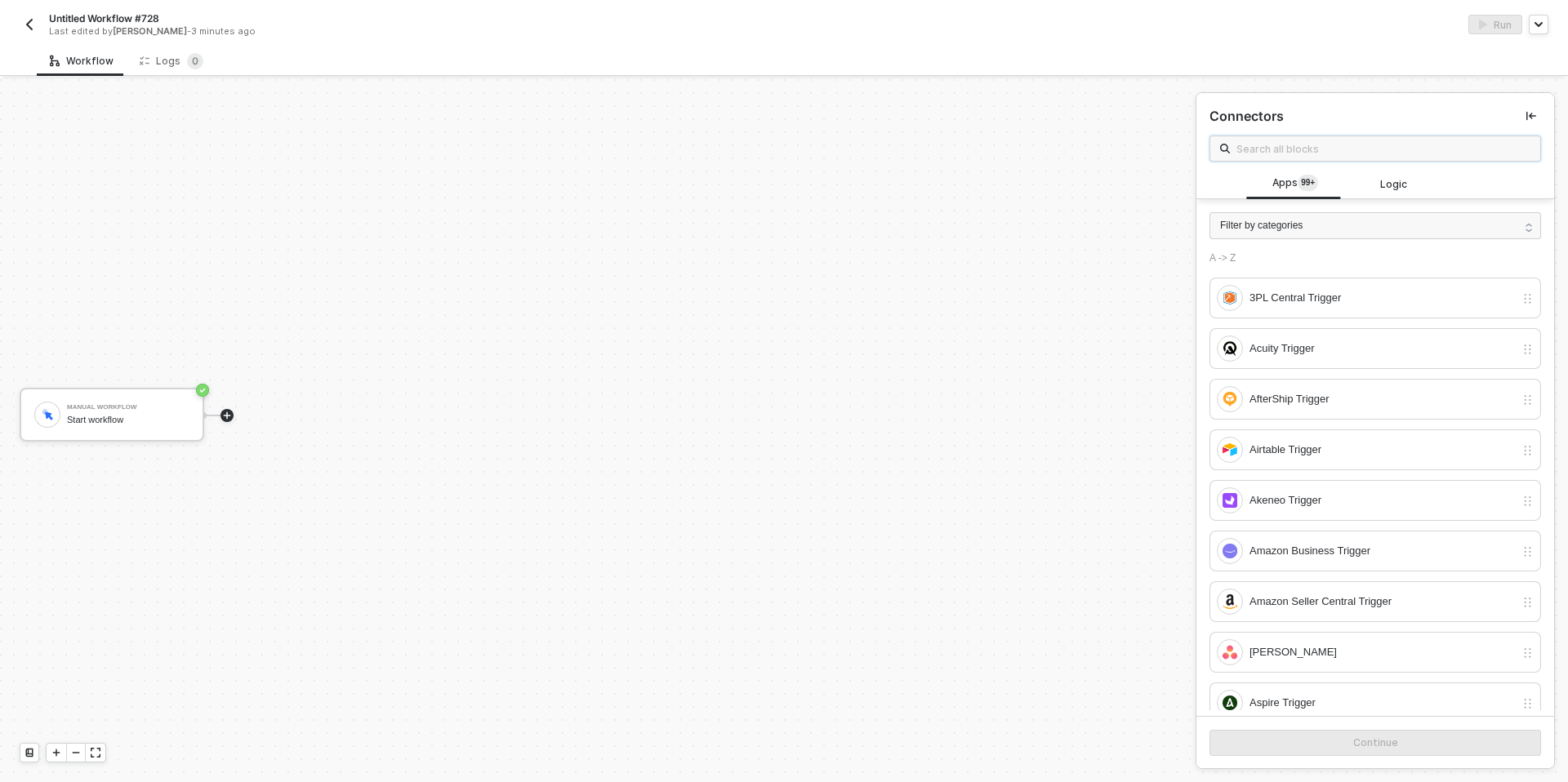
click at [1295, 154] on input "text" at bounding box center [1383, 148] width 294 height 18
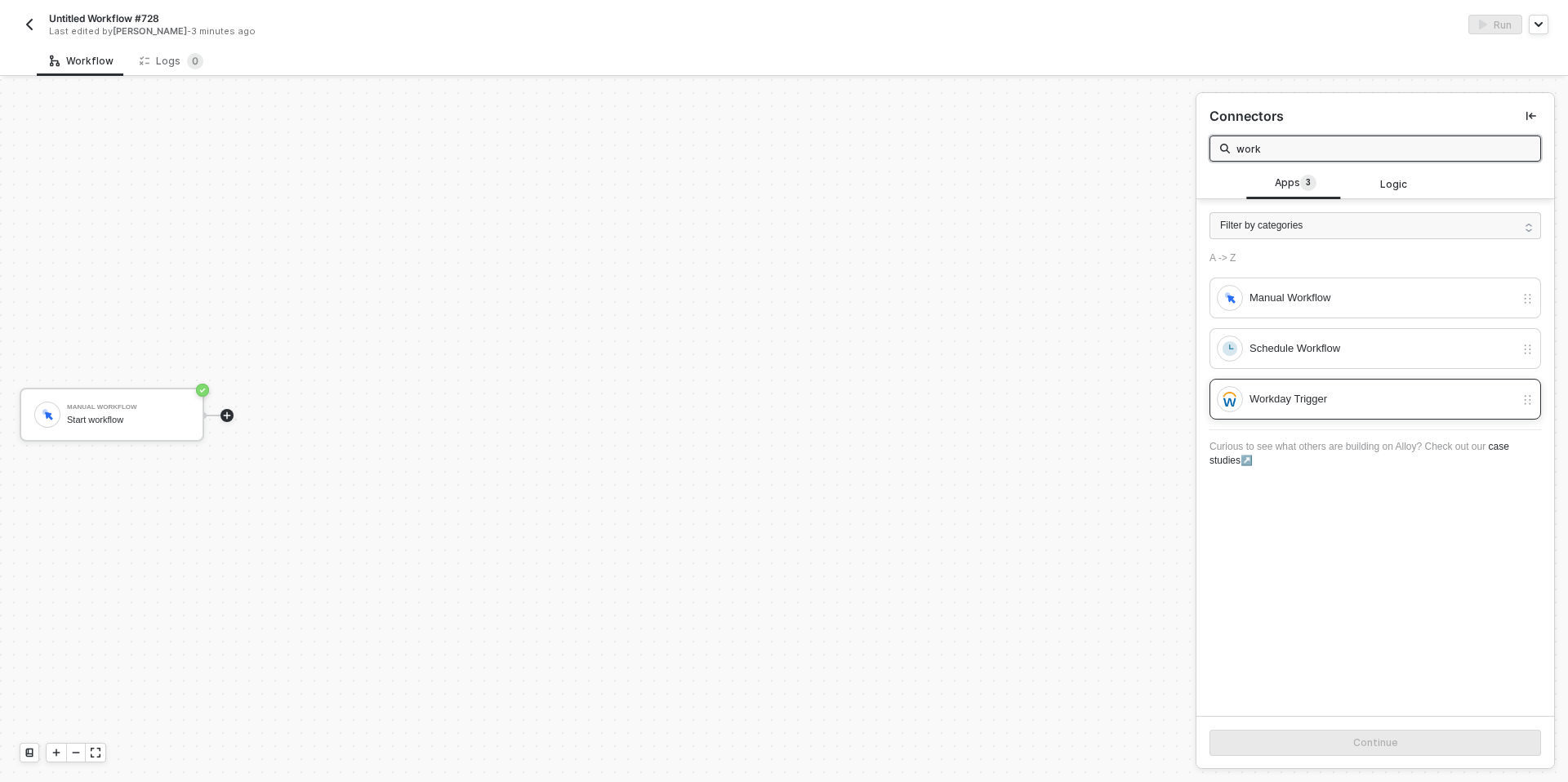
type input "work"
click at [1246, 403] on div "Workday Trigger" at bounding box center [1365, 399] width 298 height 26
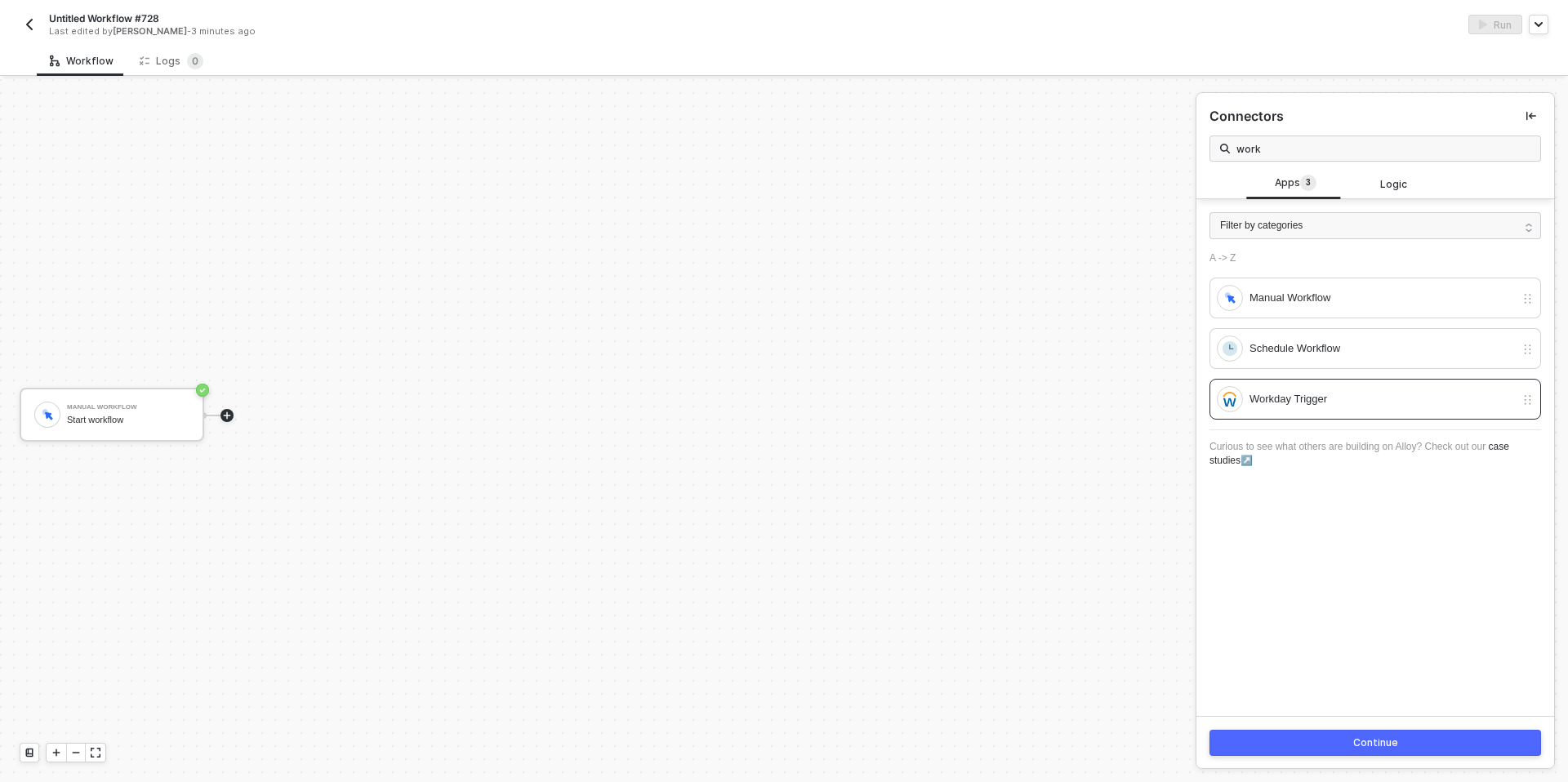
click at [1263, 745] on button "Continue" at bounding box center [1375, 742] width 331 height 26
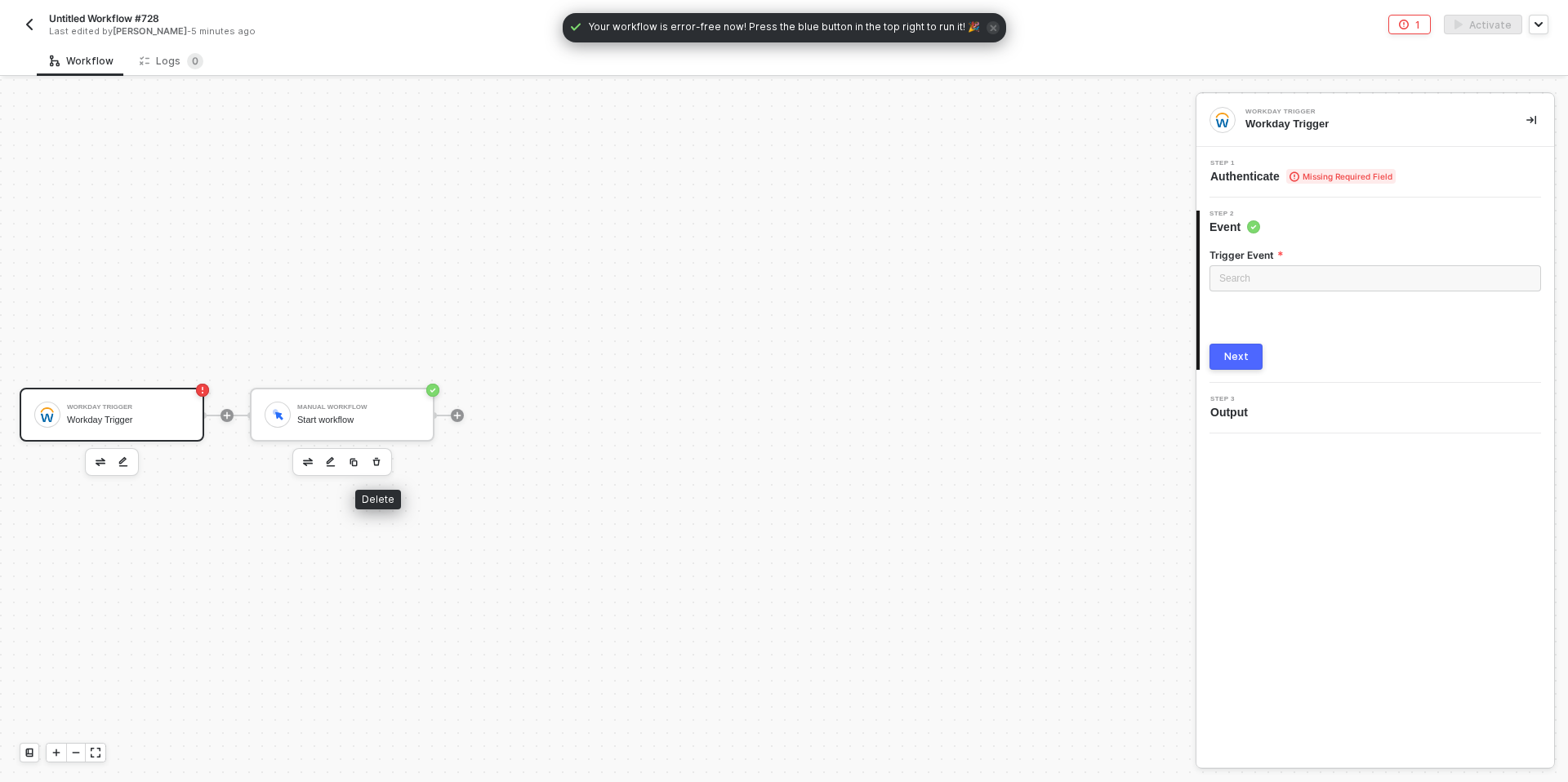
click at [377, 461] on icon "button" at bounding box center [376, 462] width 8 height 8
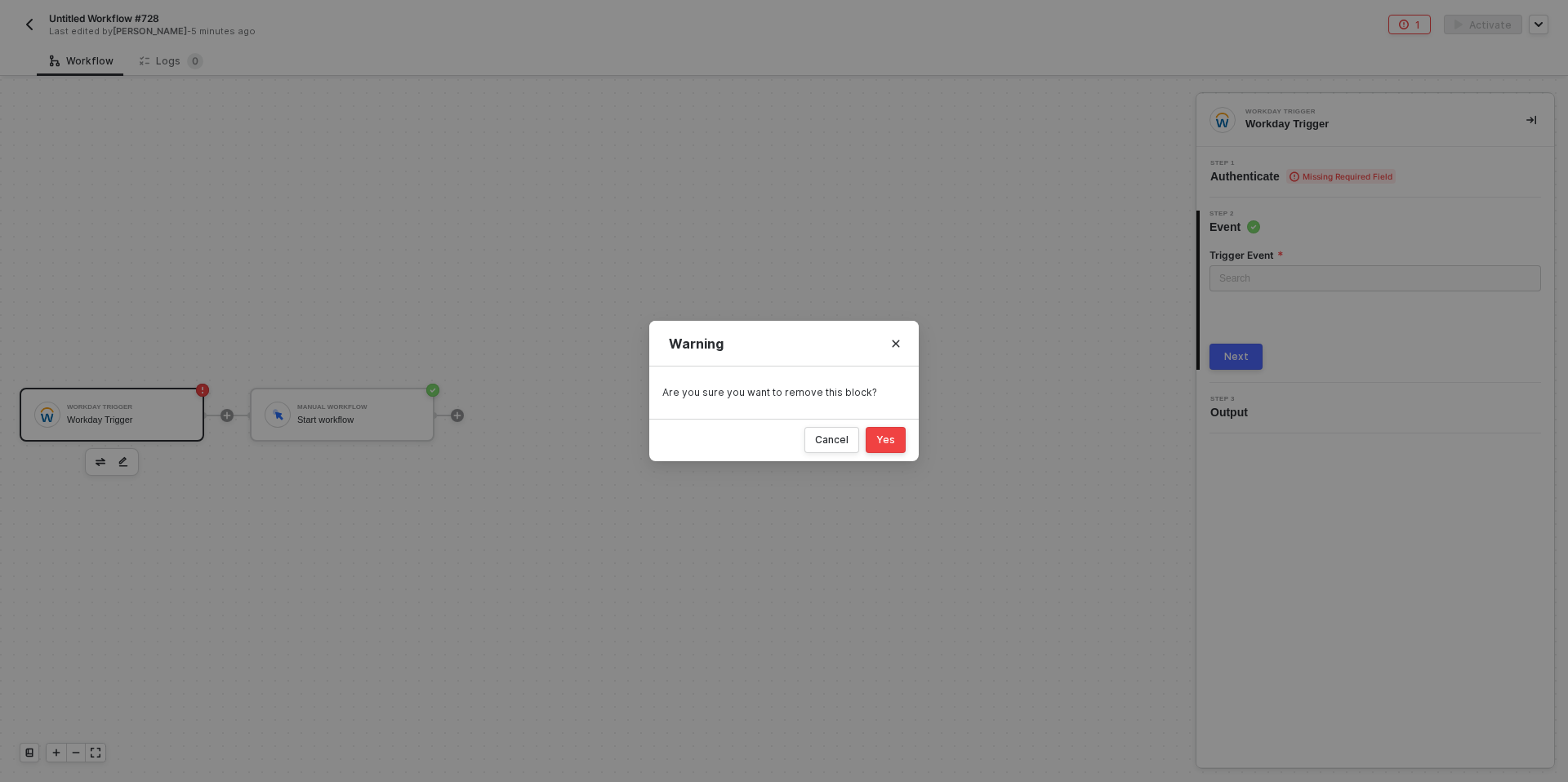
click at [896, 448] on button "Yes" at bounding box center [885, 440] width 40 height 26
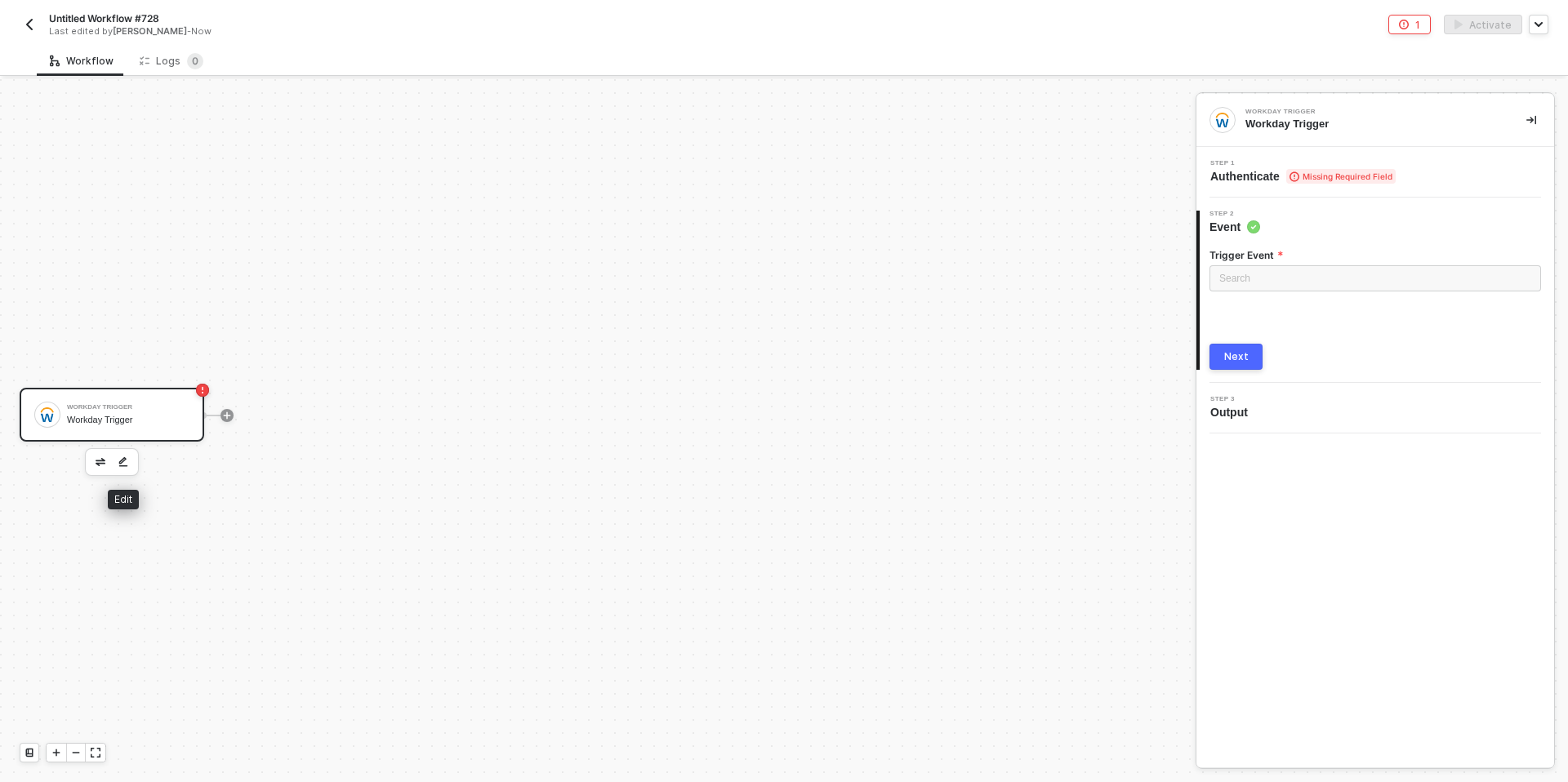
click at [118, 466] on img "button" at bounding box center [123, 462] width 10 height 12
click at [1243, 177] on span "Authenticate Missing Required Field" at bounding box center [1303, 175] width 186 height 16
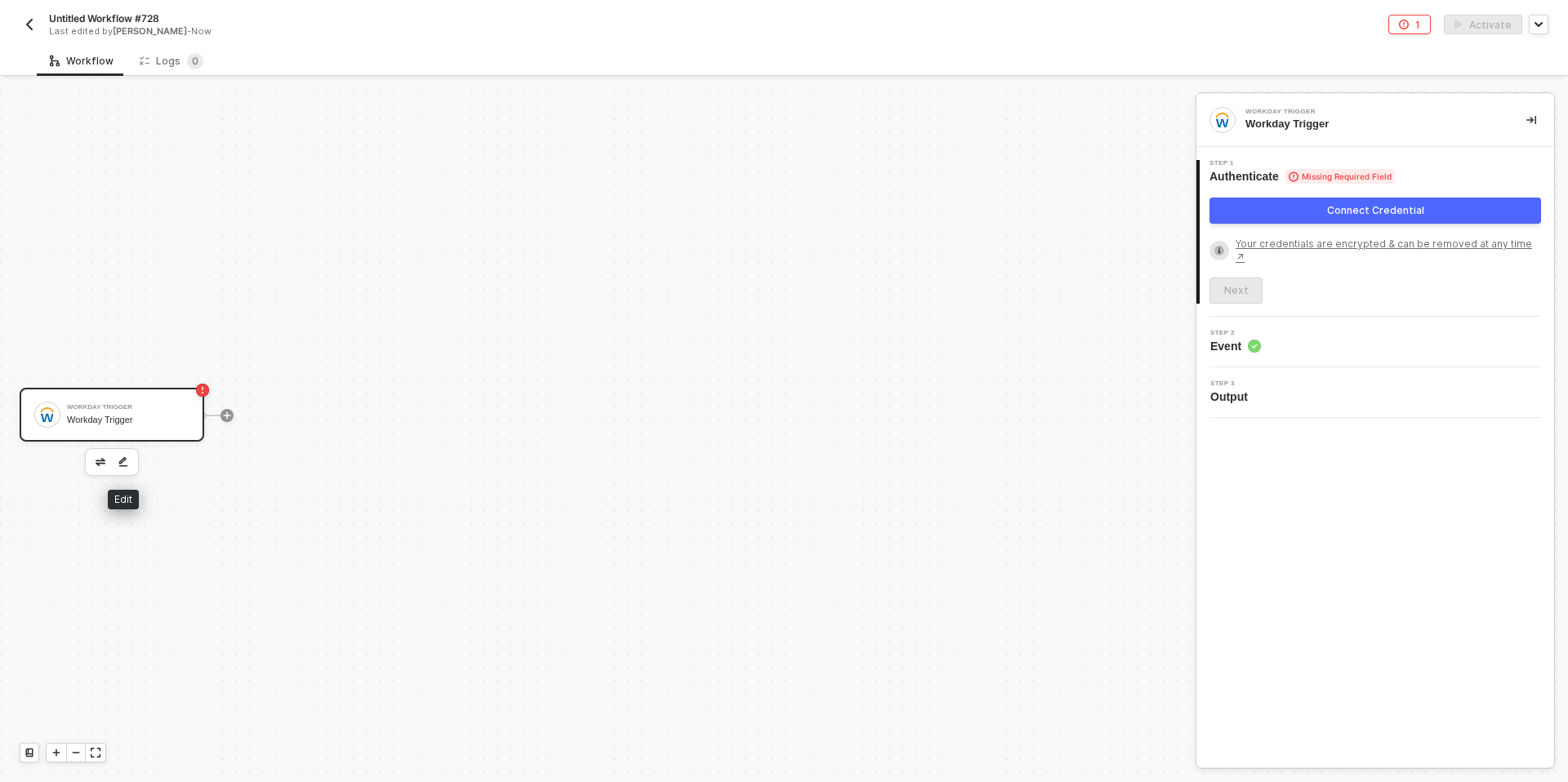
click at [120, 458] on img "button" at bounding box center [123, 462] width 10 height 12
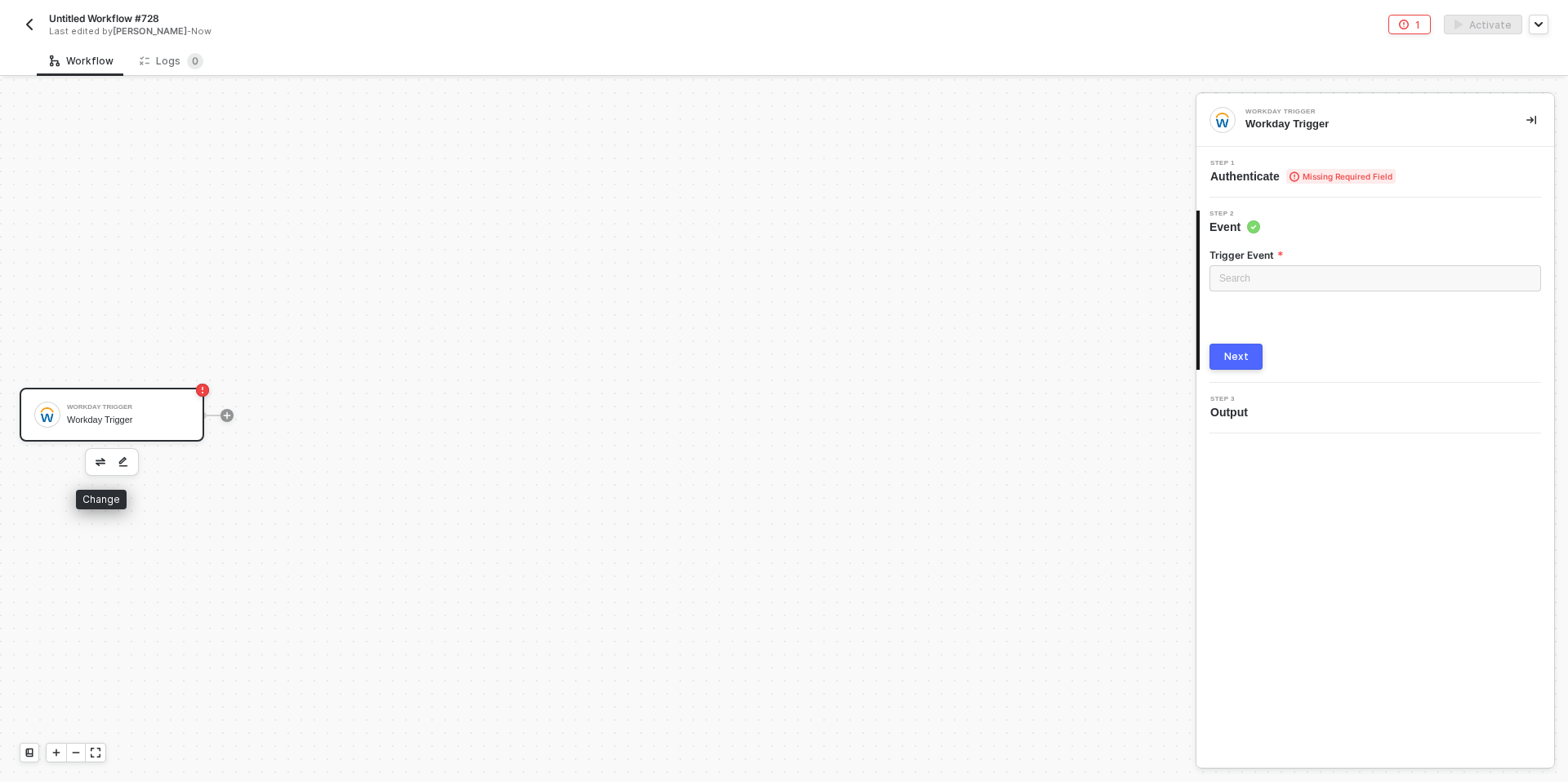
drag, startPoint x: 98, startPoint y: 458, endPoint x: 106, endPoint y: 454, distance: 8.9
click at [98, 458] on img "button" at bounding box center [100, 462] width 10 height 8
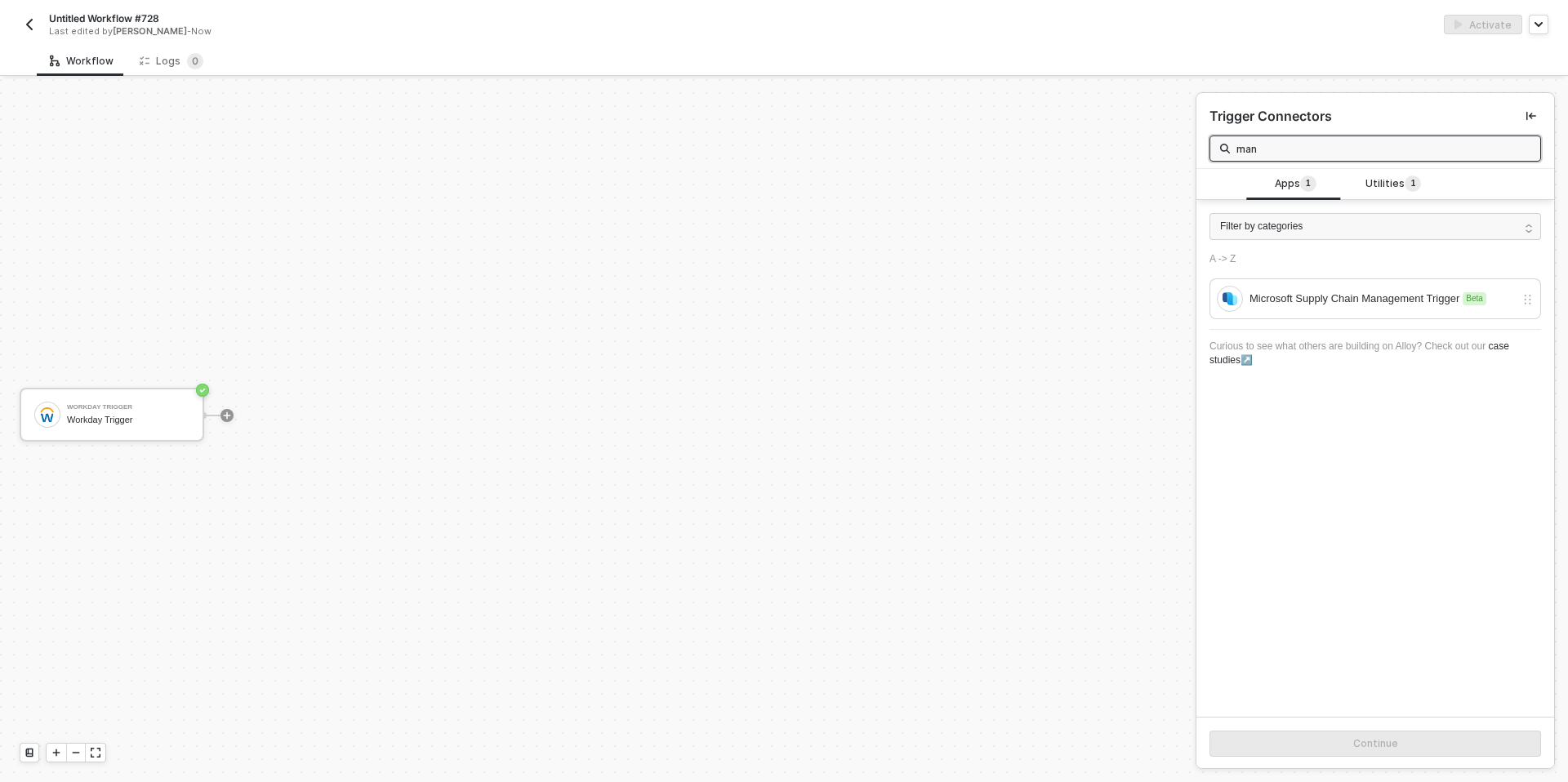
type input "man"
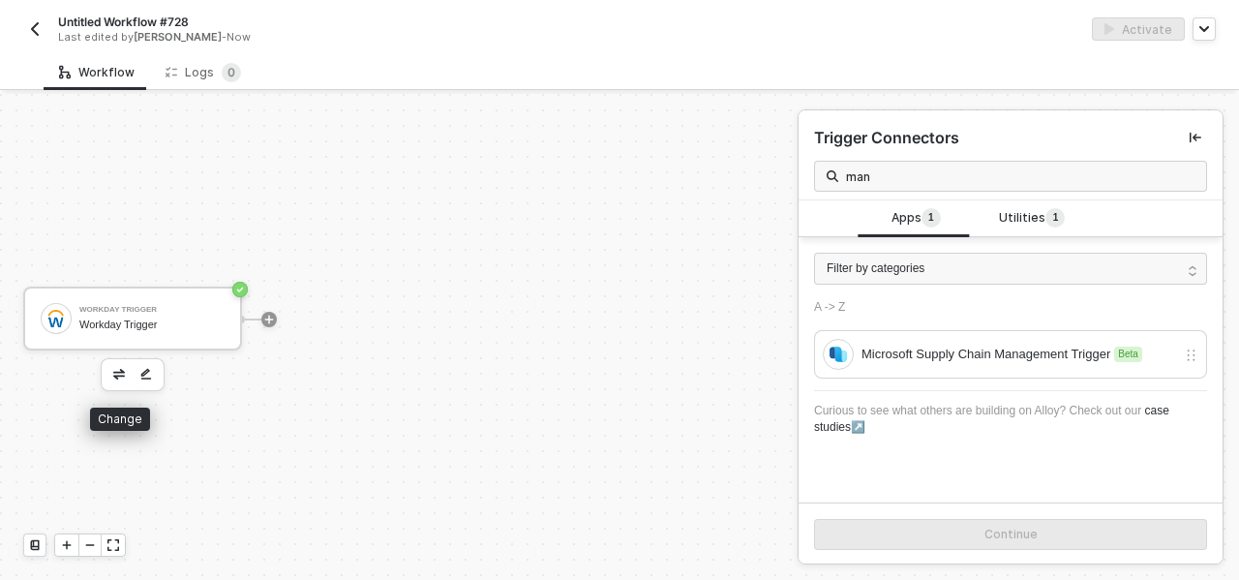
click at [109, 369] on button "button" at bounding box center [118, 374] width 23 height 23
click at [1026, 213] on span "Utilities 1" at bounding box center [1032, 218] width 66 height 21
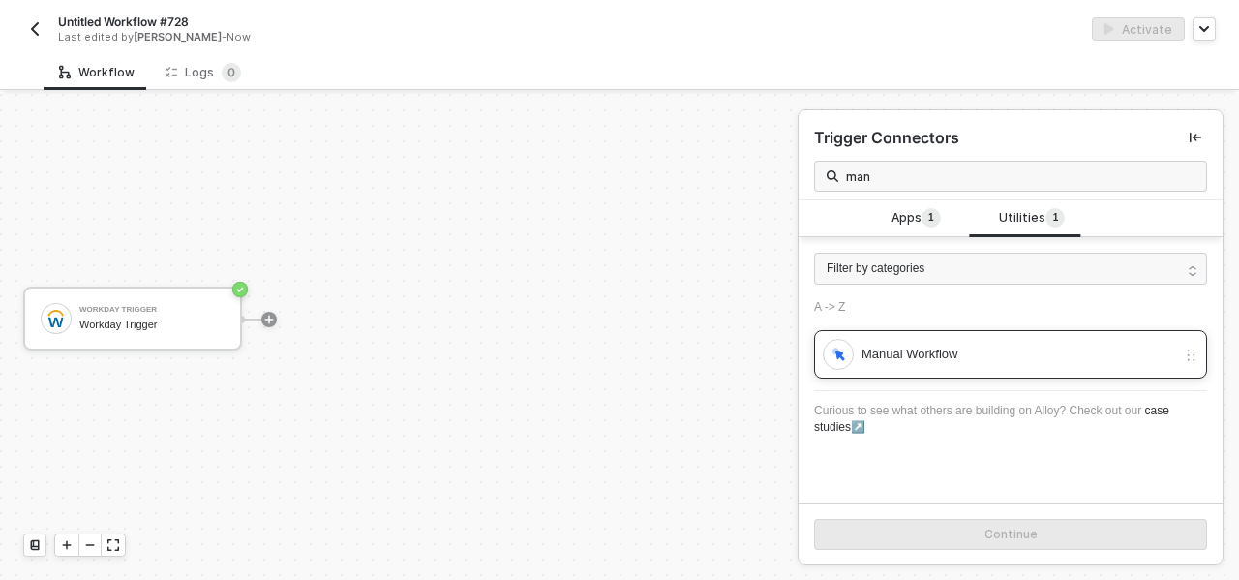
click at [952, 341] on div "Manual Workflow" at bounding box center [999, 354] width 353 height 31
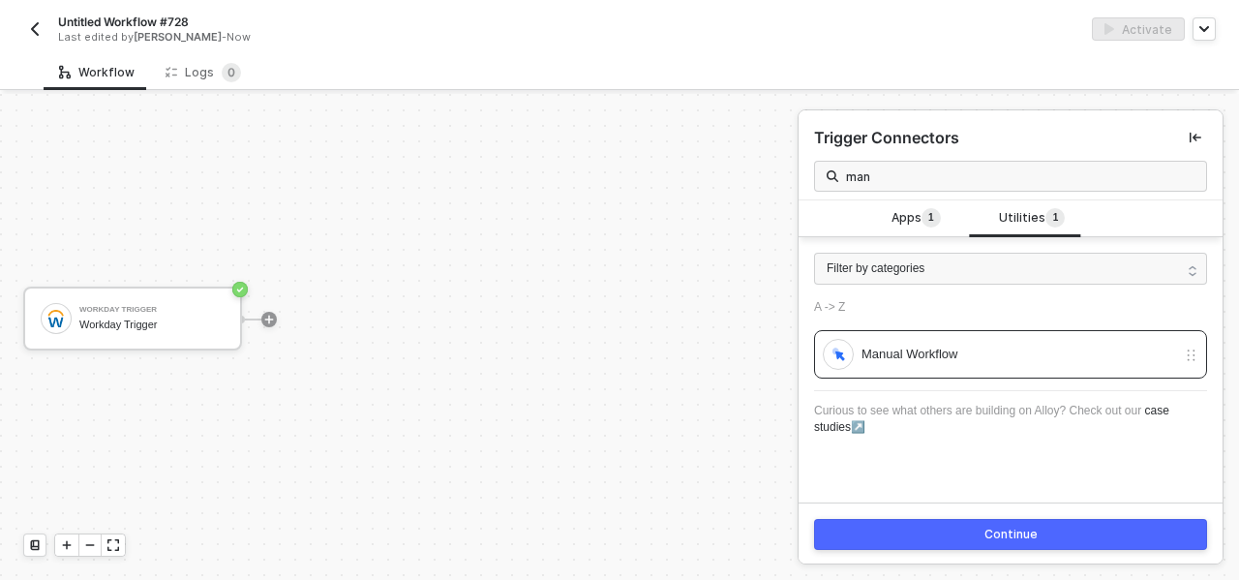
click at [901, 518] on div "Continue" at bounding box center [1011, 533] width 424 height 63
click at [906, 522] on button "Continue" at bounding box center [1010, 534] width 393 height 31
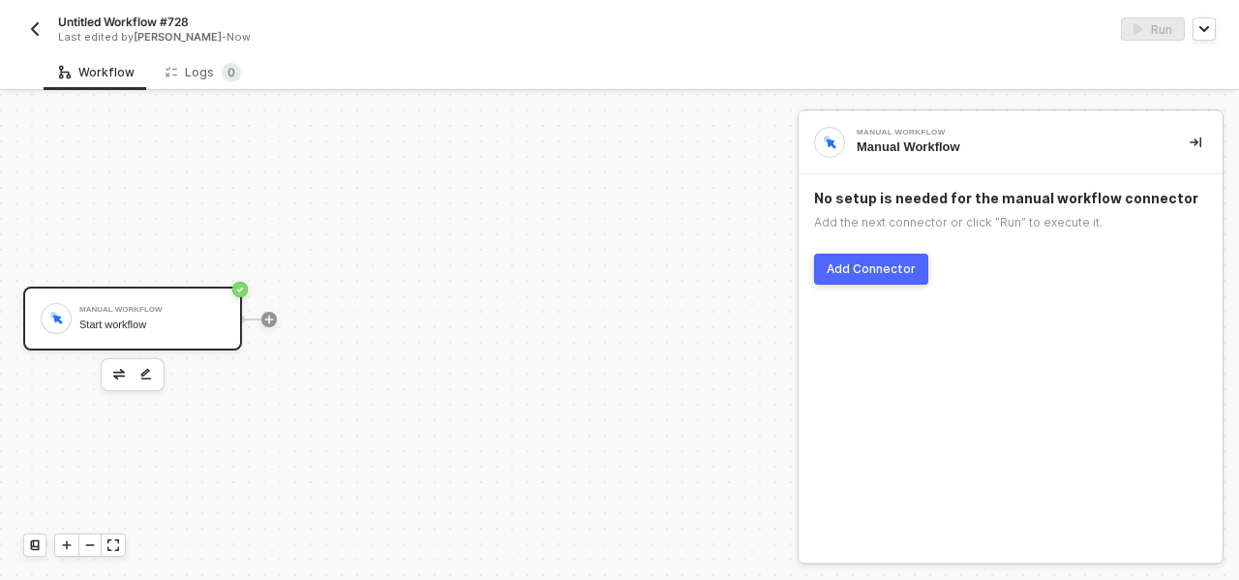
click at [880, 277] on button "Add Connector" at bounding box center [871, 269] width 114 height 31
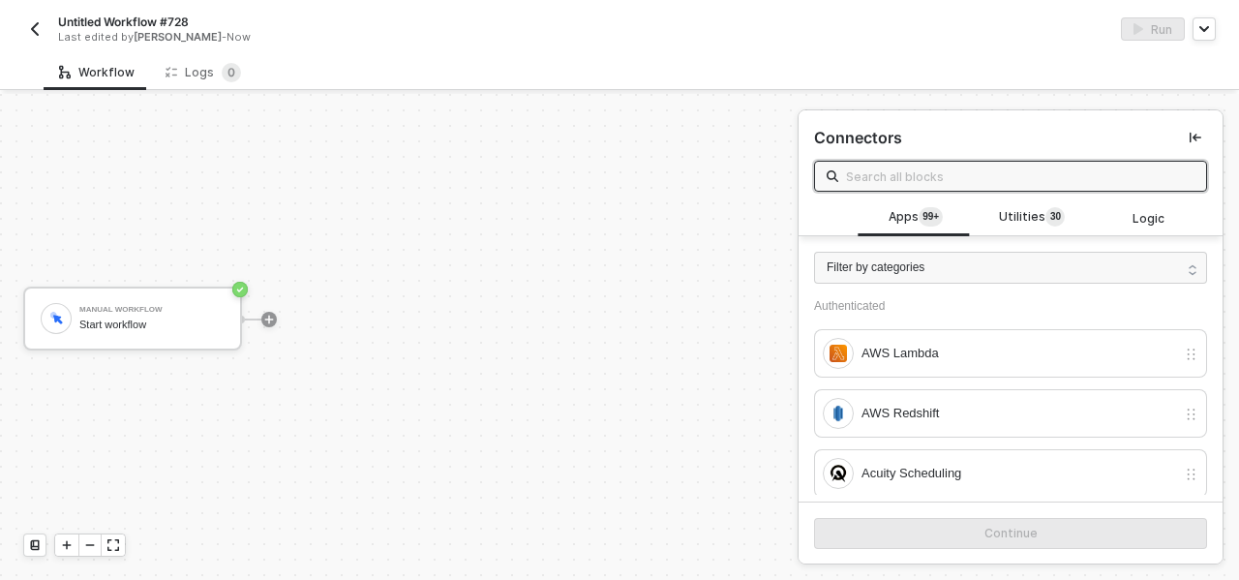
click at [917, 167] on input "text" at bounding box center [1020, 176] width 349 height 21
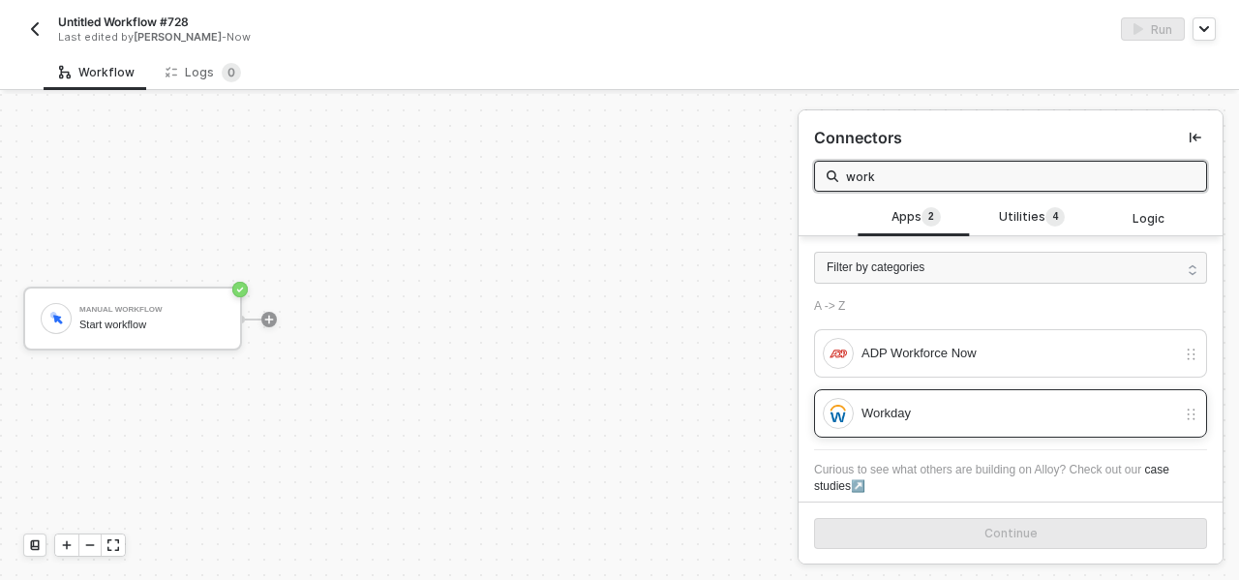
type input "work"
click at [965, 423] on div "Workday" at bounding box center [999, 413] width 353 height 31
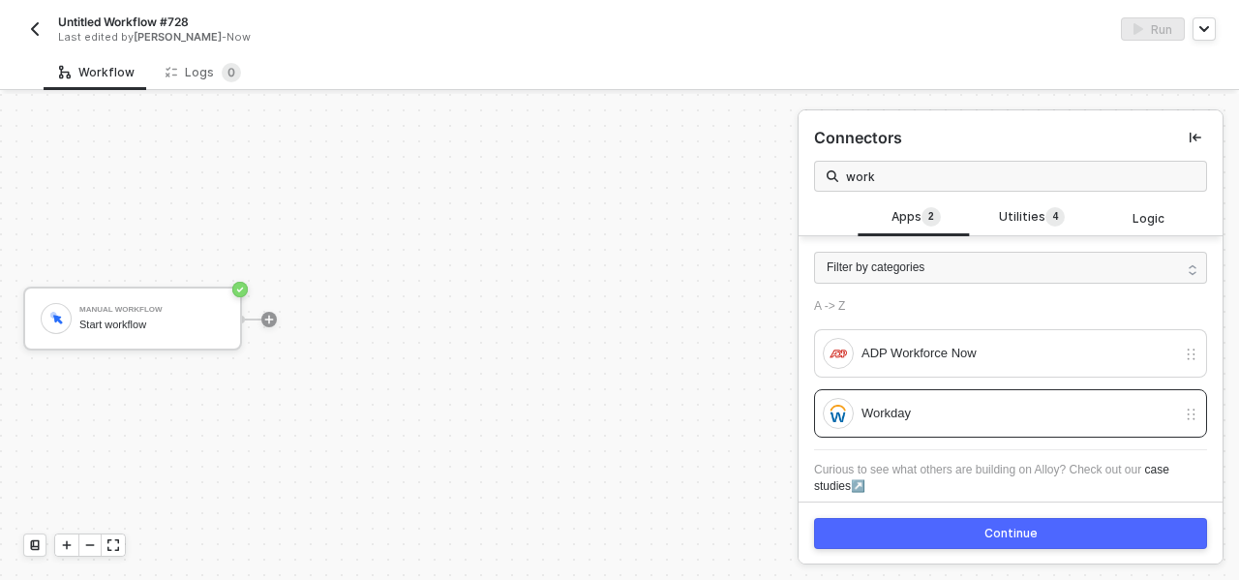
click at [967, 542] on button "Continue" at bounding box center [1010, 533] width 393 height 31
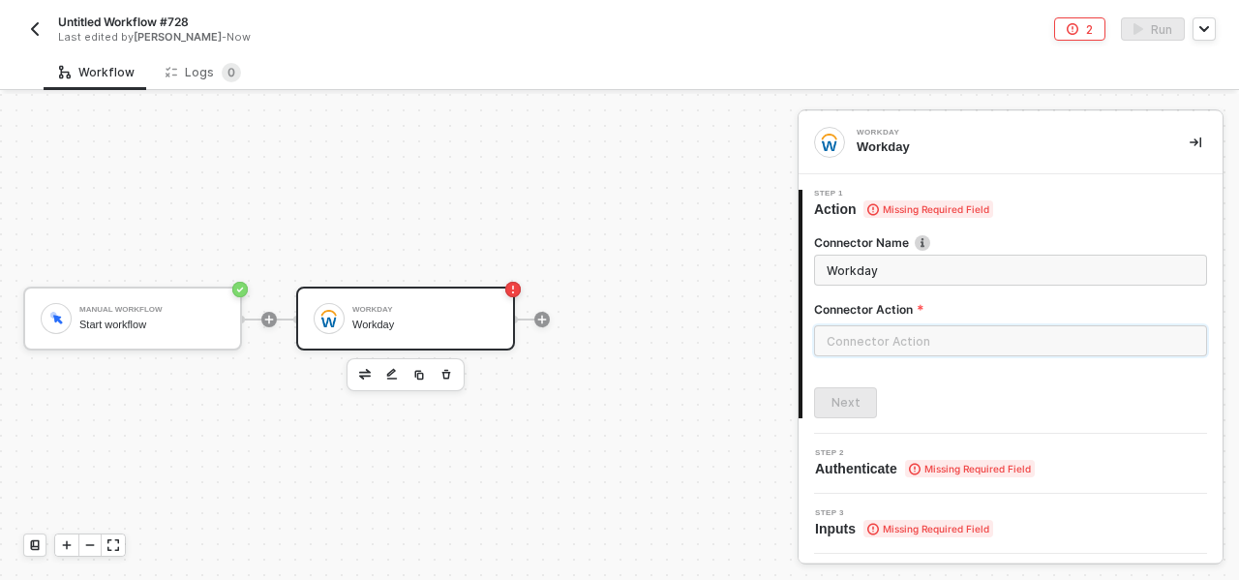
click at [853, 345] on input "text" at bounding box center [1010, 340] width 393 height 31
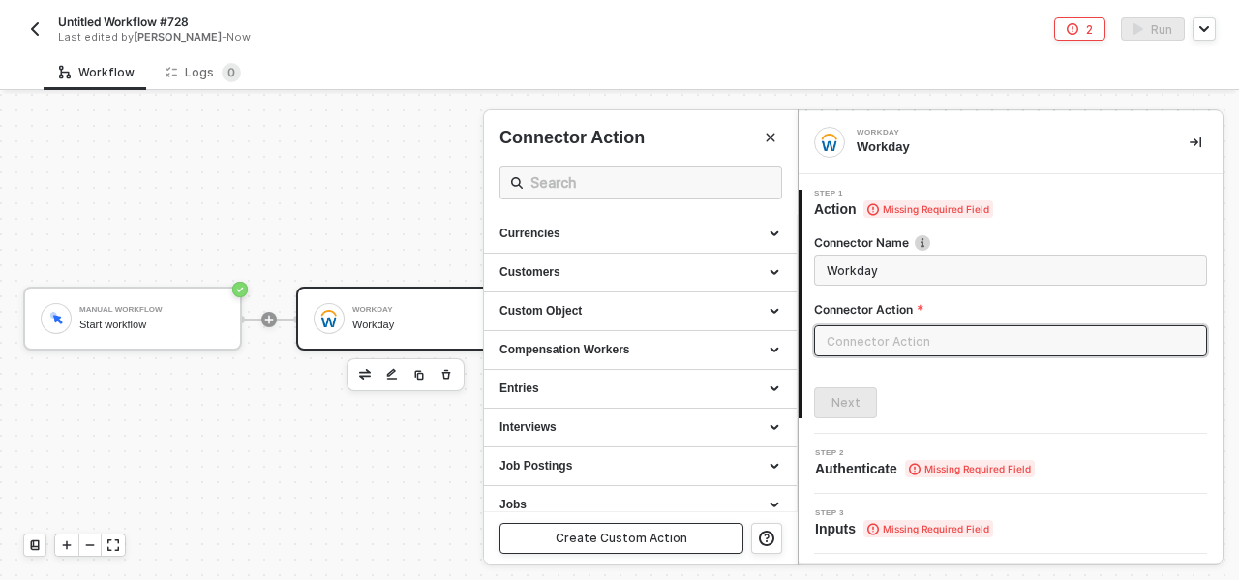
click at [600, 539] on div "Create Custom Action" at bounding box center [622, 538] width 132 height 15
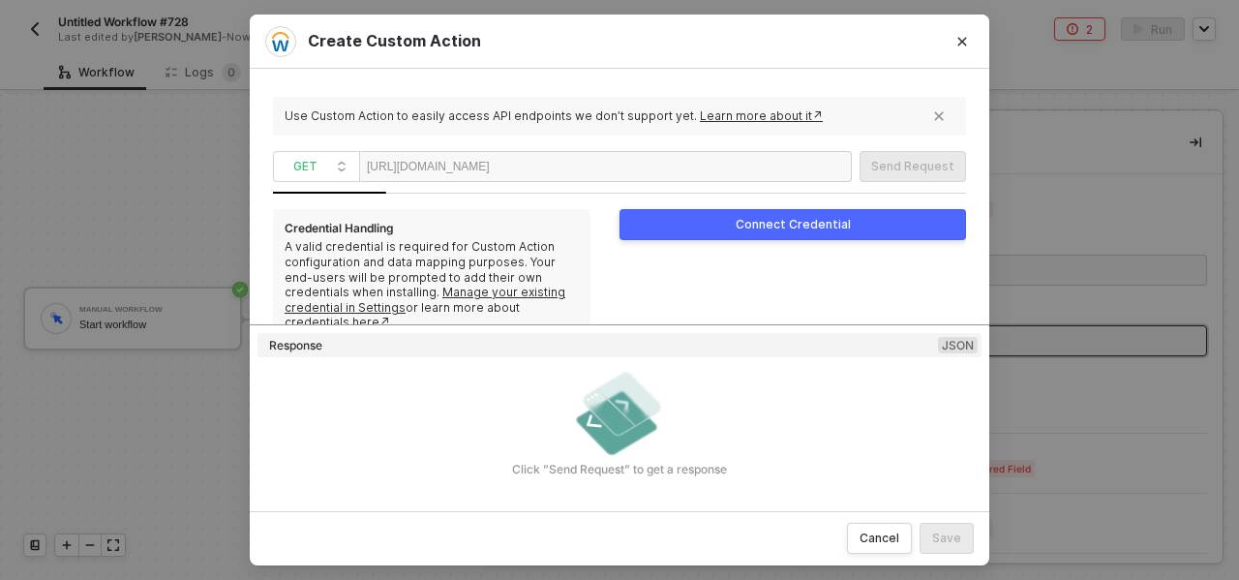
scroll to position [71, 0]
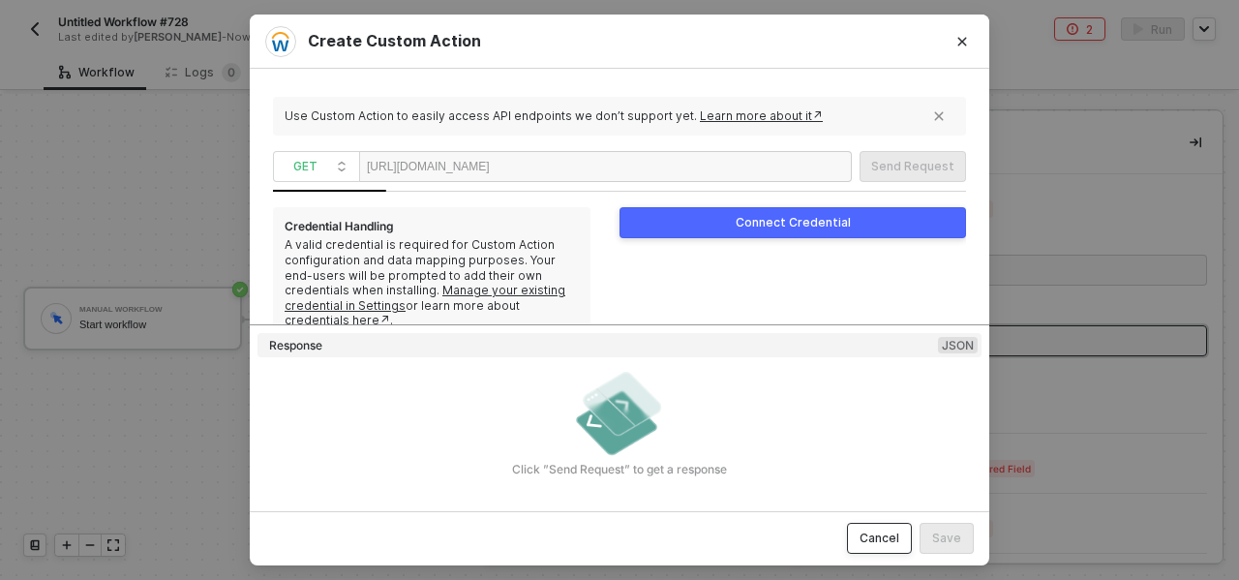
click at [902, 525] on button "Cancel" at bounding box center [879, 538] width 65 height 31
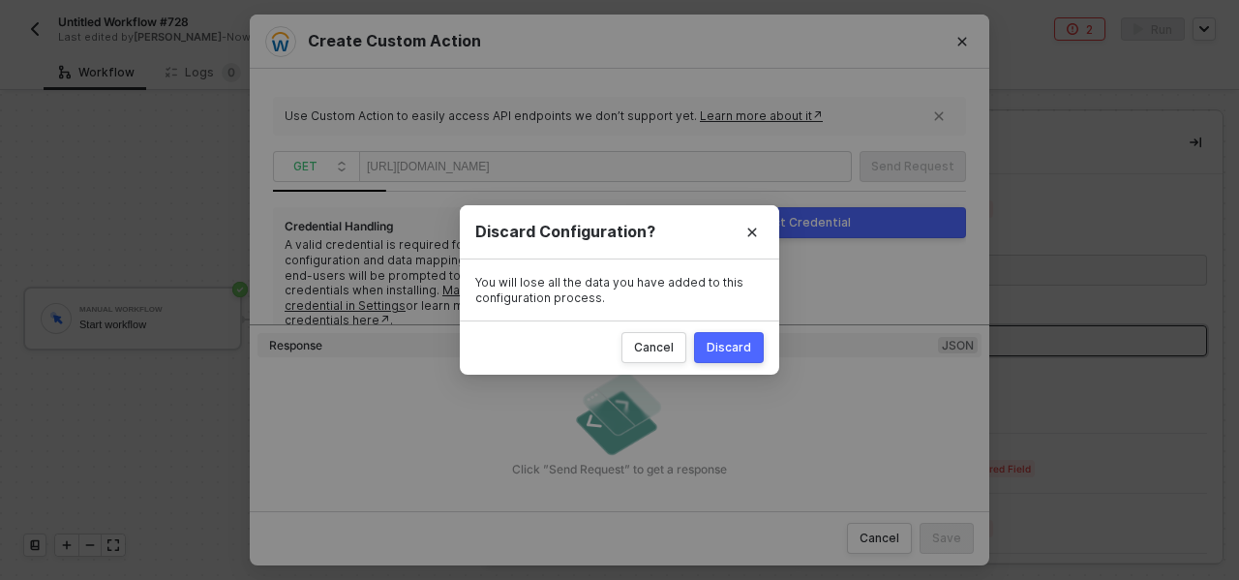
click at [716, 343] on div "Discard" at bounding box center [729, 347] width 45 height 15
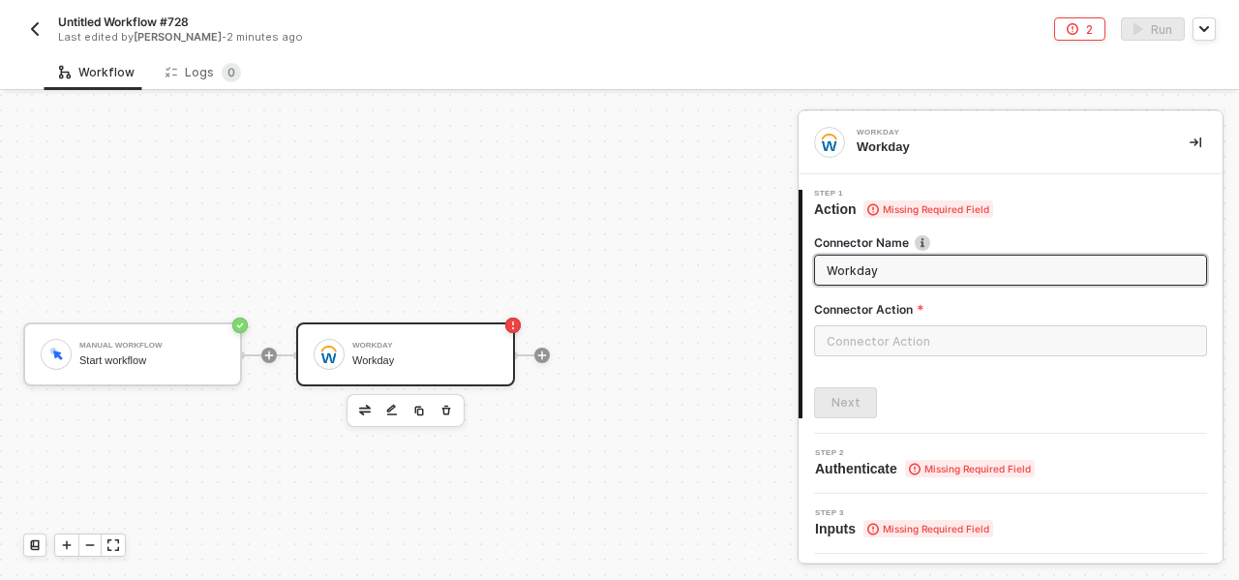
scroll to position [36, 0]
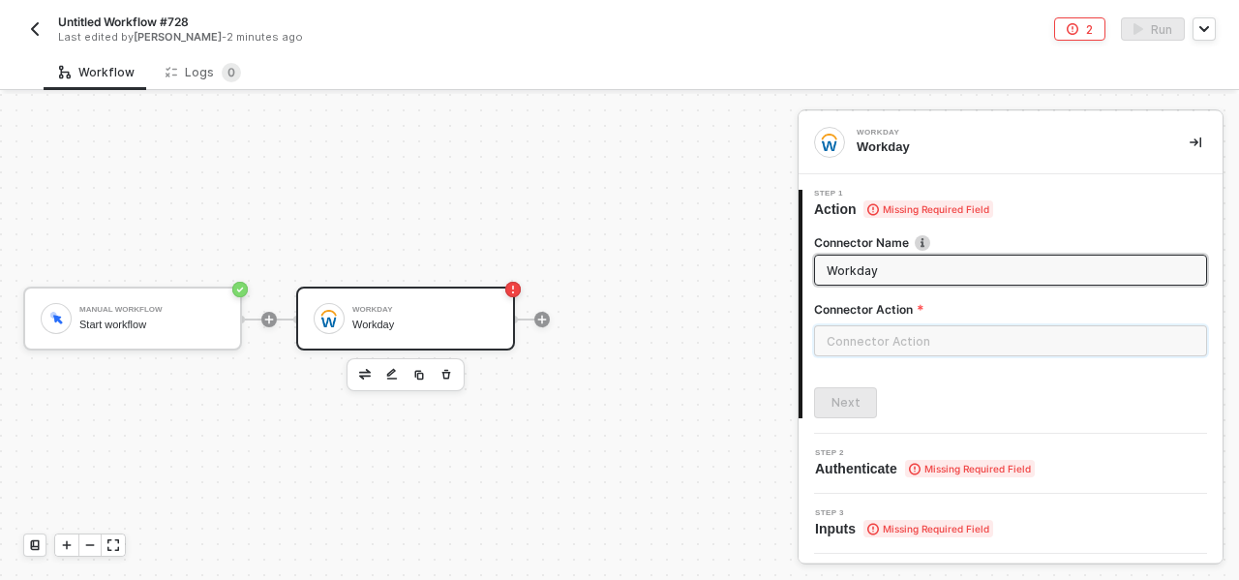
click at [876, 332] on input "text" at bounding box center [1010, 340] width 393 height 31
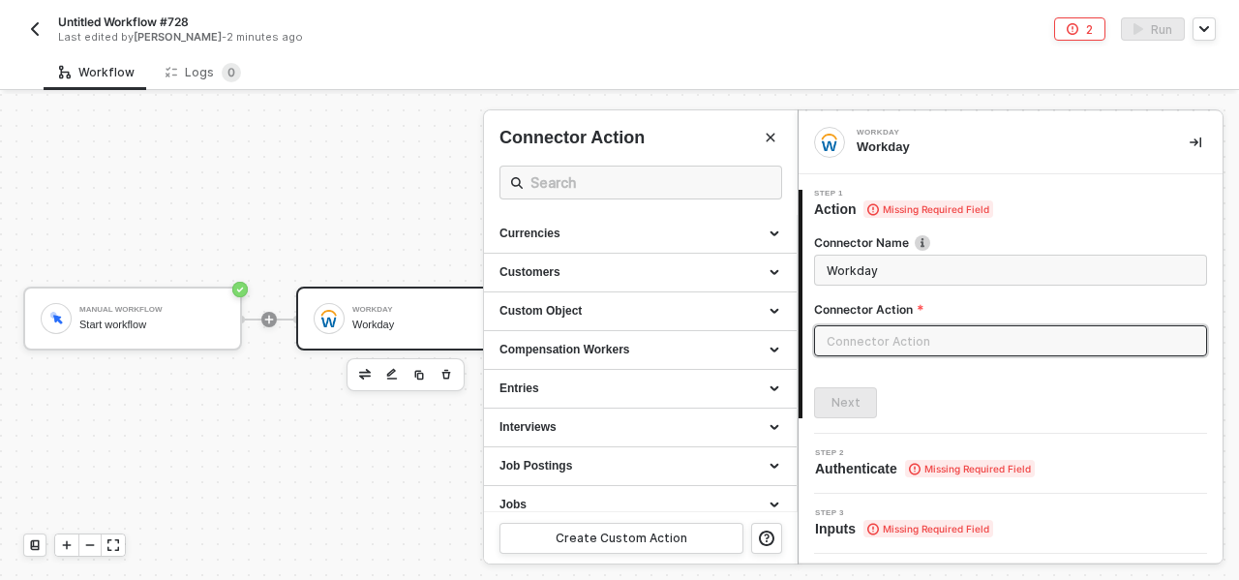
click at [433, 231] on div at bounding box center [619, 337] width 1239 height 486
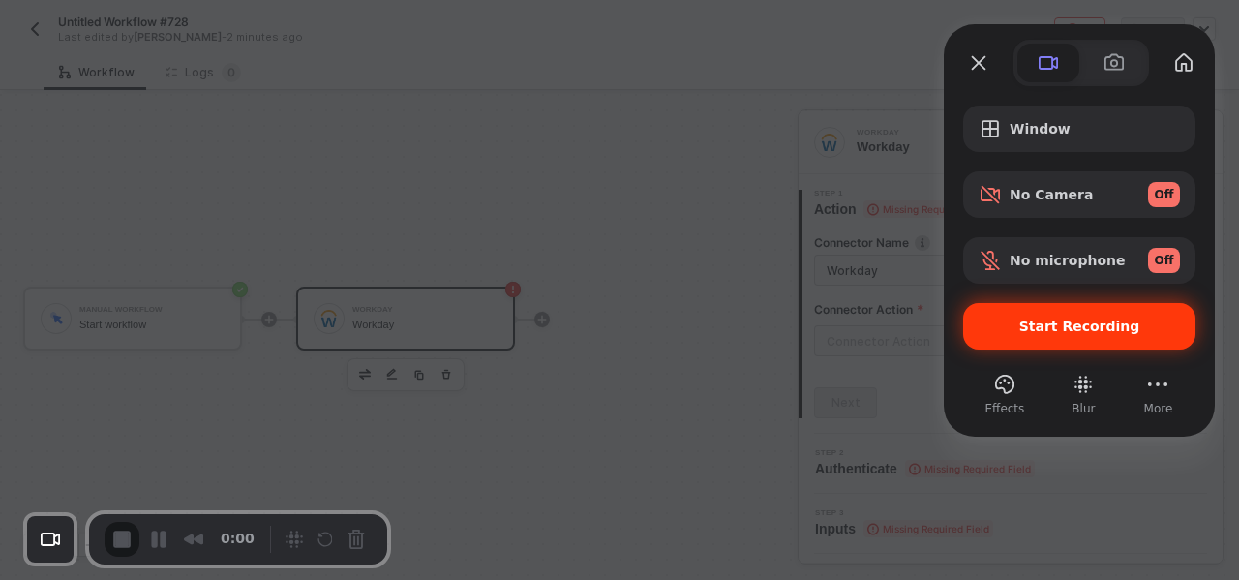
click at [1085, 326] on span "Start Recording" at bounding box center [1079, 326] width 121 height 15
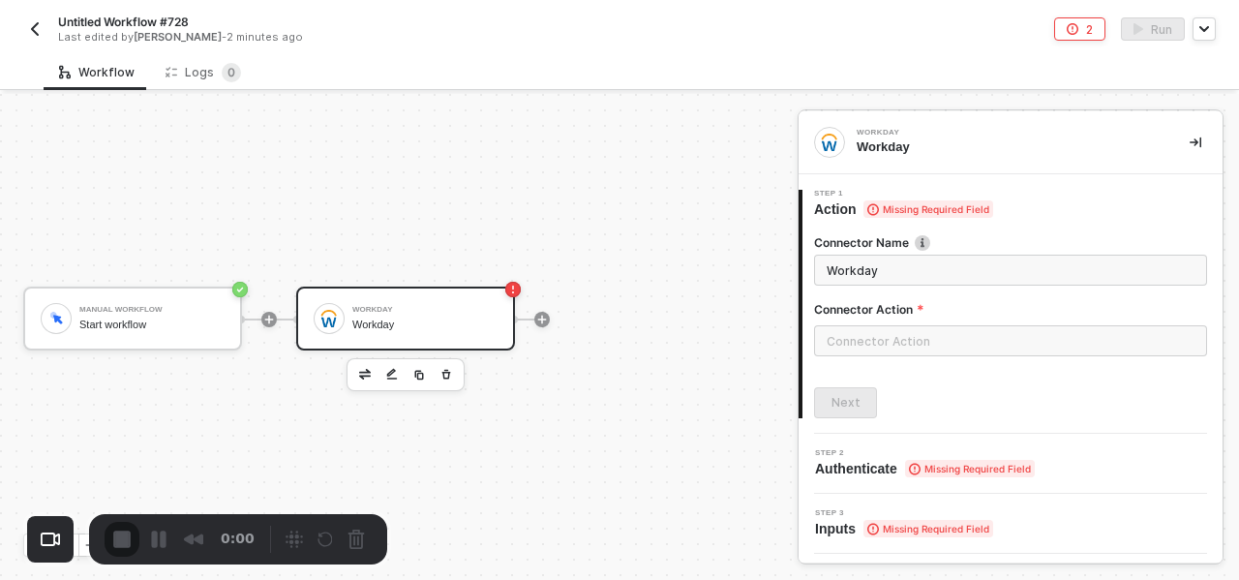
click at [195, 324] on div "Start workflow" at bounding box center [151, 325] width 145 height 13
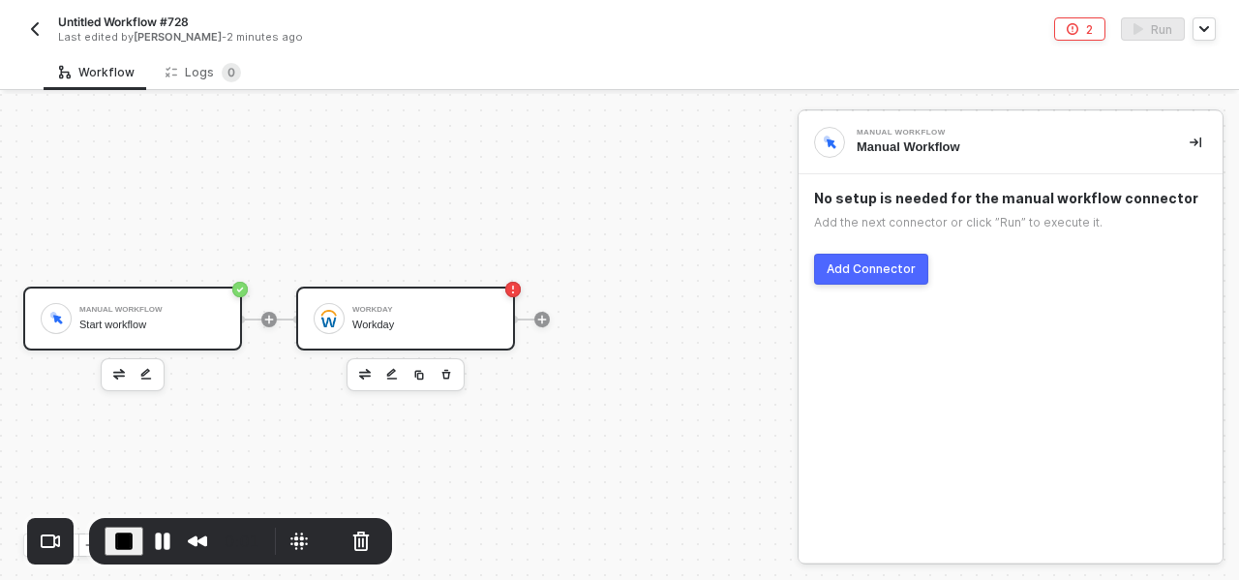
click at [408, 320] on div "Workday" at bounding box center [424, 325] width 145 height 13
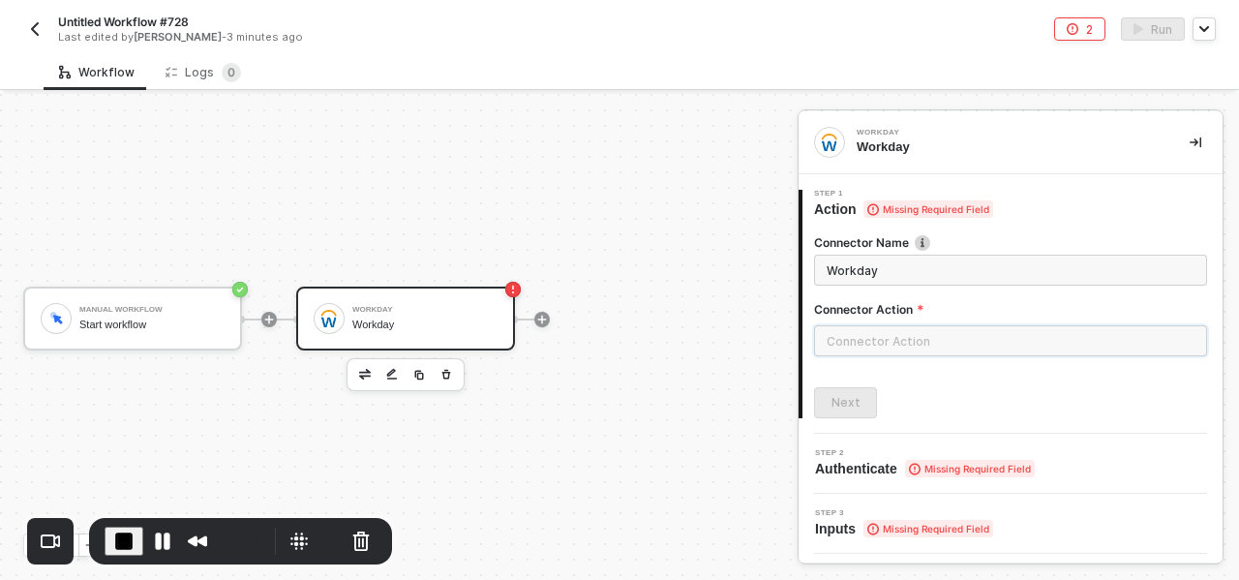
click at [838, 334] on input "text" at bounding box center [1010, 340] width 393 height 31
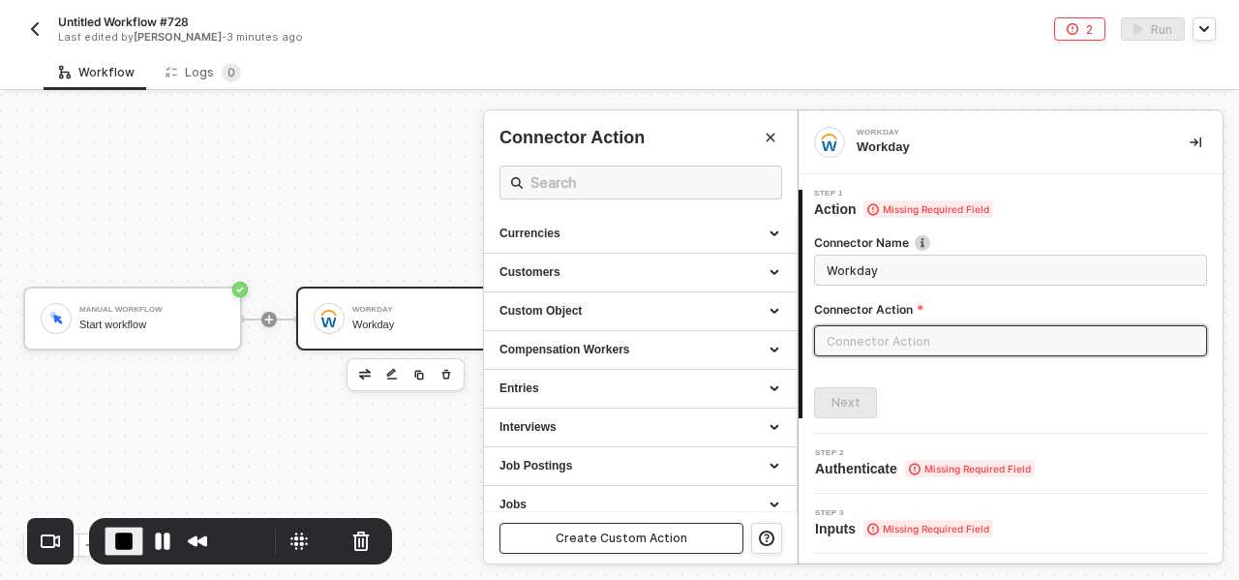
click at [612, 531] on div "Create Custom Action" at bounding box center [622, 538] width 132 height 15
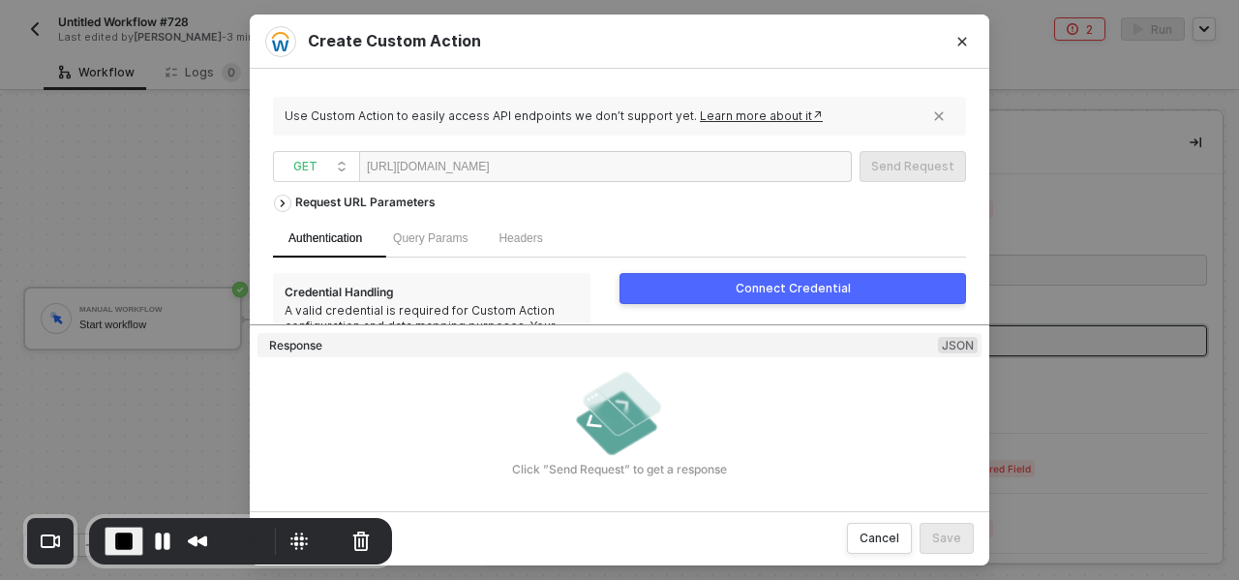
scroll to position [0, 0]
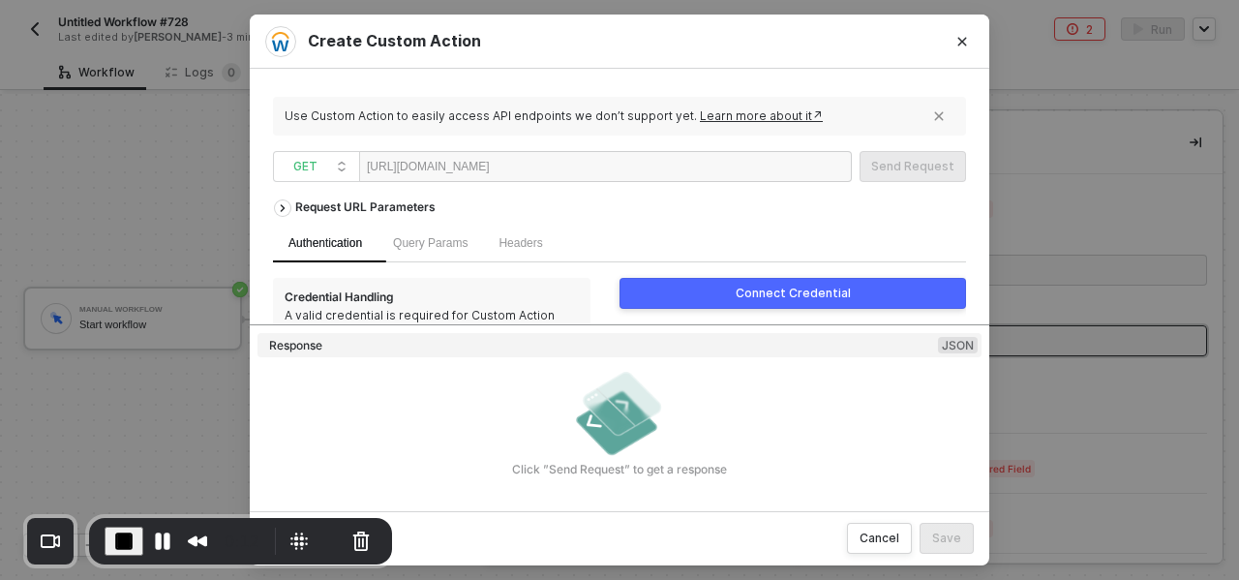
click at [546, 468] on div "Click ”Send Request” to get a response" at bounding box center [620, 469] width 724 height 15
click at [863, 539] on div "Cancel" at bounding box center [880, 538] width 40 height 15
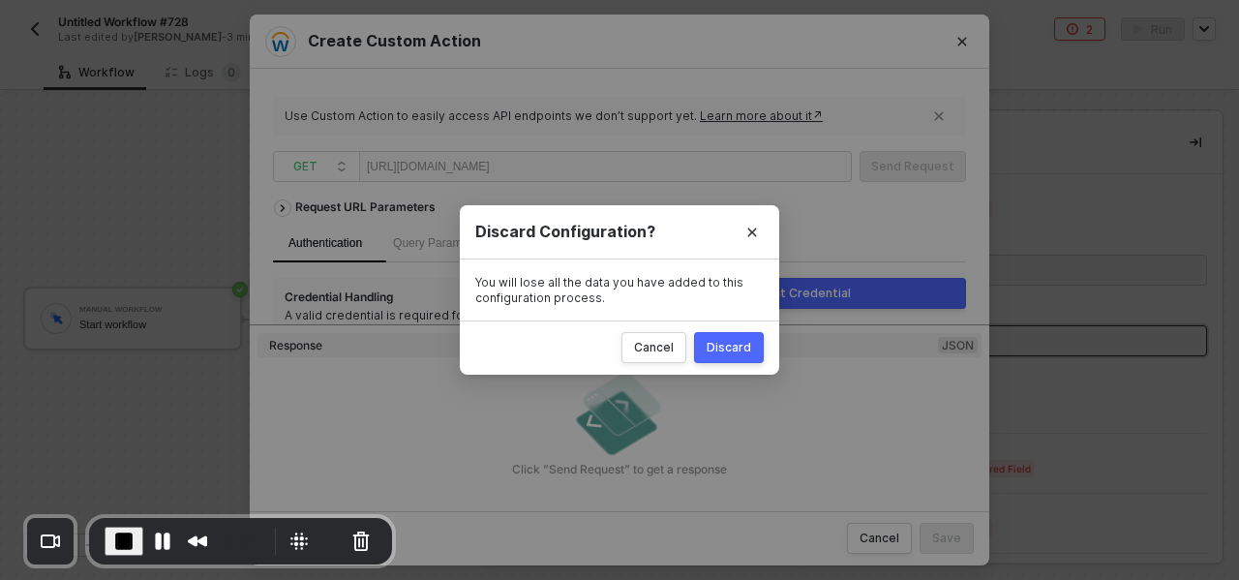
click at [741, 348] on div "Discard" at bounding box center [729, 347] width 45 height 15
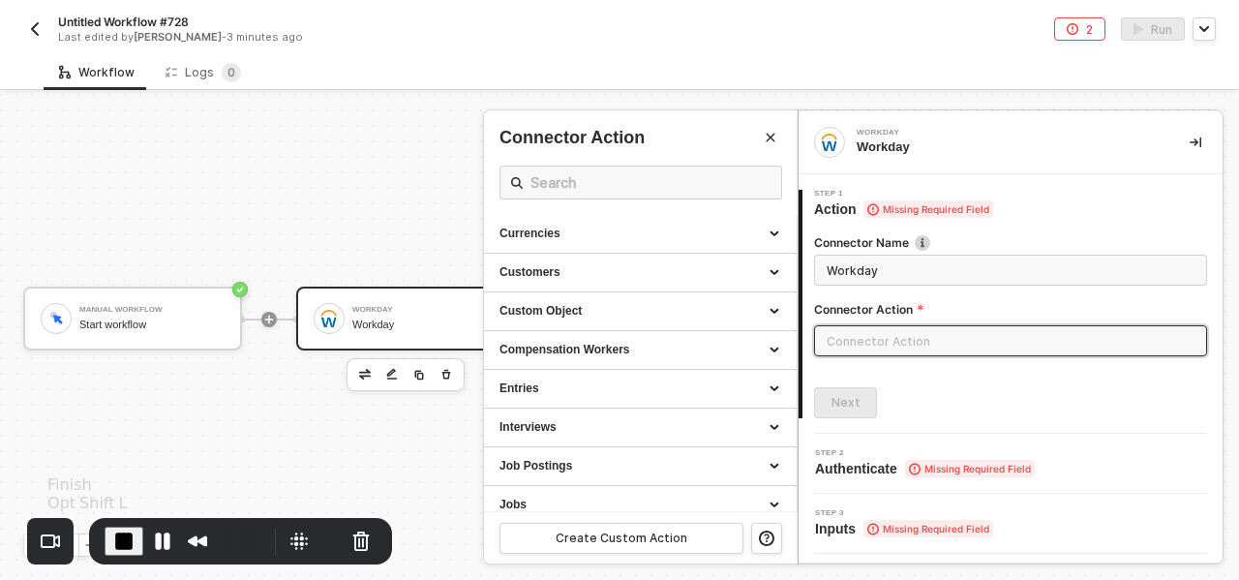
click at [128, 538] on span "End Recording" at bounding box center [123, 541] width 23 height 23
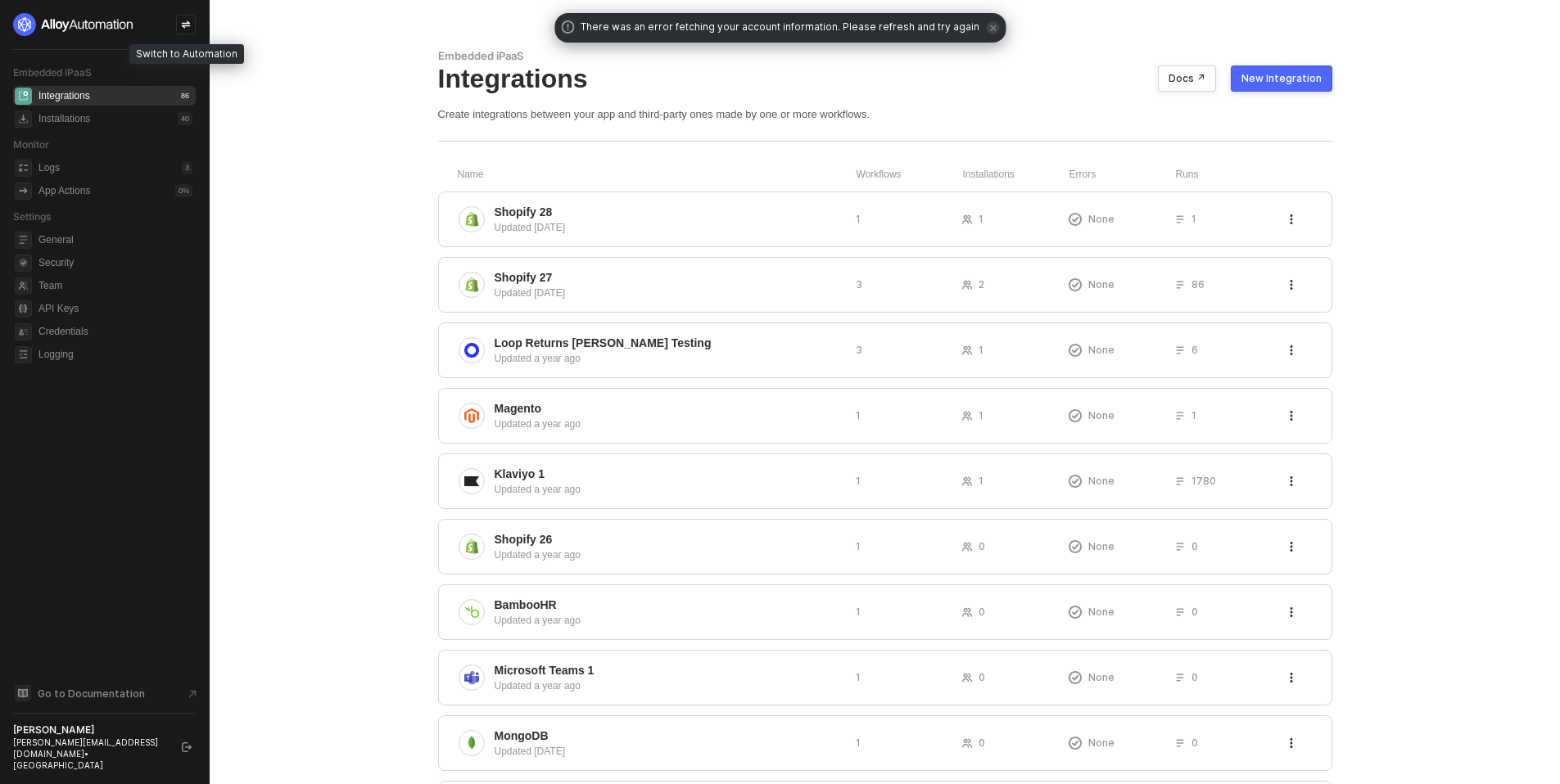
click at [188, 25] on icon "icon-swap" at bounding box center [186, 25] width 10 height 10
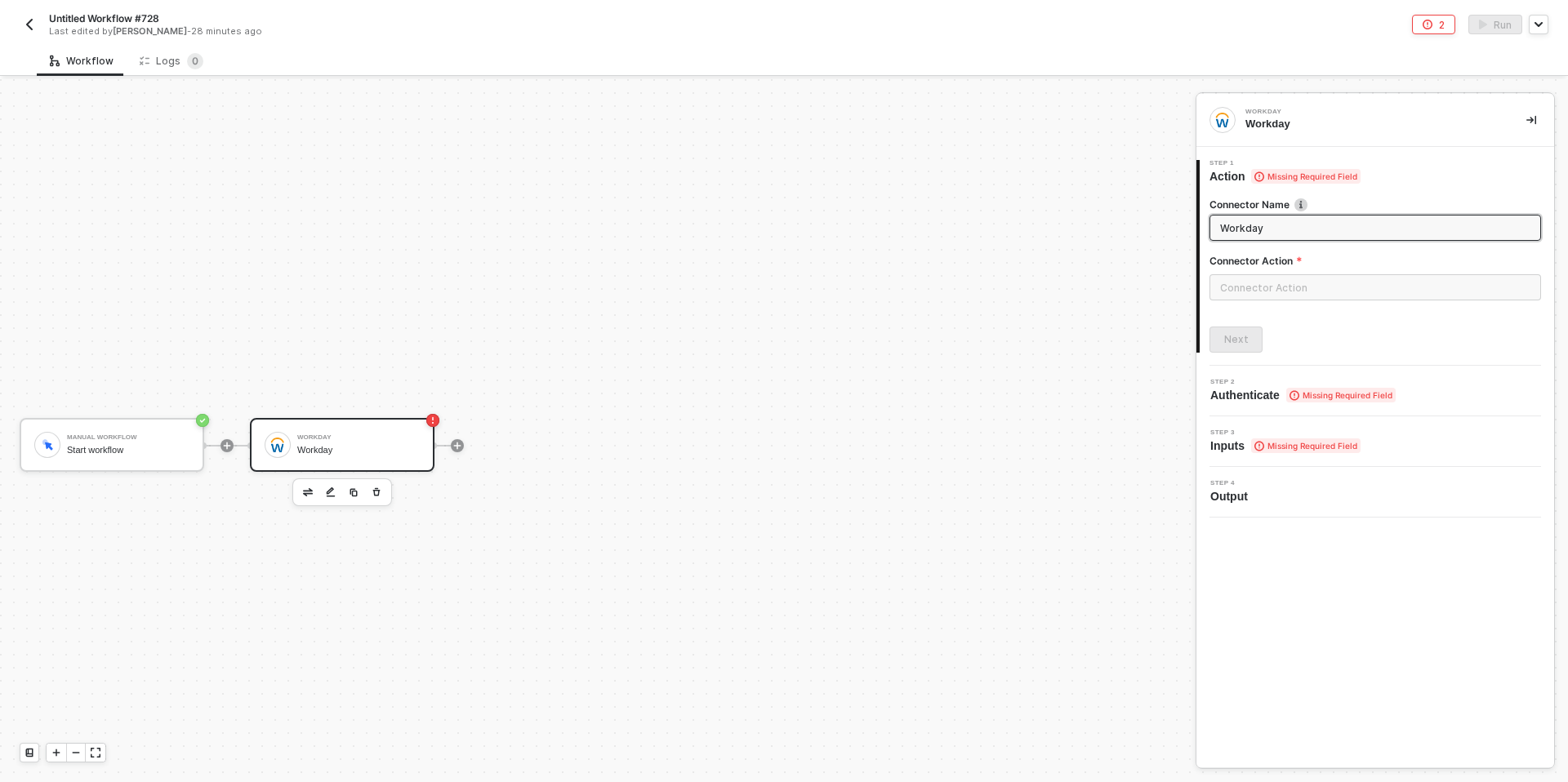
scroll to position [30, 0]
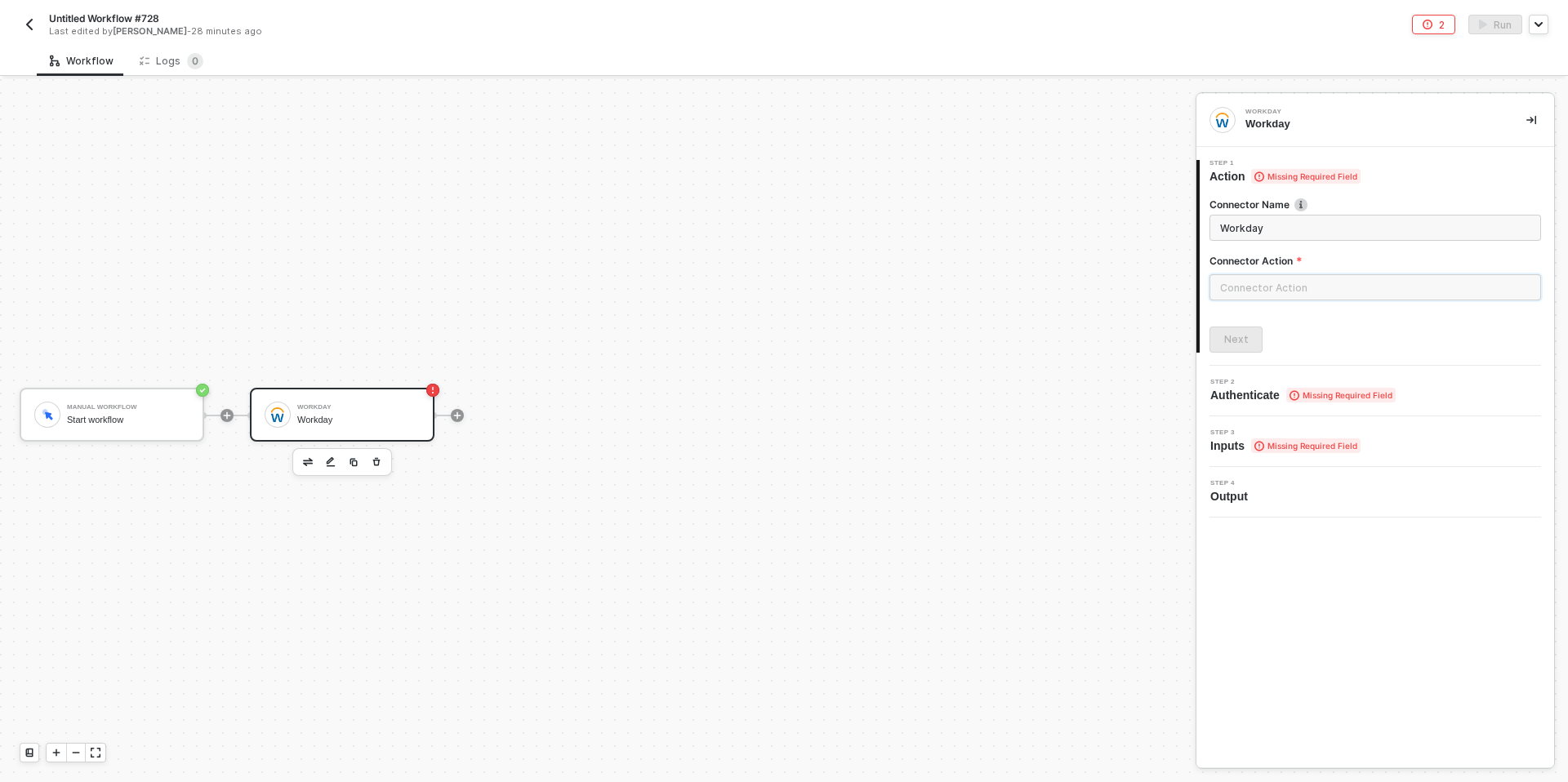
click at [1301, 289] on input "text" at bounding box center [1375, 287] width 331 height 26
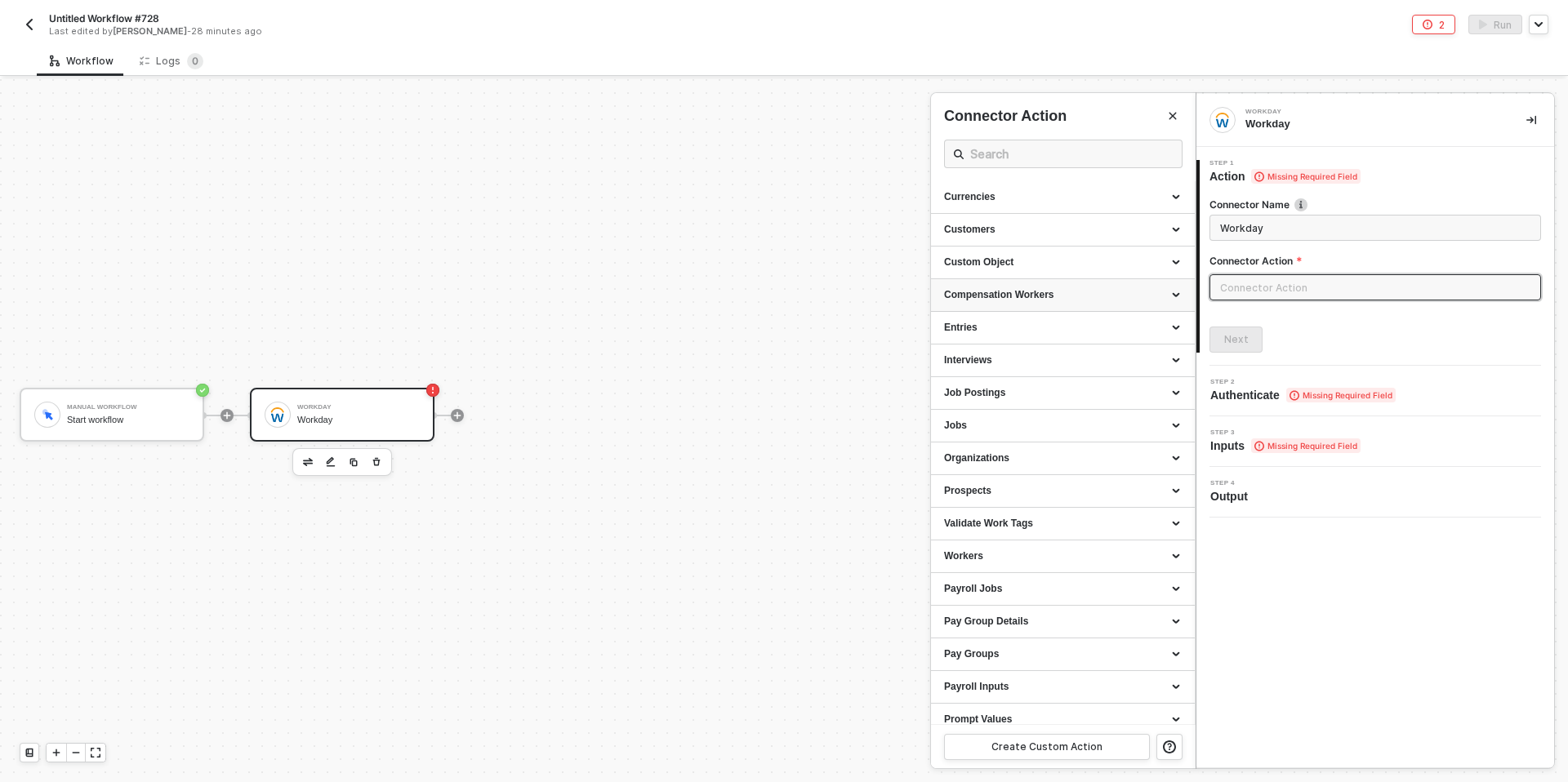
click at [991, 309] on div "Compensation Workers" at bounding box center [1063, 295] width 264 height 33
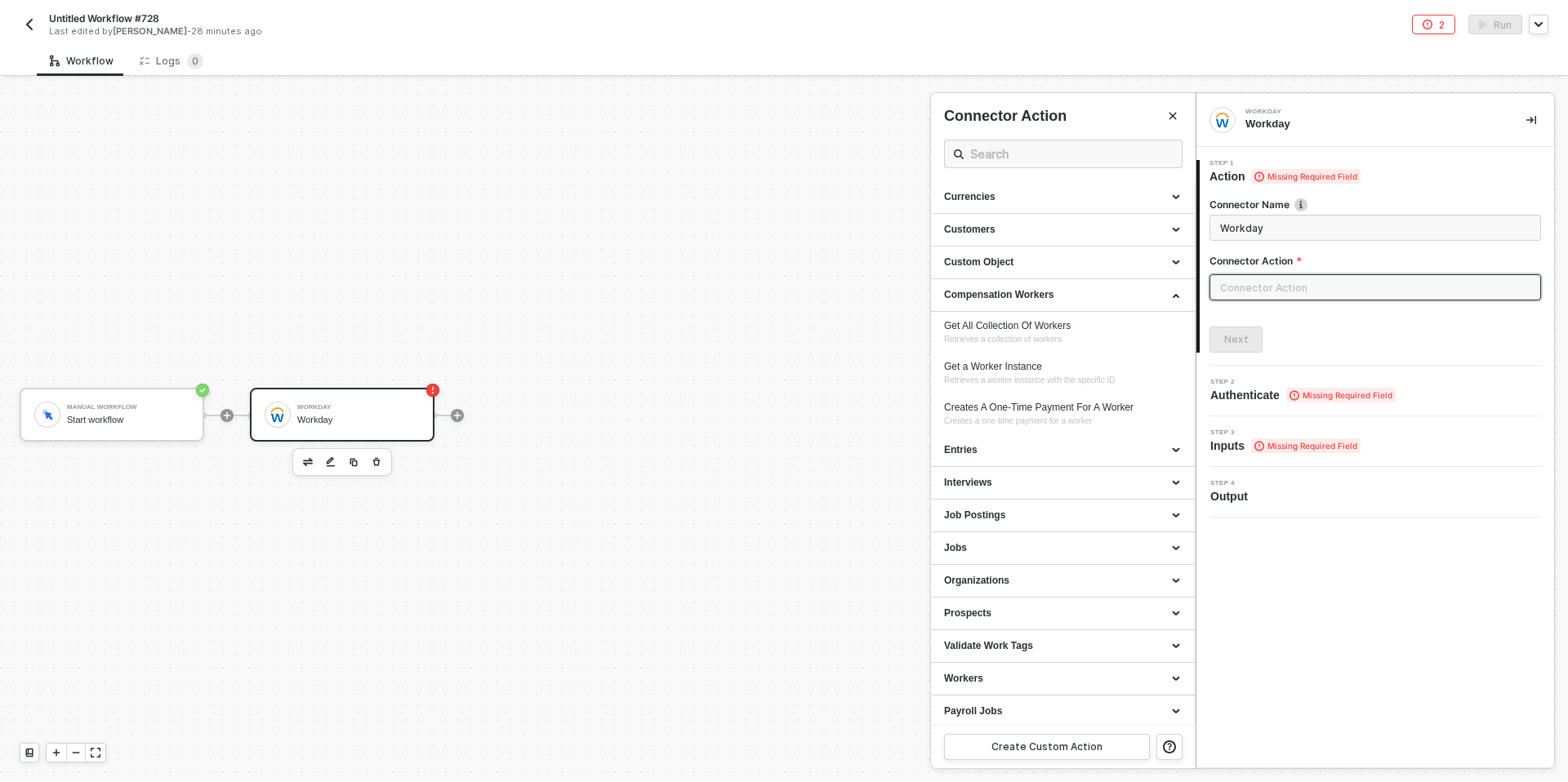
click at [1247, 289] on input "text" at bounding box center [1375, 287] width 331 height 26
click at [1048, 749] on div "Create Custom Action" at bounding box center [1047, 747] width 111 height 13
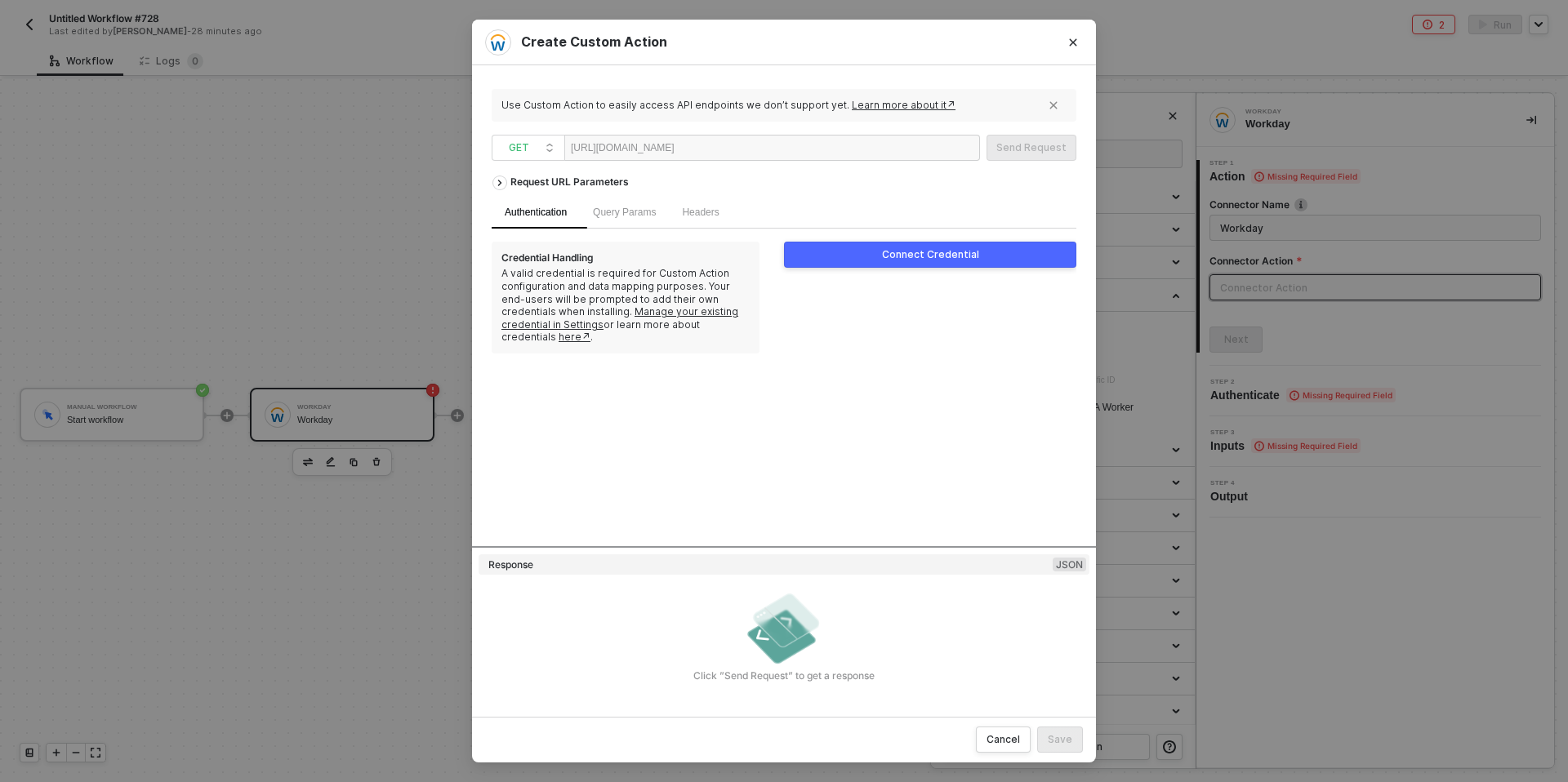
click at [843, 250] on button "Connect Credential" at bounding box center [929, 255] width 293 height 26
click at [885, 253] on div "Connect Credential" at bounding box center [930, 254] width 97 height 13
